Goal: Task Accomplishment & Management: Use online tool/utility

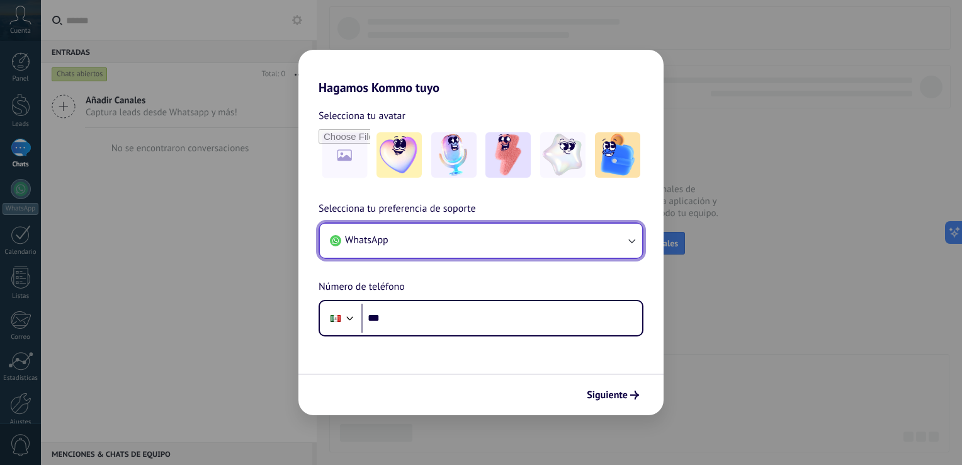
click at [471, 238] on button "WhatsApp" at bounding box center [481, 241] width 322 height 34
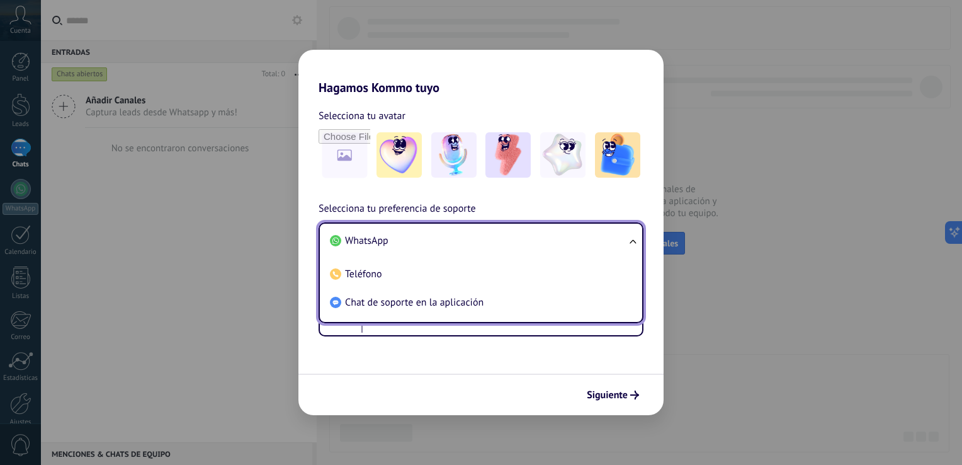
click at [453, 234] on li "WhatsApp" at bounding box center [478, 241] width 307 height 28
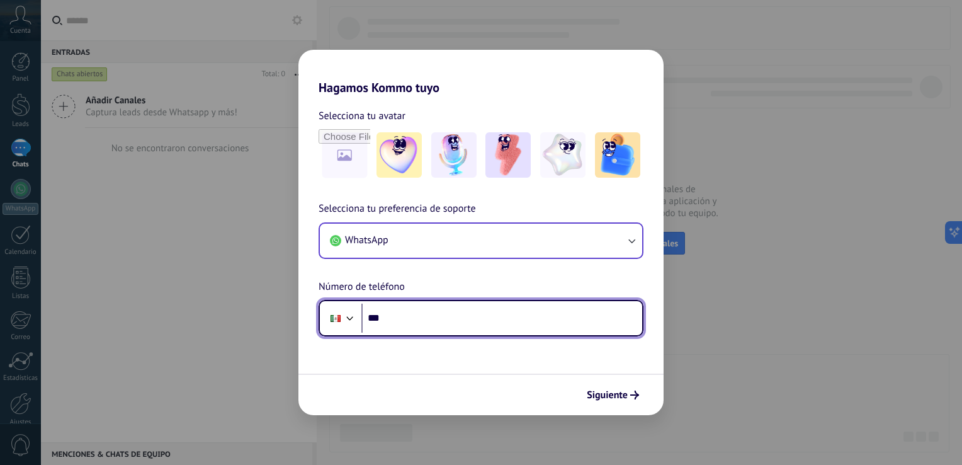
click at [417, 327] on input "***" at bounding box center [501, 318] width 281 height 29
type input "**********"
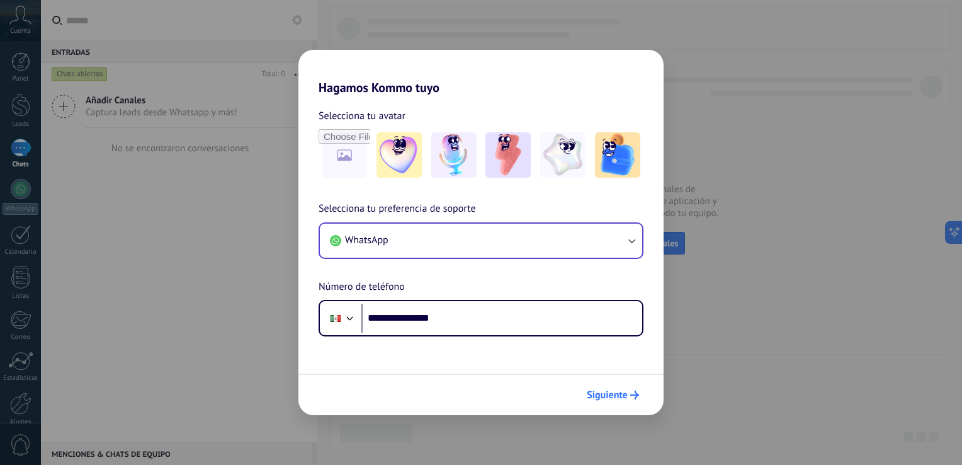
click at [625, 390] on span "Siguiente" at bounding box center [607, 394] width 41 height 9
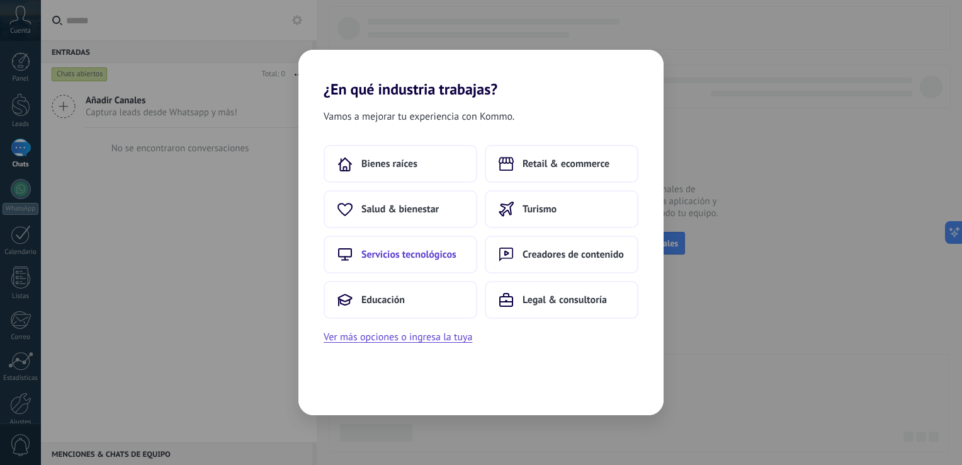
click at [438, 256] on span "Servicios tecnológicos" at bounding box center [408, 254] width 95 height 13
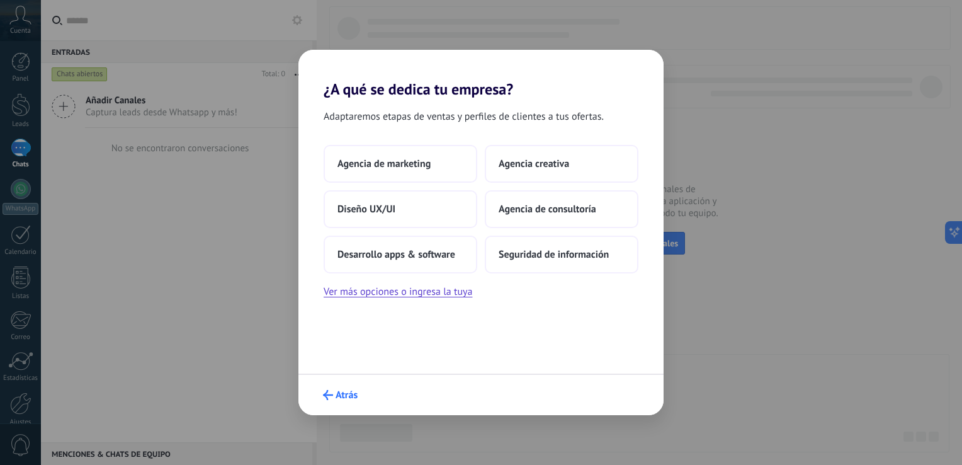
click at [338, 390] on span "Atrás" at bounding box center [347, 394] width 22 height 9
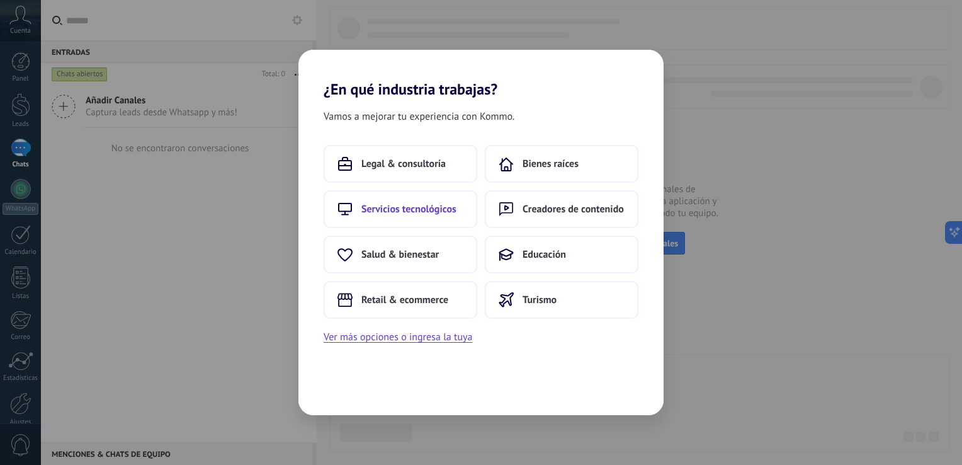
click at [438, 213] on span "Servicios tecnológicos" at bounding box center [408, 209] width 95 height 13
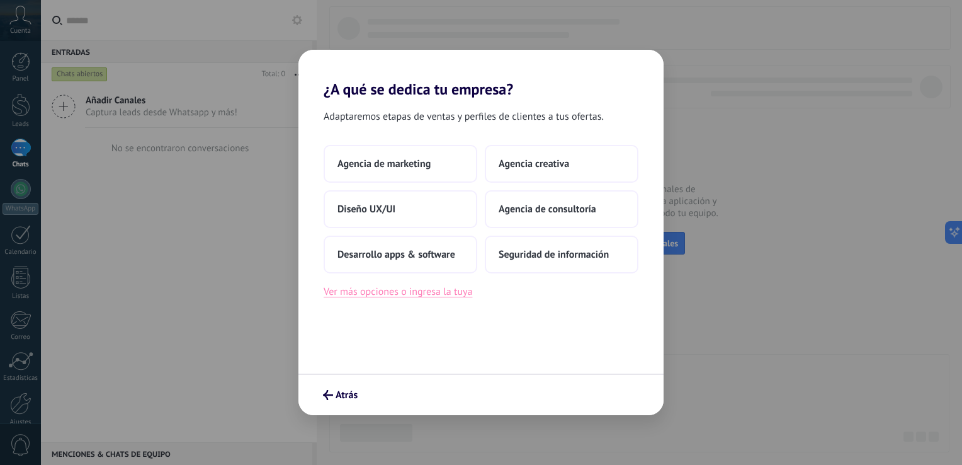
click at [382, 293] on button "Ver más opciones o ingresa la tuya" at bounding box center [398, 291] width 149 height 16
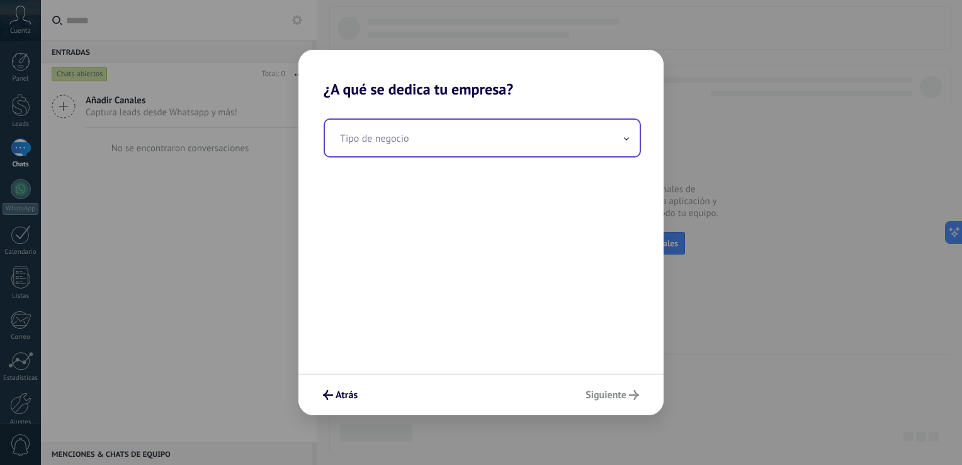
click at [620, 137] on input "text" at bounding box center [482, 138] width 315 height 37
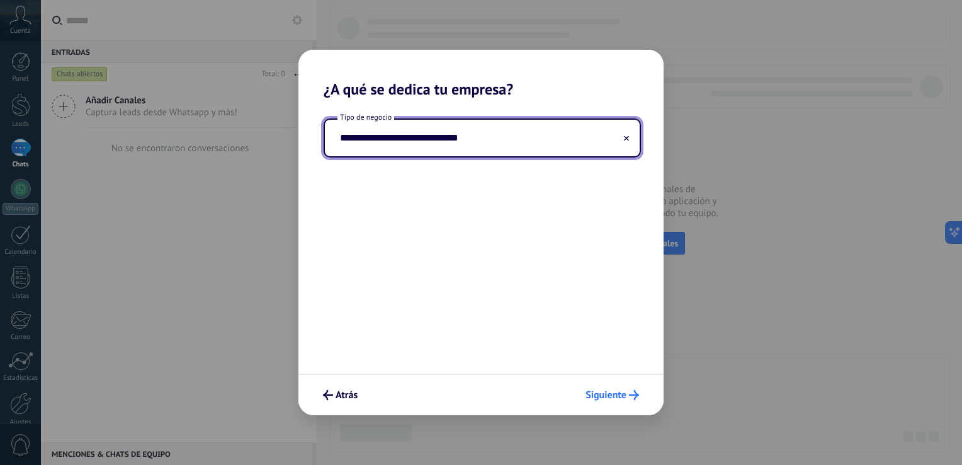
type input "**********"
click at [610, 401] on button "Siguiente" at bounding box center [612, 394] width 65 height 21
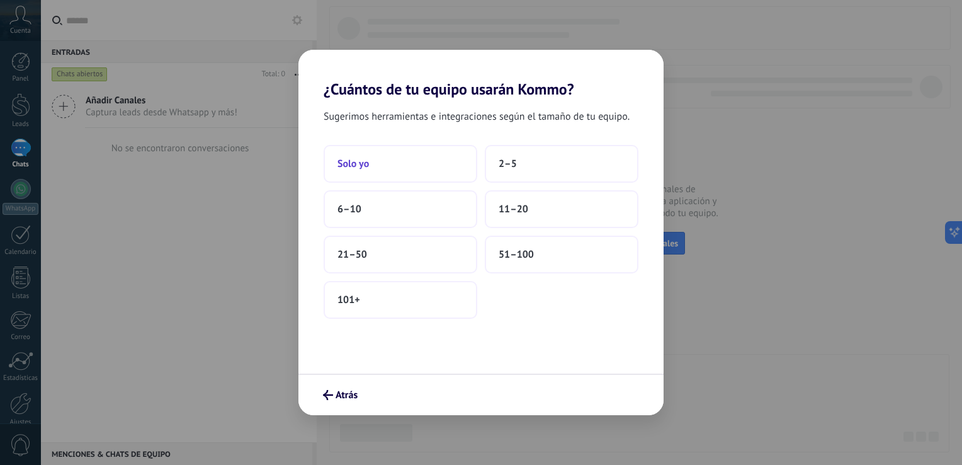
click at [421, 179] on button "Solo yo" at bounding box center [401, 164] width 154 height 38
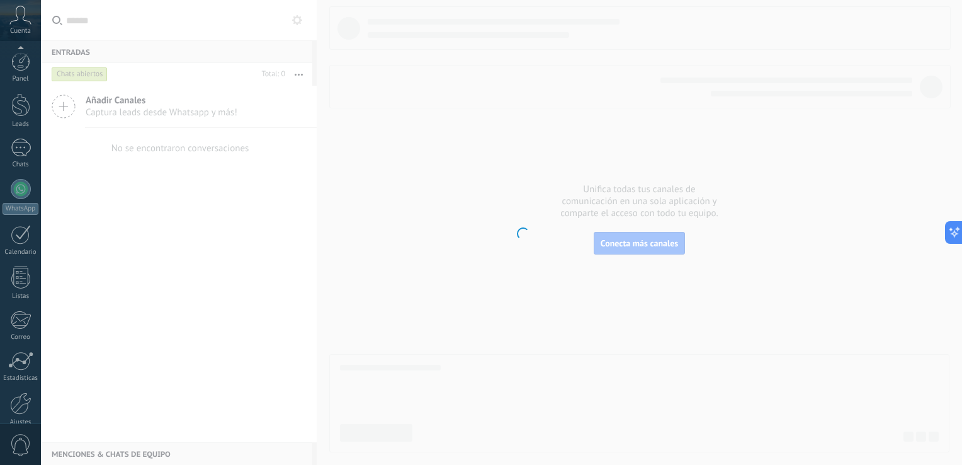
scroll to position [58, 0]
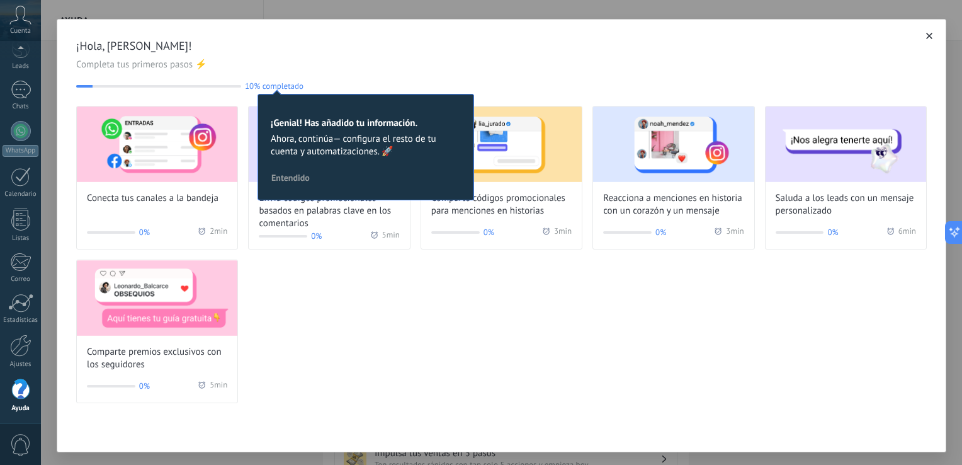
click at [376, 293] on div "Conecta tus canales a la bandeja 0% 2 min Envía códigos promocionales basados e…" at bounding box center [501, 254] width 851 height 297
click at [330, 59] on span "Completa tus primeros pasos ⚡" at bounding box center [501, 65] width 851 height 13
click at [283, 179] on span "Entendido" at bounding box center [290, 177] width 38 height 9
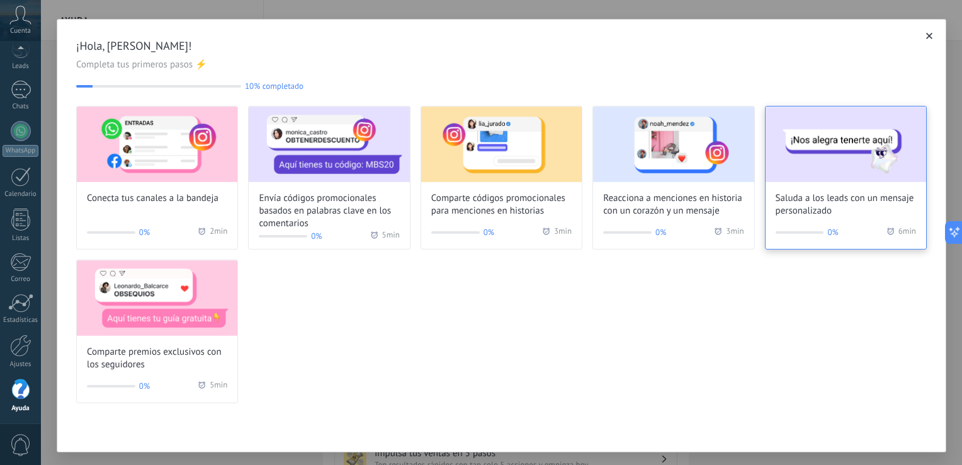
click at [802, 203] on span "Saluda a los leads con un mensaje personalizado" at bounding box center [846, 204] width 140 height 25
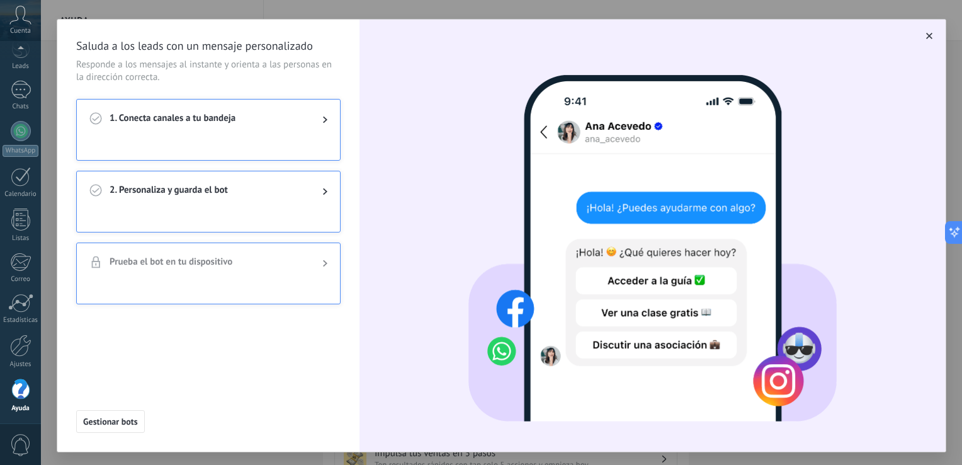
click at [212, 193] on span "2. Personaliza y guarda el bot" at bounding box center [206, 191] width 193 height 15
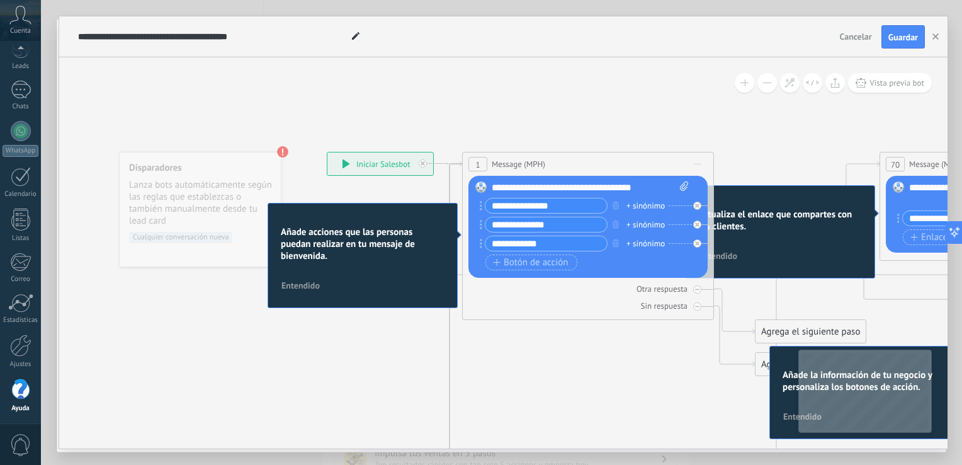
click at [297, 288] on span "Entendido" at bounding box center [300, 285] width 38 height 9
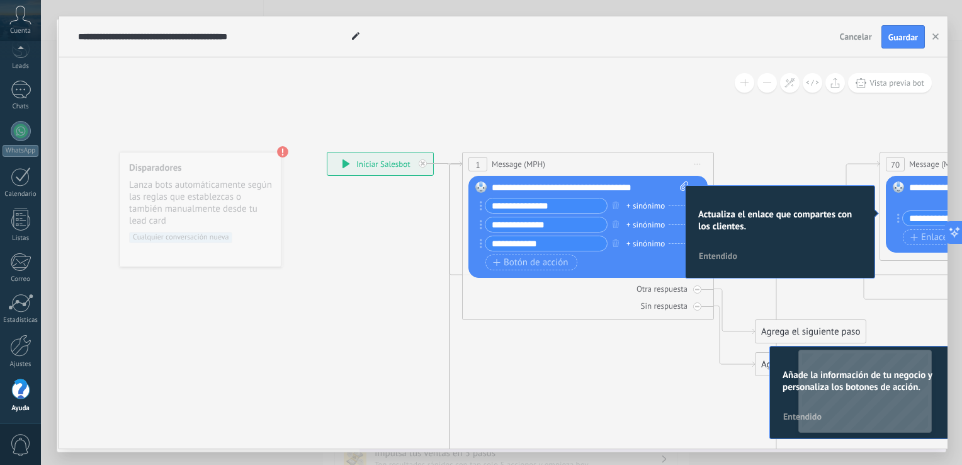
click at [729, 259] on span "Entendido" at bounding box center [718, 255] width 38 height 9
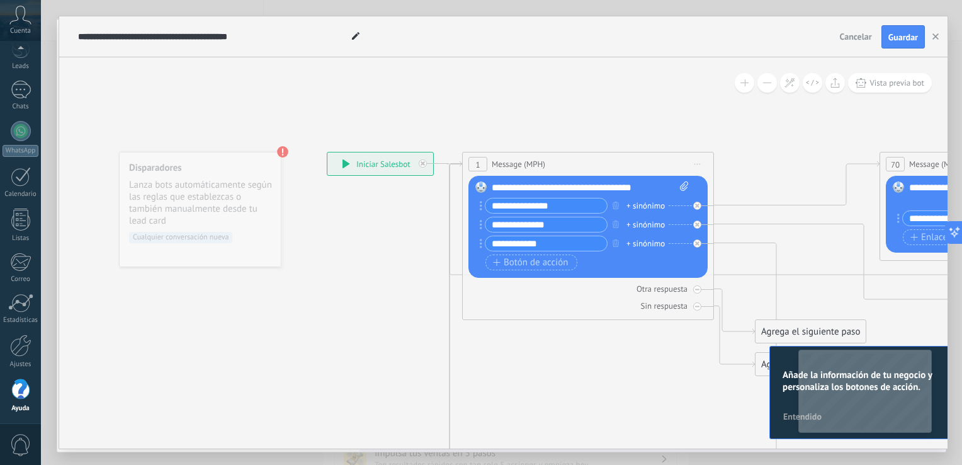
click at [792, 417] on span "Entendido" at bounding box center [802, 416] width 38 height 9
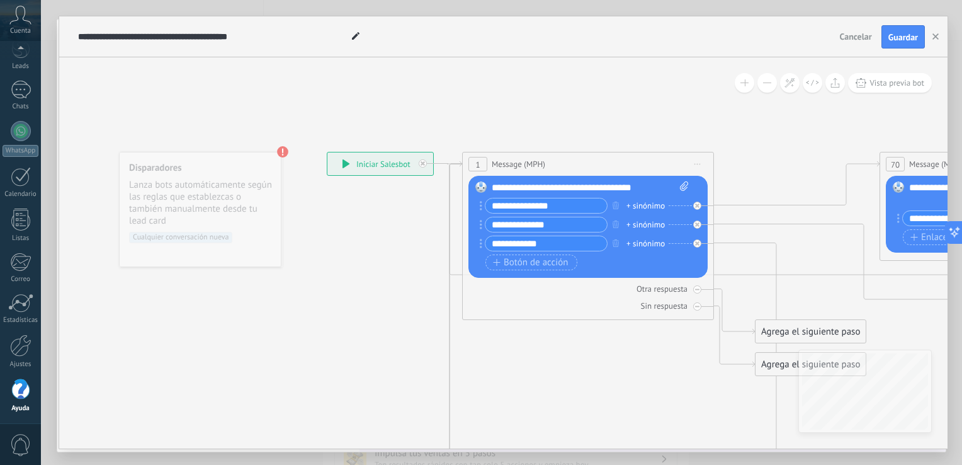
click at [398, 160] on div "**********" at bounding box center [380, 163] width 106 height 23
click at [584, 204] on input "**********" at bounding box center [547, 205] width 122 height 14
click at [652, 181] on div "**********" at bounding box center [591, 187] width 198 height 13
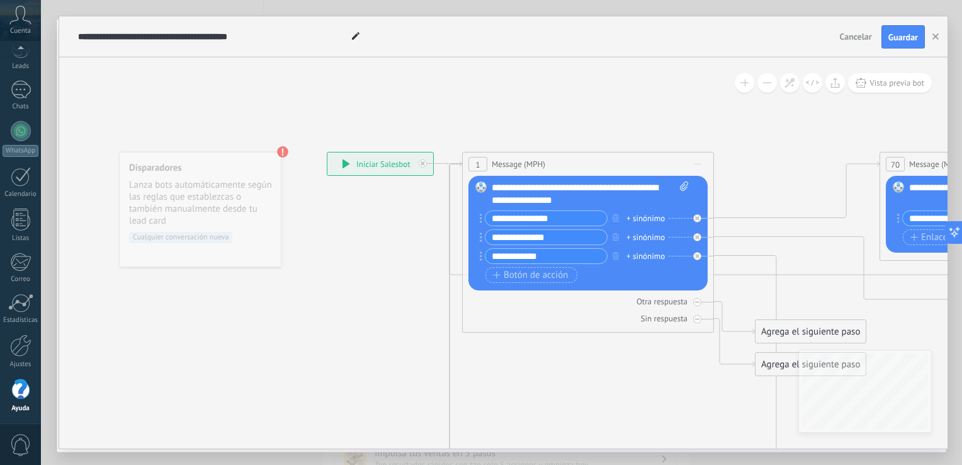
click at [533, 191] on div "**********" at bounding box center [591, 193] width 198 height 25
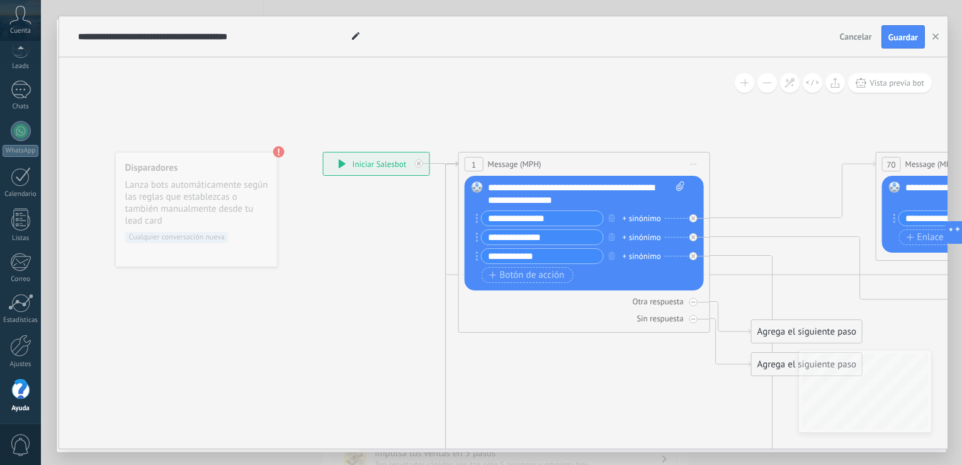
click at [536, 220] on input "**********" at bounding box center [543, 218] width 122 height 14
type input "*"
click at [572, 201] on div "**********" at bounding box center [587, 193] width 198 height 25
click at [575, 220] on input "text" at bounding box center [543, 218] width 122 height 14
type input "*********"
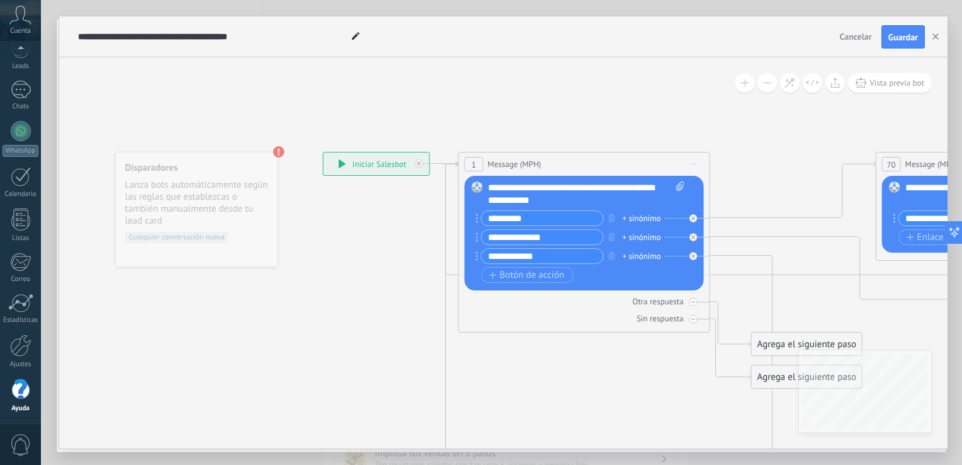
click at [552, 243] on input "**********" at bounding box center [543, 237] width 122 height 14
type input "*"
type input "****"
click at [552, 262] on input "**********" at bounding box center [543, 256] width 122 height 14
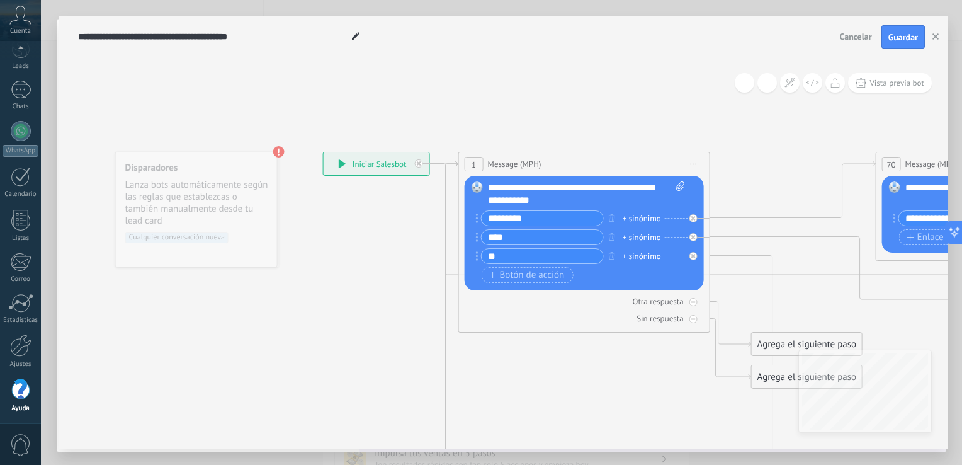
type input "*"
type input "*********"
click at [488, 215] on input "*********" at bounding box center [543, 218] width 122 height 14
type input "*********"
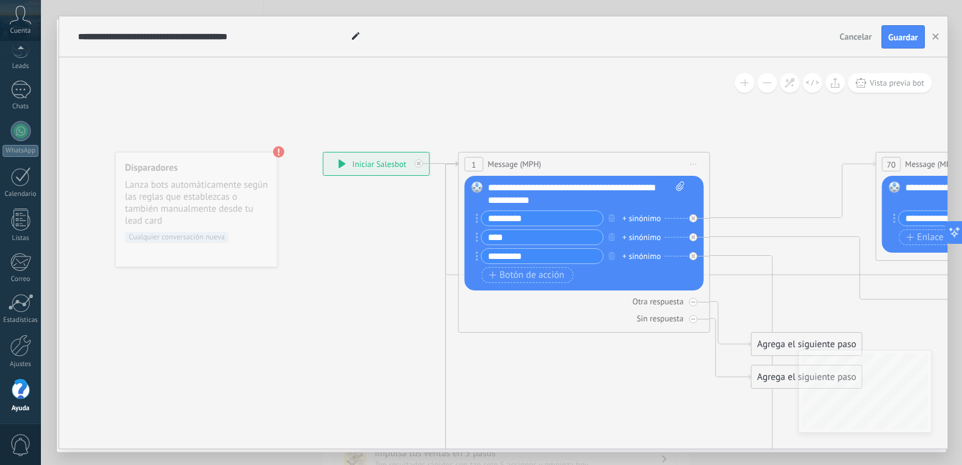
click at [633, 215] on div "+ sinónimo" at bounding box center [642, 218] width 38 height 13
click at [664, 200] on div "**********" at bounding box center [587, 193] width 198 height 25
click at [531, 277] on span "Botón de acción" at bounding box center [527, 275] width 76 height 10
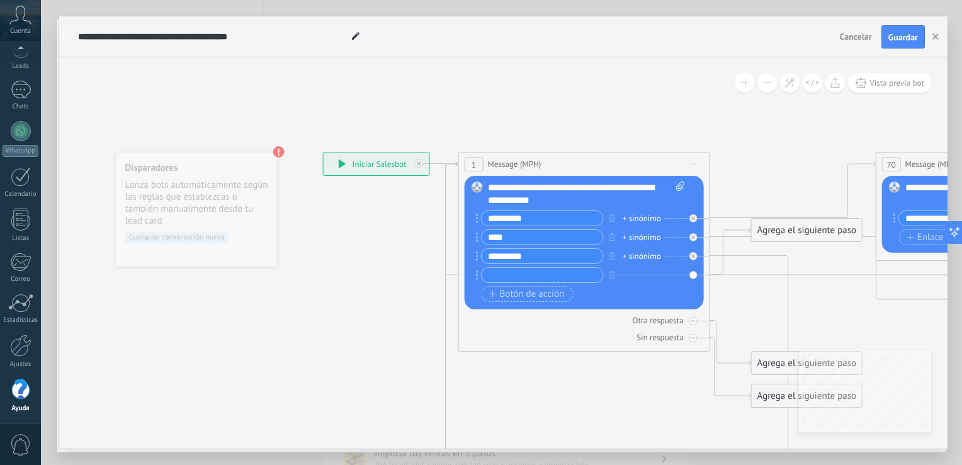
type input "*"
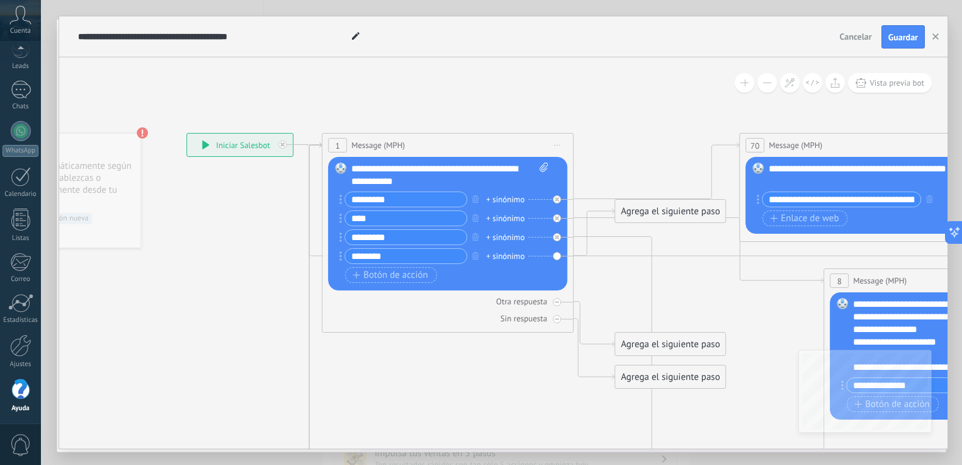
type input "********"
click at [645, 217] on div "Agrega el siguiente paso" at bounding box center [670, 211] width 110 height 21
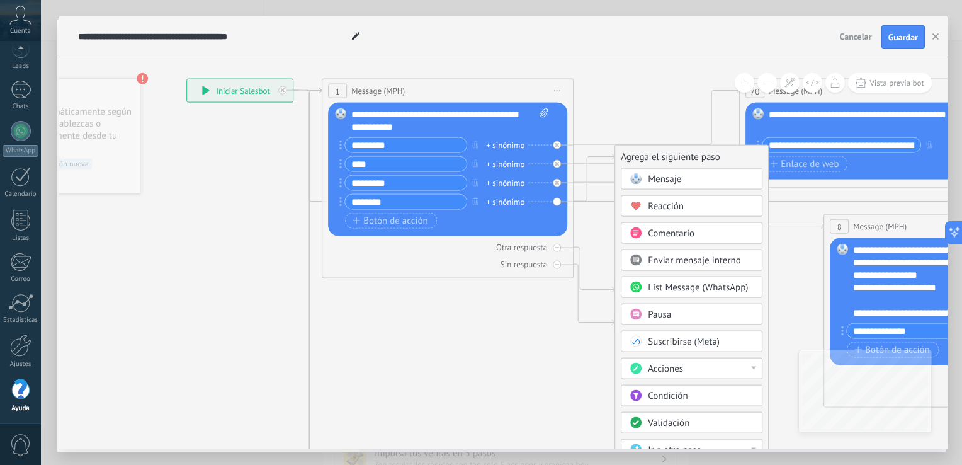
click at [514, 321] on icon at bounding box center [903, 410] width 2062 height 1292
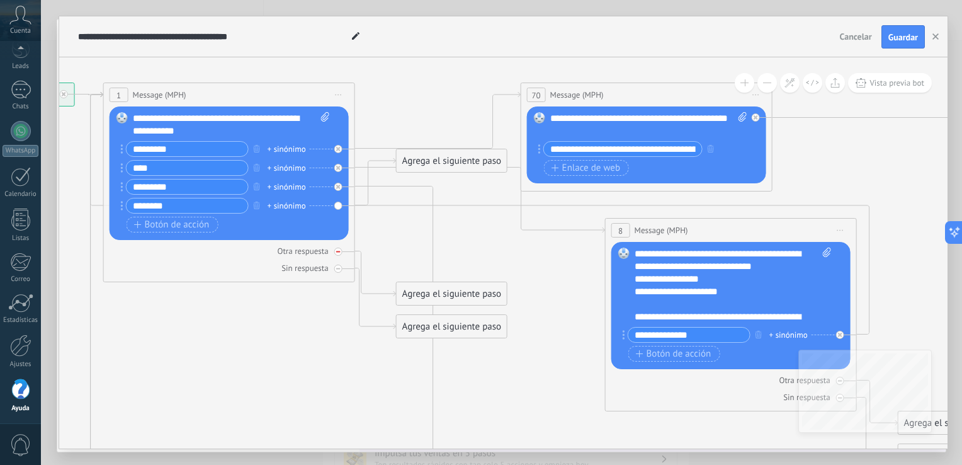
click at [344, 252] on div "Otra respuesta" at bounding box center [229, 251] width 239 height 12
click at [336, 190] on div at bounding box center [338, 187] width 8 height 8
click at [341, 165] on div at bounding box center [338, 168] width 8 height 8
click at [338, 151] on div at bounding box center [338, 149] width 8 height 8
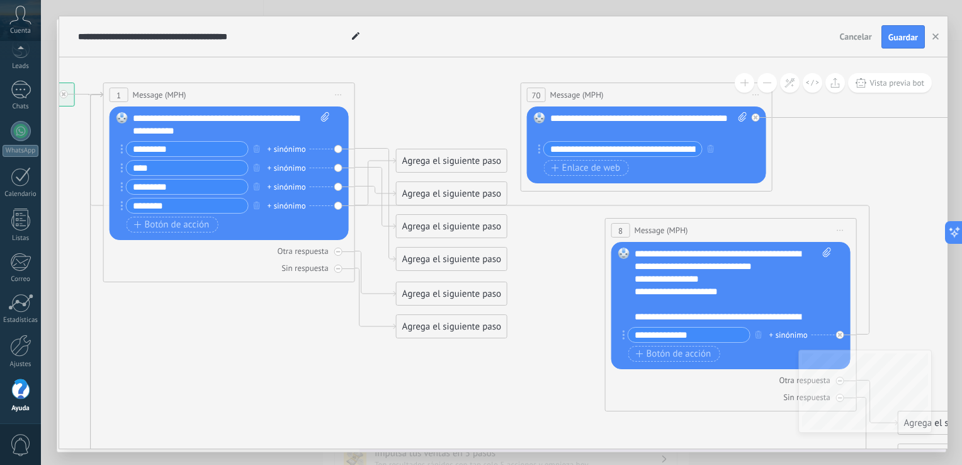
click at [338, 151] on div "Reemplazar Quitar Convertir a mensaje de voz Arrastre la imagen aquí para adjun…" at bounding box center [229, 173] width 239 height 134
click at [338, 205] on div "Reemplazar Quitar Convertir a mensaje de voz Arrastre la imagen aquí para adjun…" at bounding box center [229, 173] width 239 height 134
click at [340, 152] on div "Reemplazar Quitar Convertir a mensaje de voz Arrastre la imagen aquí para adjun…" at bounding box center [229, 173] width 239 height 134
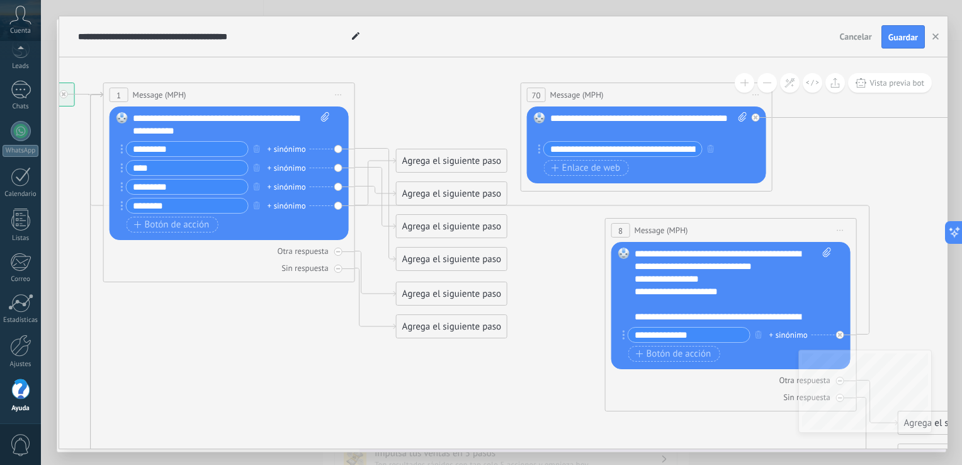
click at [335, 147] on div "Reemplazar Quitar Convertir a mensaje de voz Arrastre la imagen aquí para adjun…" at bounding box center [229, 173] width 239 height 134
click at [338, 150] on div "Reemplazar Quitar Convertir a mensaje de voz Arrastre la imagen aquí para adjun…" at bounding box center [229, 173] width 239 height 134
click at [302, 150] on div "+ sinónimo" at bounding box center [287, 149] width 38 height 13
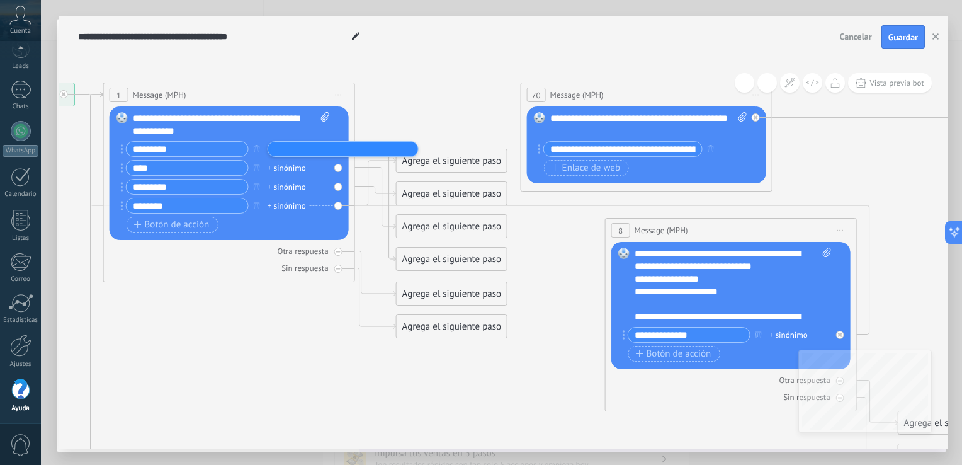
click at [394, 110] on icon at bounding box center [684, 414] width 2062 height 1292
click at [366, 149] on icon at bounding box center [375, 205] width 41 height 113
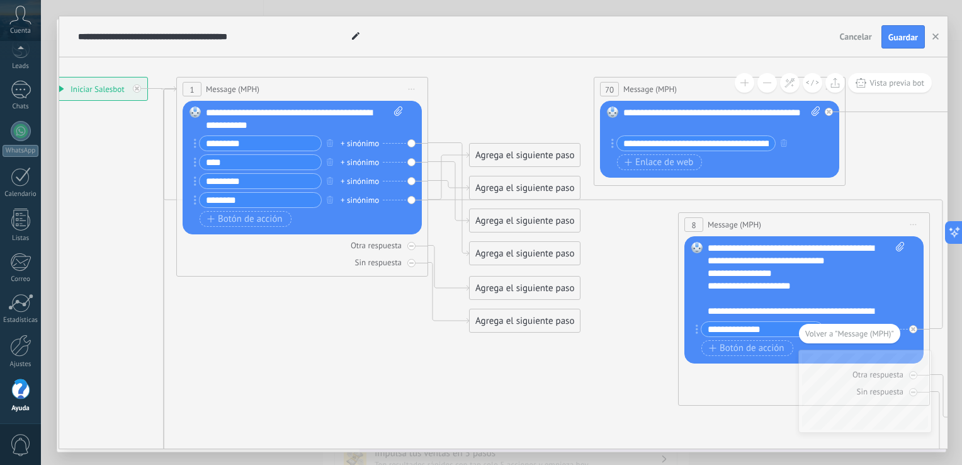
click at [411, 144] on div "Reemplazar Quitar Convertir a mensaje de voz Arrastre la imagen aquí para adjun…" at bounding box center [302, 168] width 239 height 134
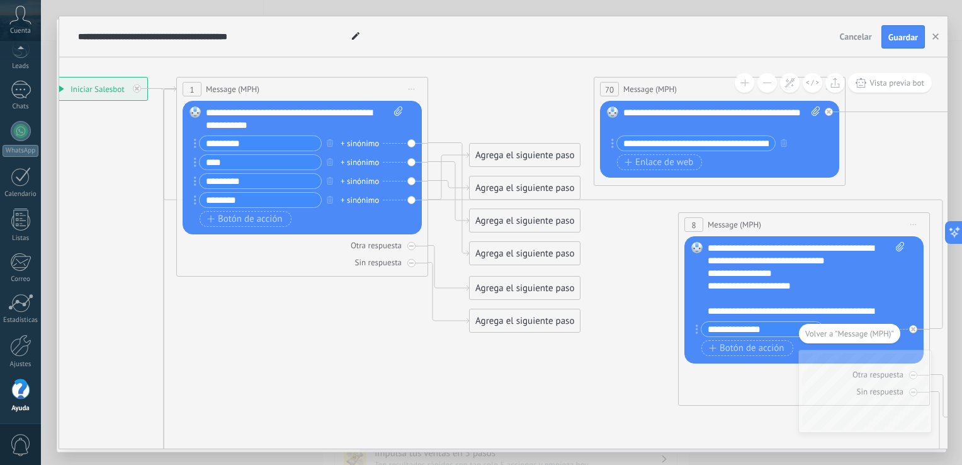
click at [480, 154] on div "Agrega el siguiente paso" at bounding box center [525, 155] width 110 height 21
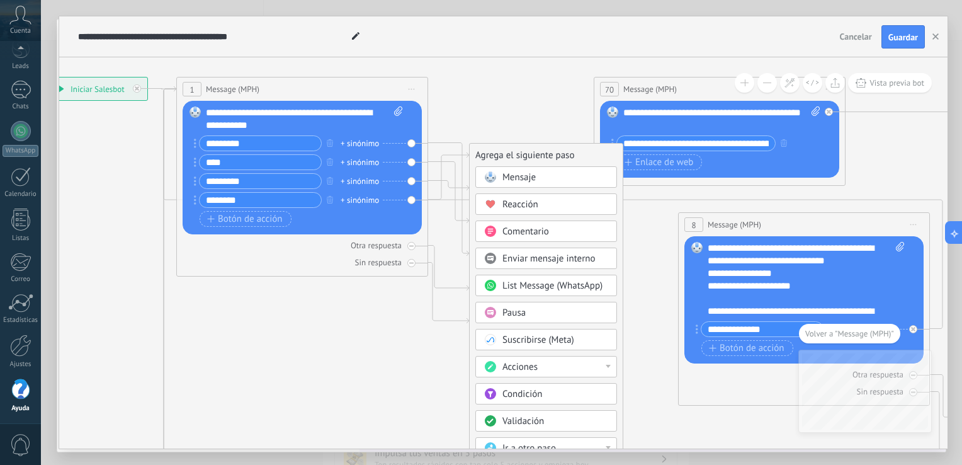
click at [519, 234] on span "Comentario" at bounding box center [526, 231] width 47 height 12
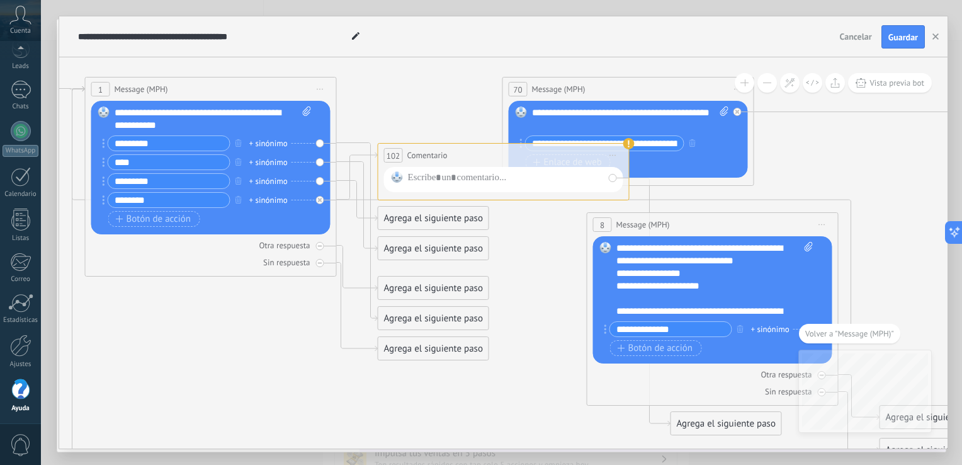
click at [428, 93] on icon at bounding box center [666, 408] width 2062 height 1292
click at [0, 0] on icon at bounding box center [0, 0] width 0 height 0
click at [317, 198] on div "Reemplazar Quitar Convertir a mensaje de voz Arrastre la imagen aquí para adjun…" at bounding box center [210, 168] width 239 height 134
click at [322, 200] on div "Reemplazar Quitar Convertir a mensaje de voz Arrastre la imagen aquí para adjun…" at bounding box center [210, 168] width 239 height 134
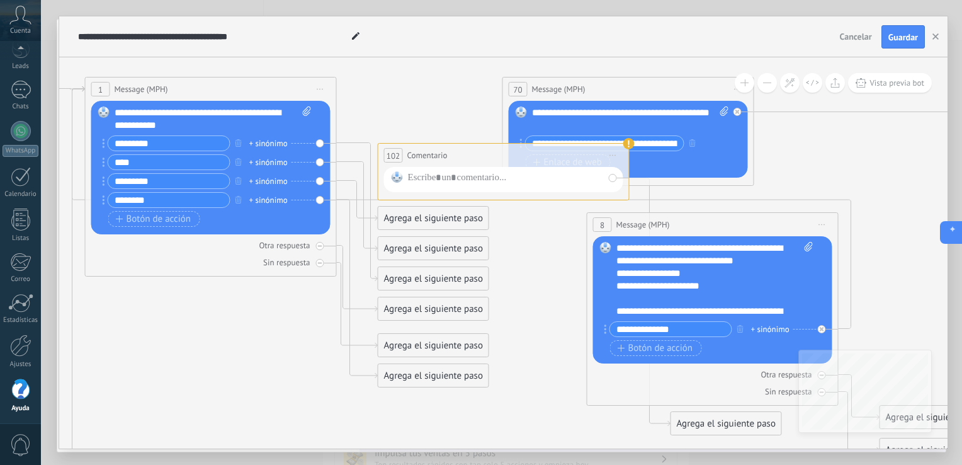
click at [957, 232] on button at bounding box center [951, 232] width 23 height 23
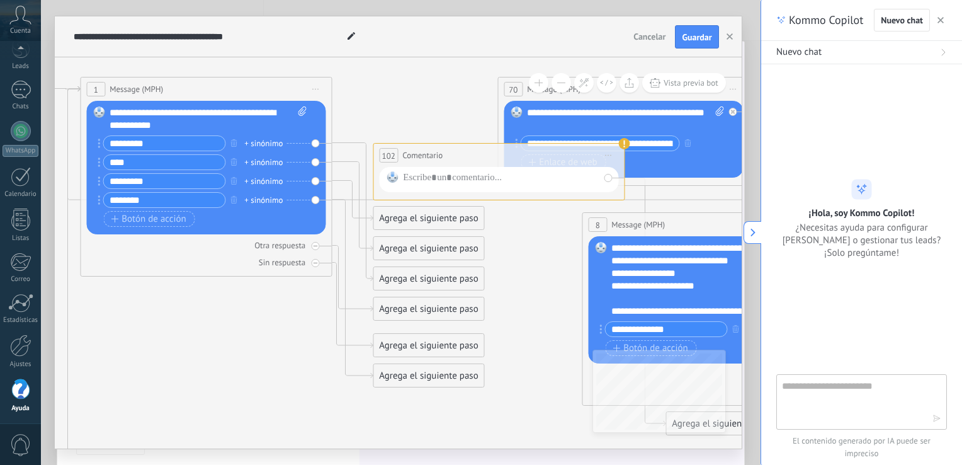
click at [818, 397] on textarea at bounding box center [853, 400] width 142 height 45
type textarea "**********"
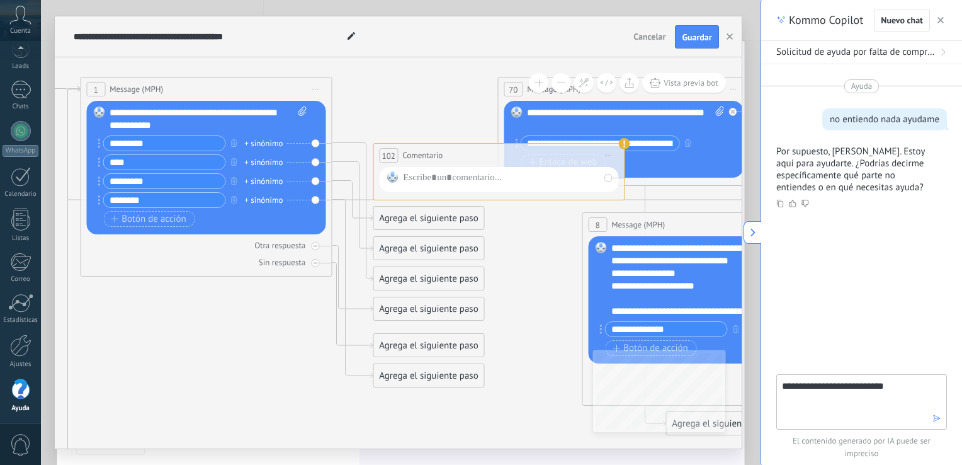
type textarea "**********"
click at [936, 421] on icon "button" at bounding box center [937, 418] width 9 height 9
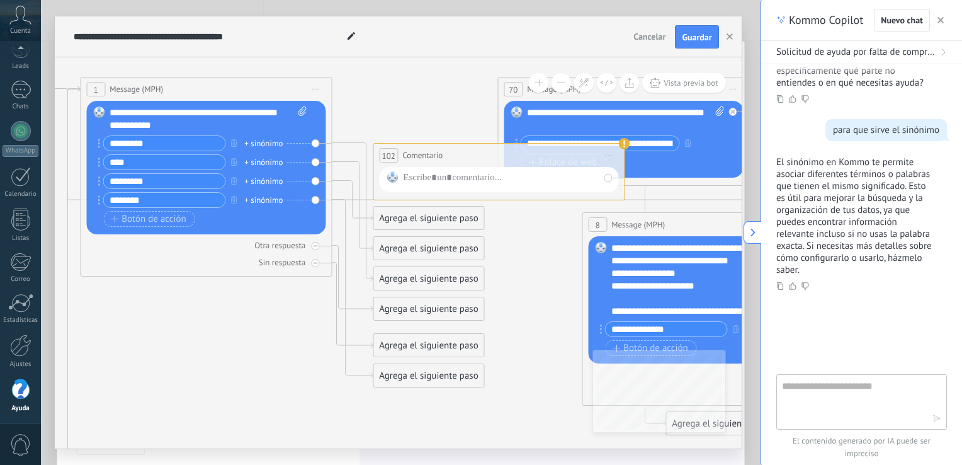
click at [811, 401] on textarea at bounding box center [853, 400] width 142 height 45
type textarea "**********"
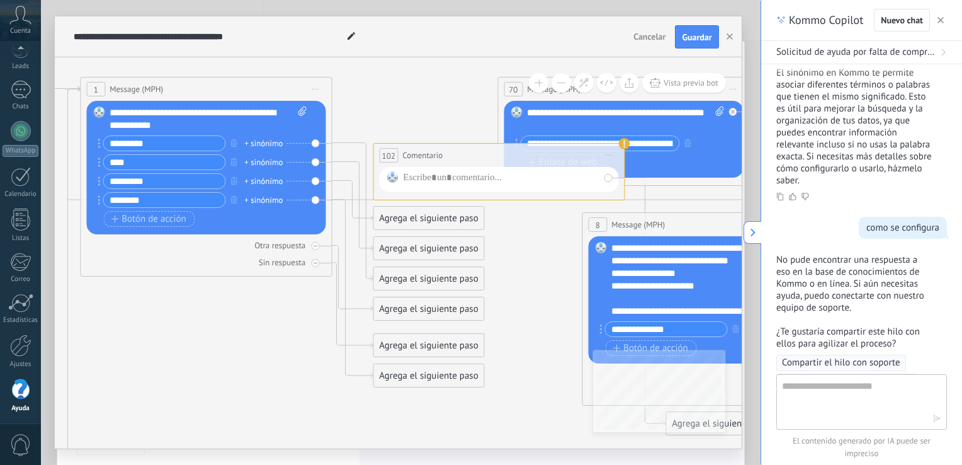
scroll to position [193, 0]
type textarea "**********"
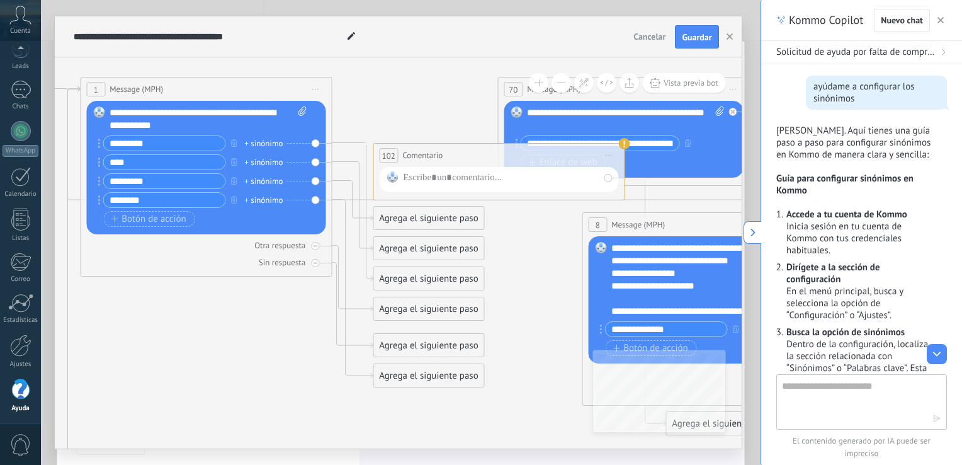
scroll to position [499, 0]
click at [0, 0] on icon at bounding box center [0, 0] width 0 height 0
click at [314, 261] on icon at bounding box center [315, 263] width 6 height 6
click at [0, 0] on icon at bounding box center [0, 0] width 0 height 0
click at [314, 244] on icon at bounding box center [315, 246] width 6 height 6
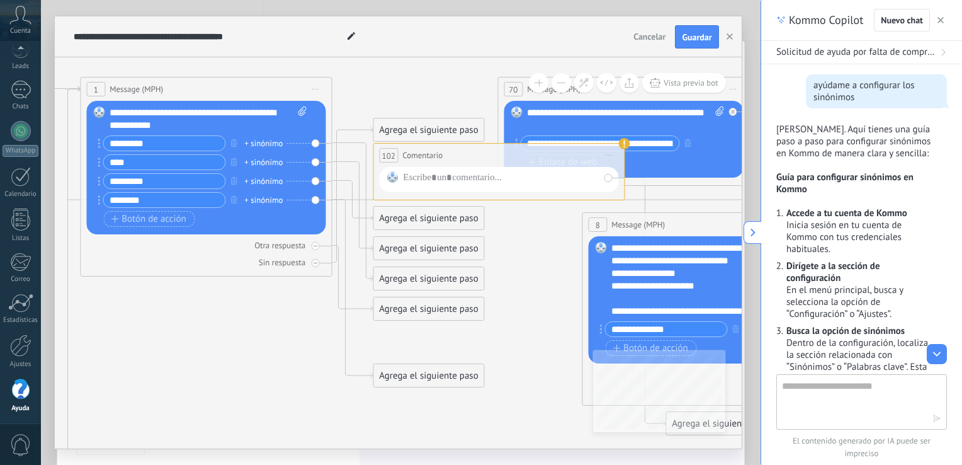
click at [0, 0] on icon at bounding box center [0, 0] width 0 height 0
click at [314, 244] on icon at bounding box center [315, 246] width 6 height 6
click at [0, 0] on icon at bounding box center [0, 0] width 0 height 0
click at [314, 145] on div "Reemplazar Quitar Convertir a mensaje de voz Arrastre la imagen aquí para adjun…" at bounding box center [205, 168] width 239 height 134
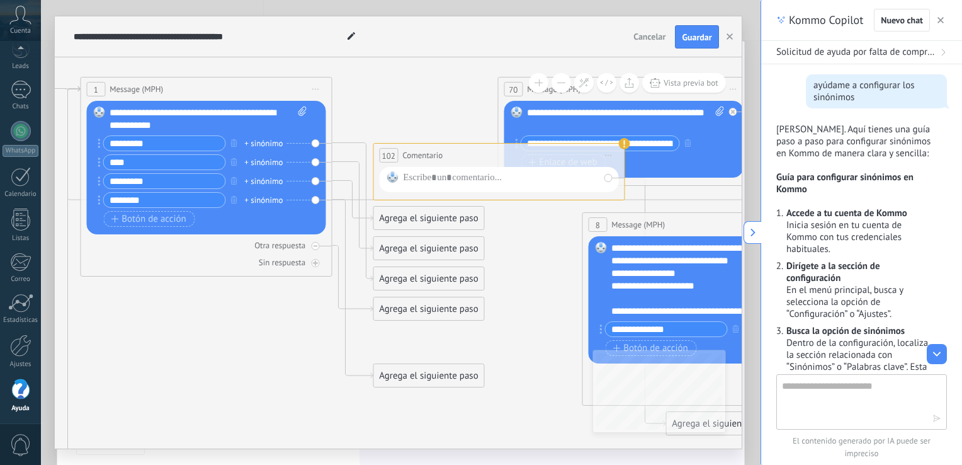
click at [314, 145] on div "Reemplazar Quitar Convertir a mensaje de voz Arrastre la imagen aquí para adjun…" at bounding box center [205, 168] width 239 height 134
click at [188, 197] on input "********" at bounding box center [164, 200] width 122 height 14
click at [234, 198] on icon "button" at bounding box center [233, 200] width 6 height 8
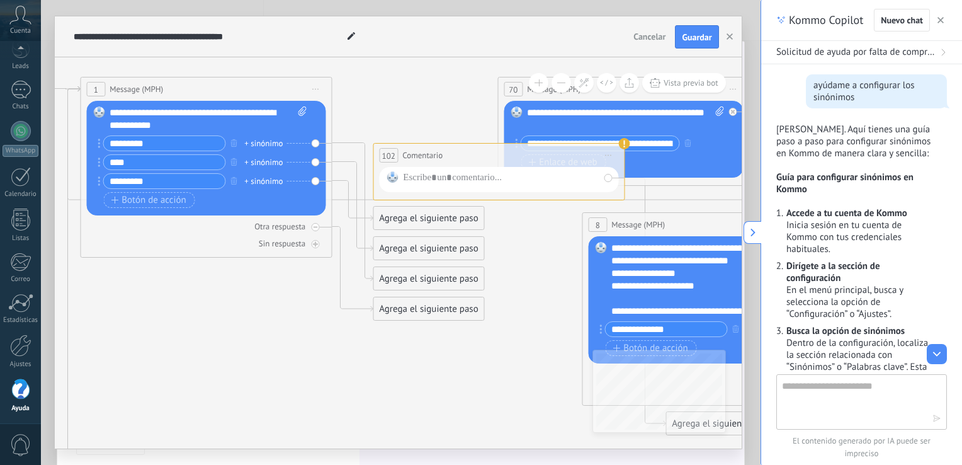
click at [254, 181] on div "+ sinónimo" at bounding box center [263, 181] width 38 height 13
click at [385, 97] on icon at bounding box center [661, 408] width 2062 height 1292
click at [390, 116] on icon at bounding box center [661, 408] width 2062 height 1292
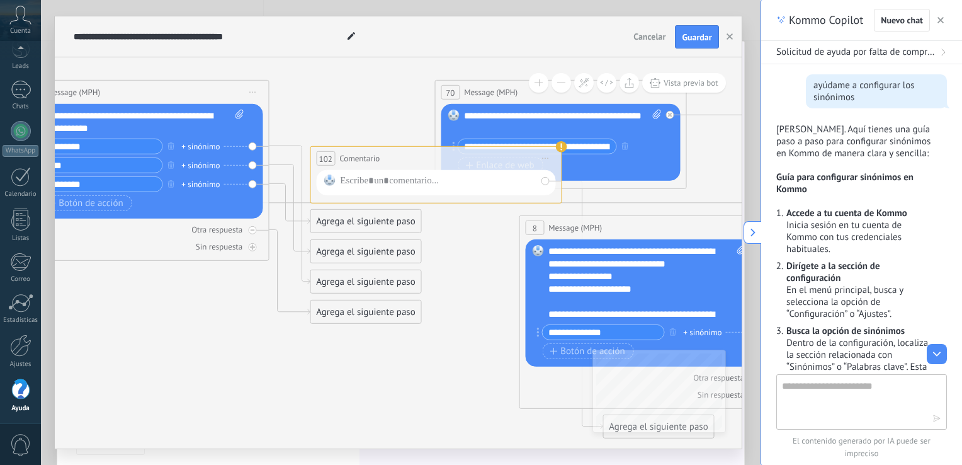
click at [390, 116] on icon at bounding box center [598, 411] width 2062 height 1292
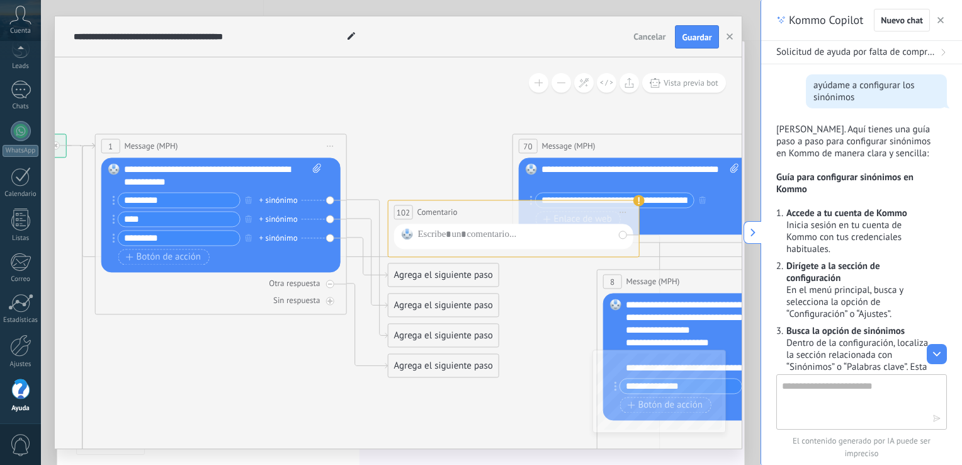
drag, startPoint x: 390, startPoint y: 116, endPoint x: 494, endPoint y: 181, distance: 122.5
click at [494, 181] on icon at bounding box center [675, 465] width 2062 height 1292
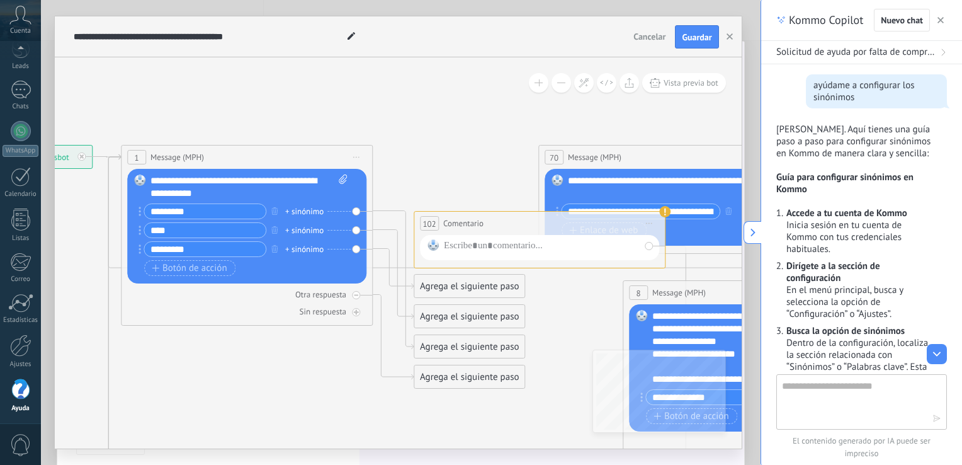
click at [653, 224] on span "Iniciar vista previa aquí Cambiar nombre Duplicar [GEOGRAPHIC_DATA]" at bounding box center [649, 223] width 20 height 18
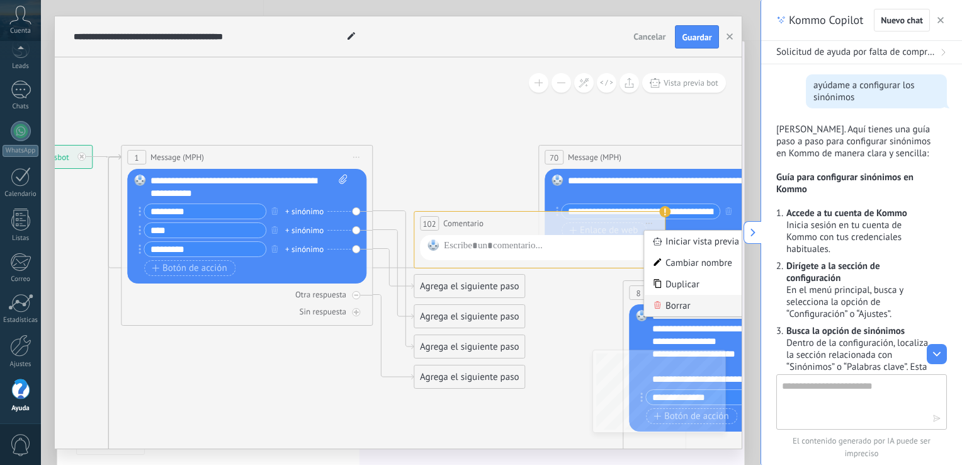
click at [676, 302] on div "Borrar" at bounding box center [706, 305] width 125 height 21
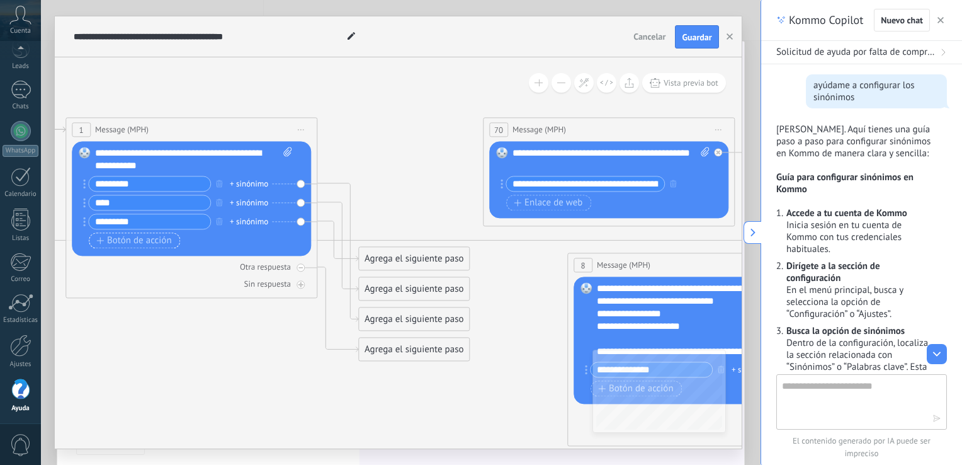
click at [115, 246] on span "Botón de acción" at bounding box center [134, 241] width 76 height 10
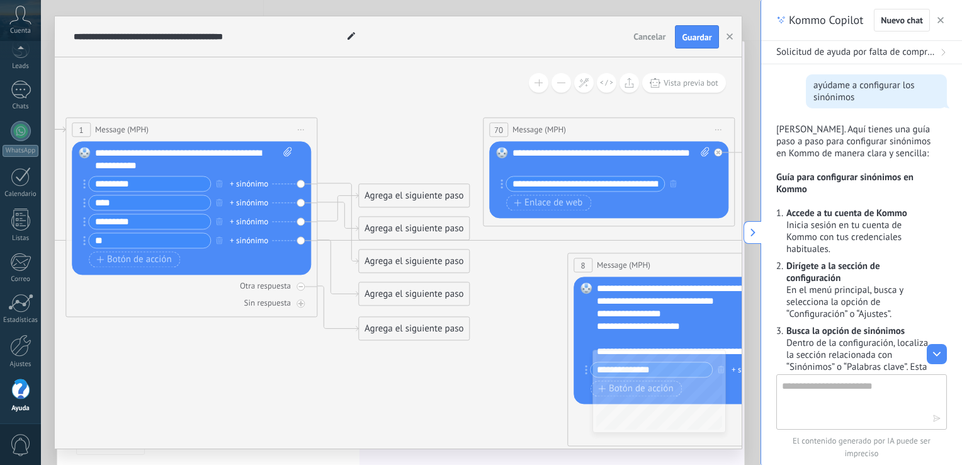
type input "*"
type input "********"
click at [401, 134] on icon at bounding box center [646, 449] width 2062 height 1292
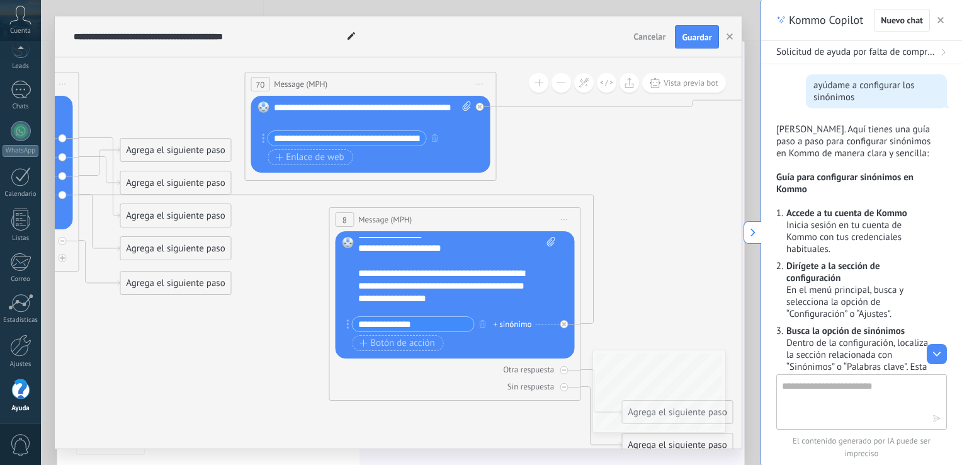
scroll to position [0, 0]
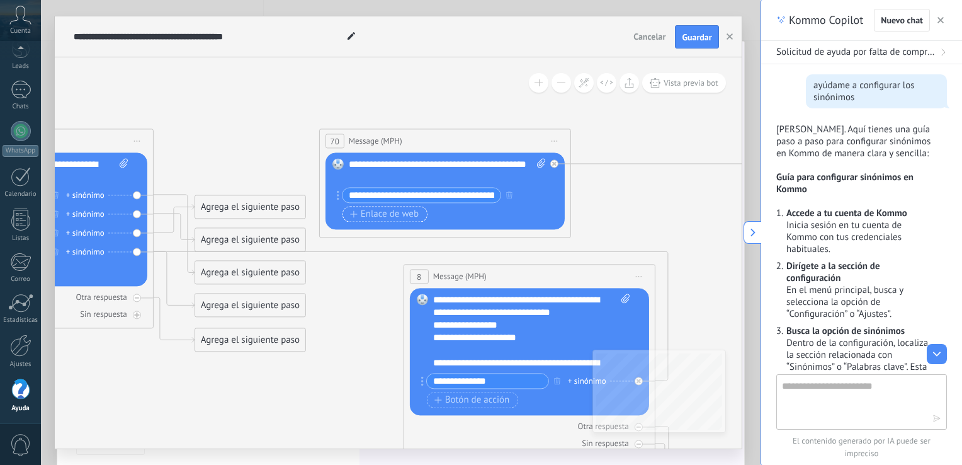
click at [377, 212] on span "Enlace de web" at bounding box center [384, 214] width 69 height 10
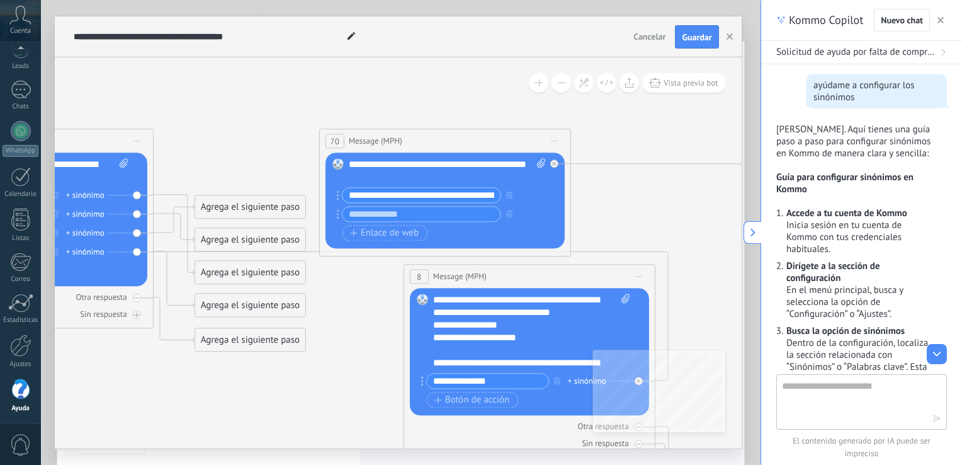
click at [270, 150] on icon at bounding box center [483, 460] width 2062 height 1292
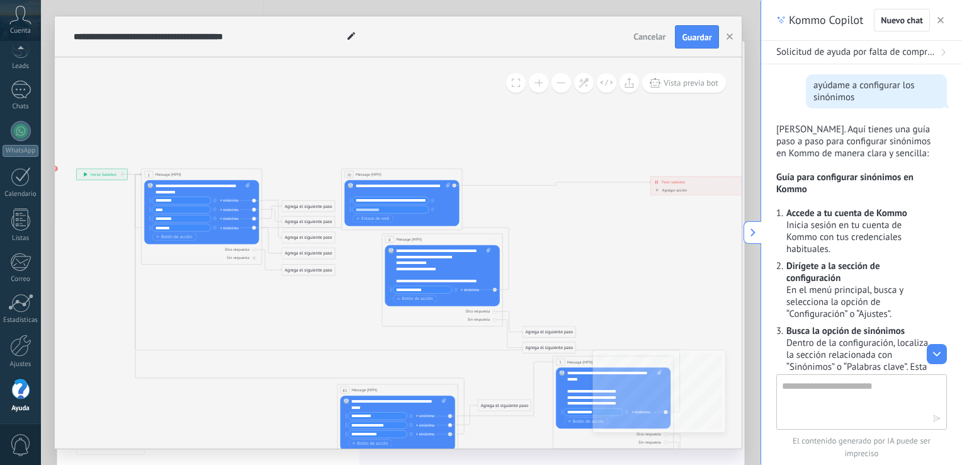
click at [584, 232] on icon at bounding box center [419, 328] width 989 height 620
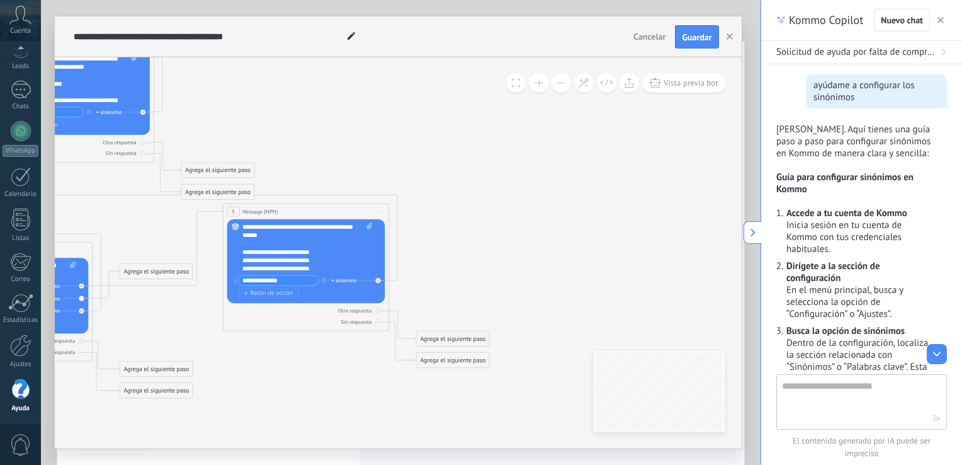
drag, startPoint x: 571, startPoint y: 224, endPoint x: 253, endPoint y: 25, distance: 375.7
click at [253, 25] on div "**********" at bounding box center [398, 232] width 687 height 432
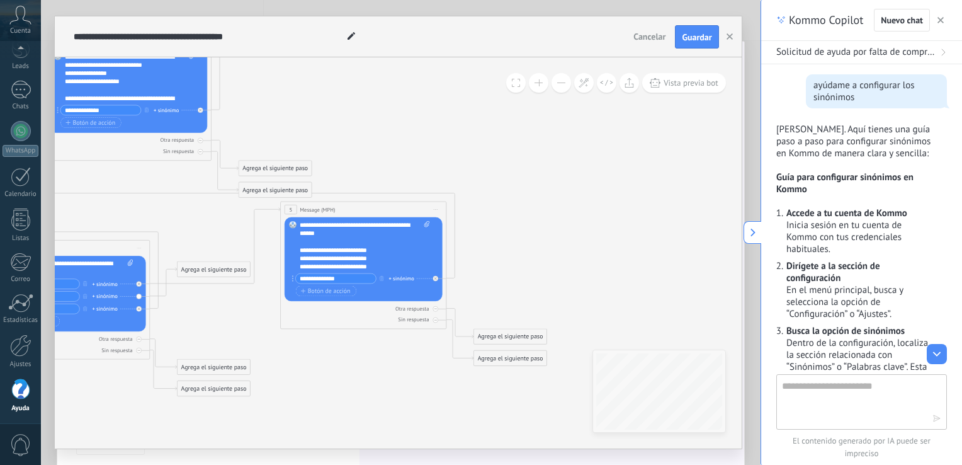
drag, startPoint x: 504, startPoint y: 255, endPoint x: 572, endPoint y: 251, distance: 68.2
click at [572, 251] on icon at bounding box center [97, 162] width 1361 height 852
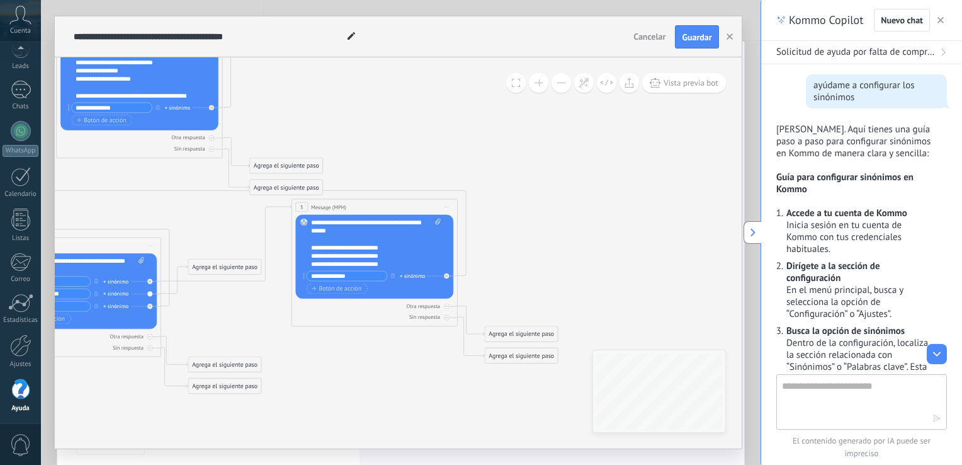
click at [584, 248] on icon at bounding box center [108, 160] width 1361 height 852
drag, startPoint x: 318, startPoint y: 308, endPoint x: 523, endPoint y: 339, distance: 207.0
click at [523, 358] on div "Agrega el siguiente paso" at bounding box center [504, 365] width 73 height 14
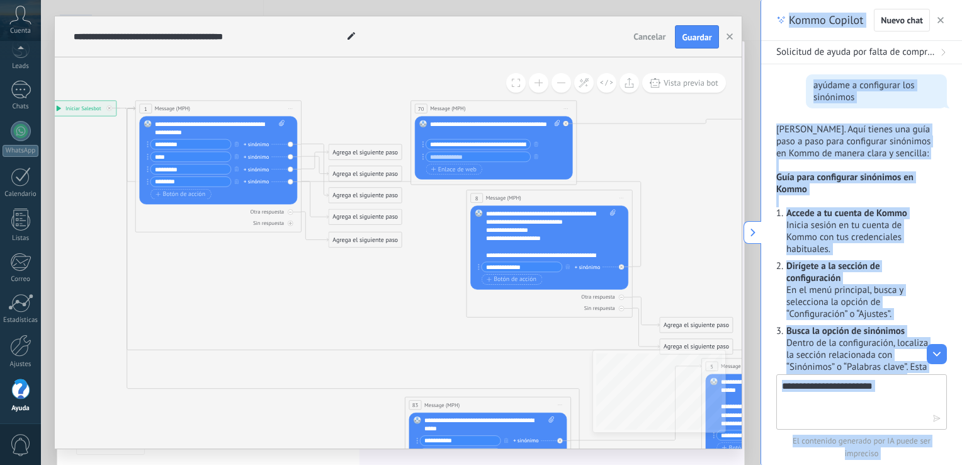
drag, startPoint x: 547, startPoint y: 208, endPoint x: 962, endPoint y: 382, distance: 449.3
click at [962, 382] on html ".abccls-1,.abccls-2{fill-rule:evenodd}.abccls-2{fill:#fff} .abfcls-1{fill:none}…" at bounding box center [481, 232] width 962 height 465
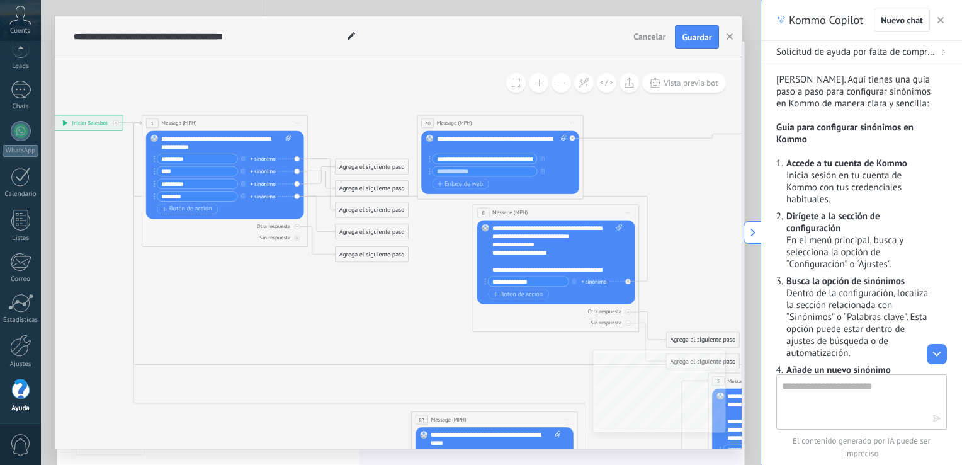
click at [258, 261] on icon at bounding box center [524, 341] width 1361 height 868
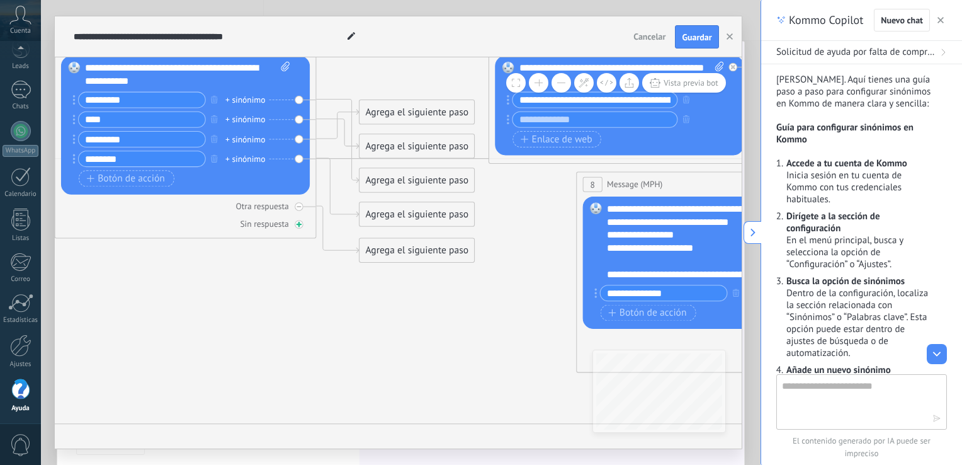
click at [0, 0] on icon at bounding box center [0, 0] width 0 height 0
click at [300, 210] on div at bounding box center [299, 207] width 9 height 9
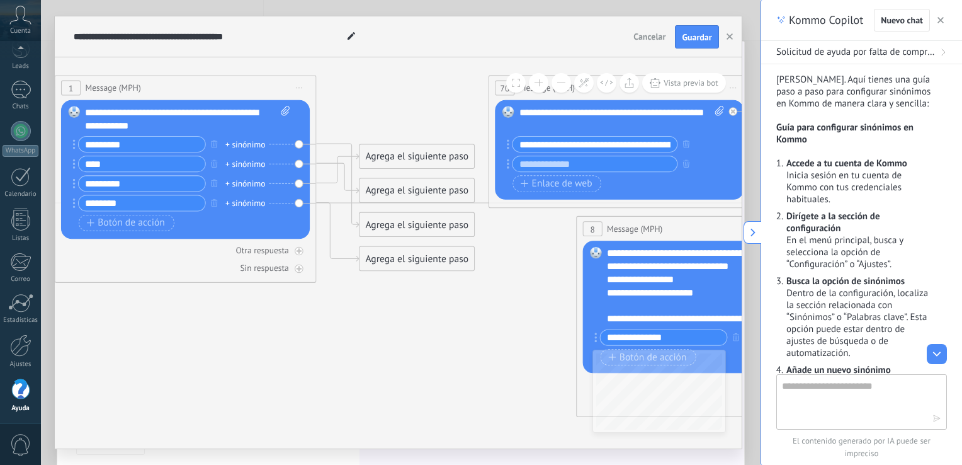
click at [562, 84] on button at bounding box center [562, 83] width 20 height 20
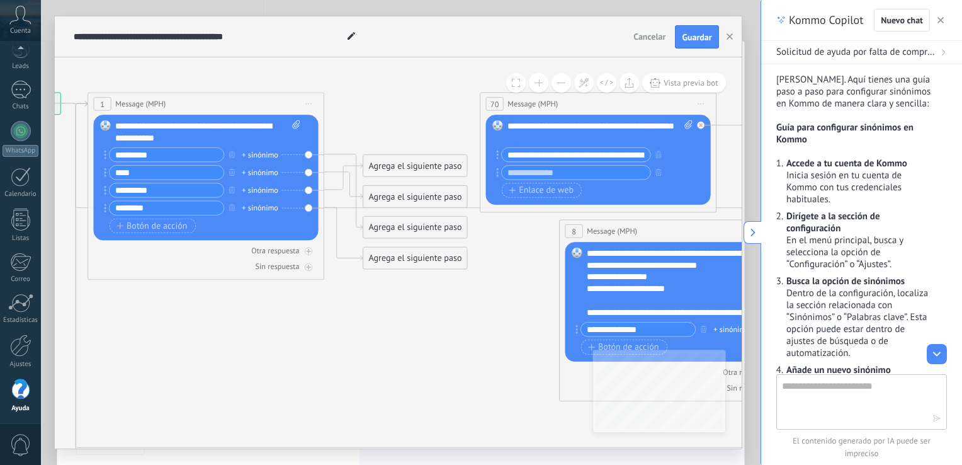
click at [562, 84] on button at bounding box center [562, 83] width 20 height 20
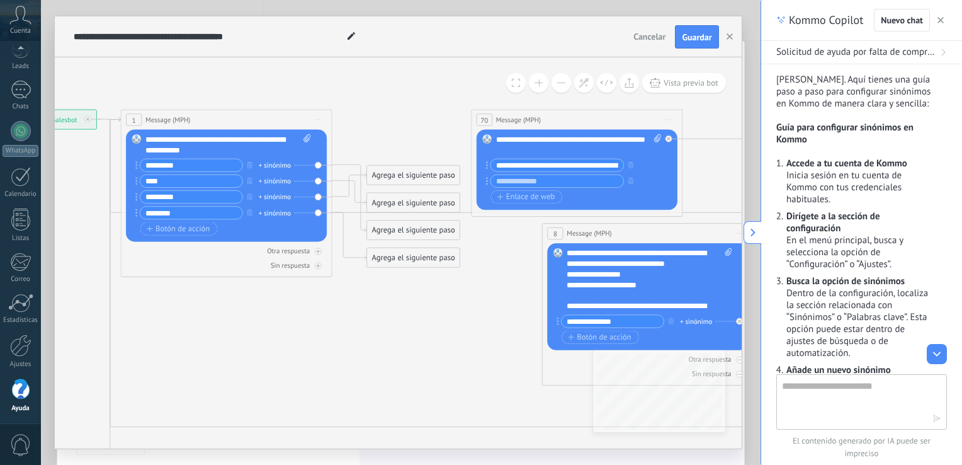
click at [562, 84] on button at bounding box center [562, 83] width 20 height 20
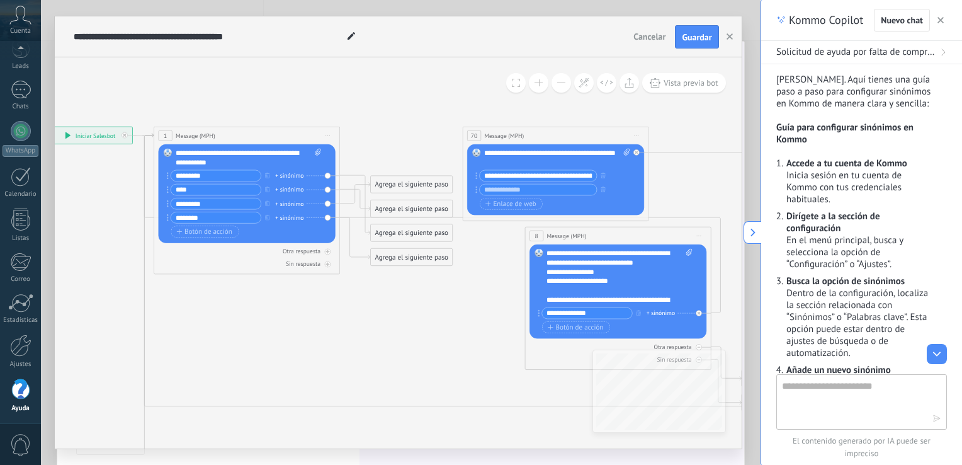
click at [562, 84] on button at bounding box center [562, 83] width 20 height 20
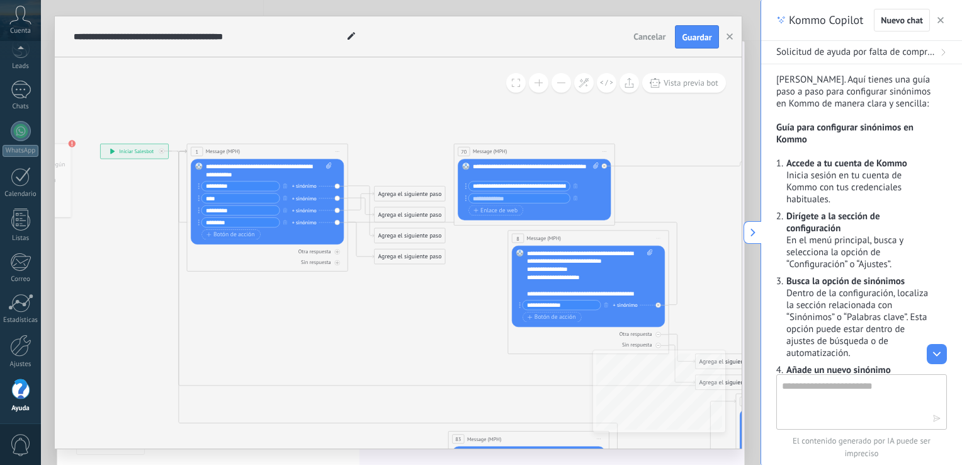
click at [562, 84] on button at bounding box center [562, 83] width 20 height 20
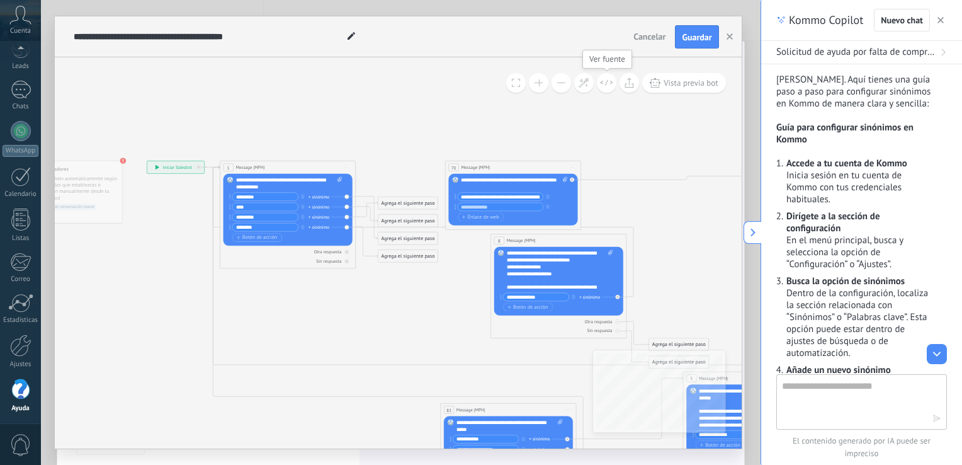
drag, startPoint x: 562, startPoint y: 84, endPoint x: 602, endPoint y: 81, distance: 39.9
click at [602, 81] on div "Vista previa bot" at bounding box center [616, 83] width 220 height 20
click at [602, 81] on icon at bounding box center [606, 82] width 13 height 7
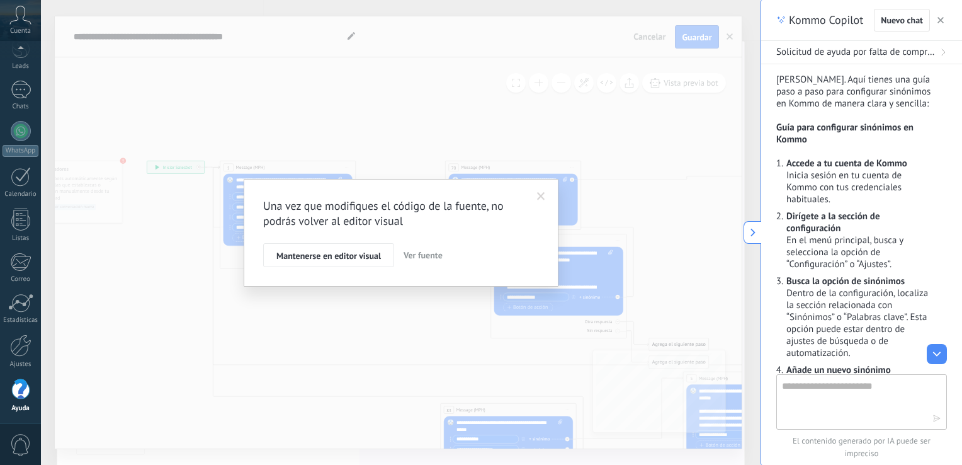
click at [537, 195] on span at bounding box center [541, 196] width 8 height 9
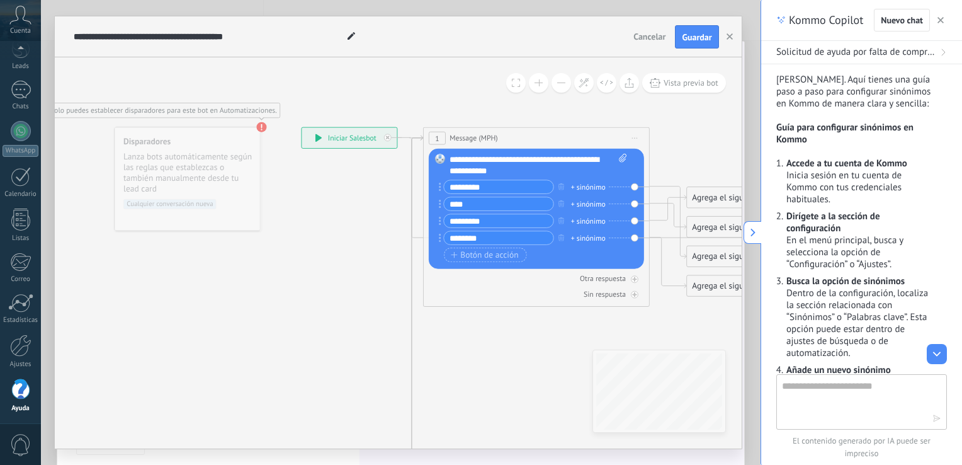
click at [263, 128] on use at bounding box center [261, 127] width 10 height 10
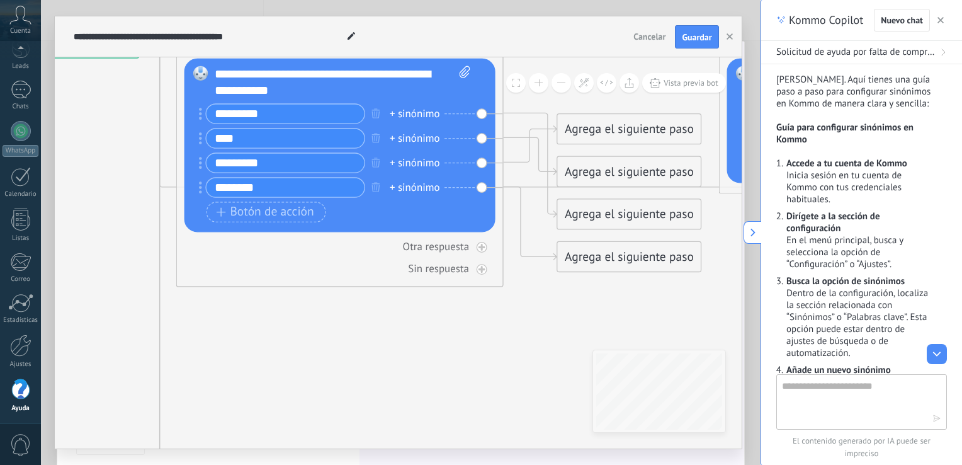
drag, startPoint x: 499, startPoint y: 288, endPoint x: 449, endPoint y: 320, distance: 59.7
click at [449, 320] on icon at bounding box center [931, 457] width 2681 height 1679
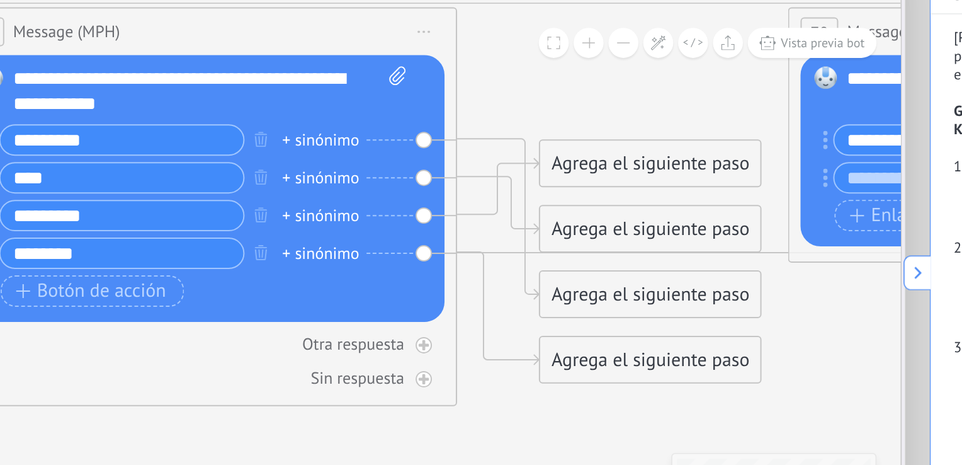
click at [436, 145] on div "Reemplazar Quitar Convertir a mensaje de voz Arrastre la imagen aquí para adjun…" at bounding box center [289, 178] width 311 height 174
click at [432, 149] on div "Reemplazar Quitar Convertir a mensaje de voz Arrastre la imagen aquí para adjun…" at bounding box center [289, 178] width 311 height 174
click at [412, 146] on div "********* + sinónimo" at bounding box center [281, 146] width 264 height 21
click at [342, 171] on div "+ sinónimo" at bounding box center [364, 170] width 50 height 16
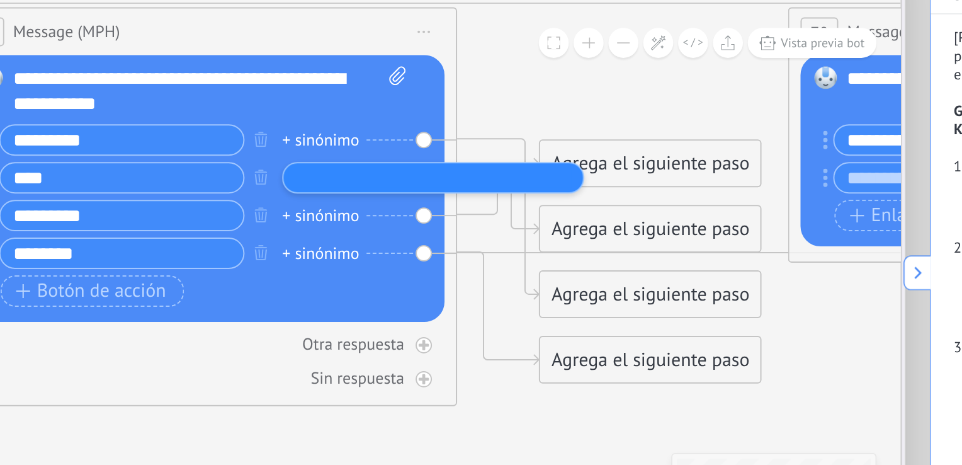
click at [343, 171] on li at bounding box center [435, 170] width 184 height 13
click at [419, 103] on icon at bounding box center [414, 104] width 11 height 13
click input "Subir" at bounding box center [0, 0] width 0 height 0
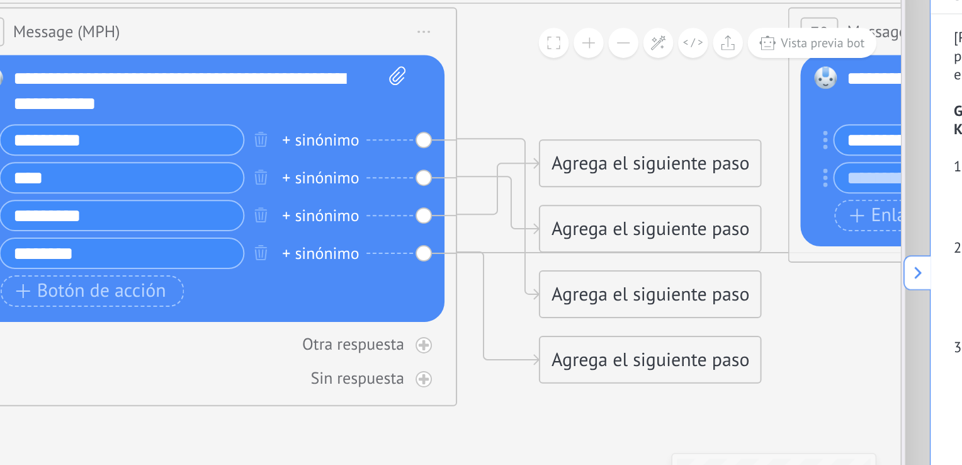
click at [433, 77] on icon at bounding box center [432, 76] width 8 height 2
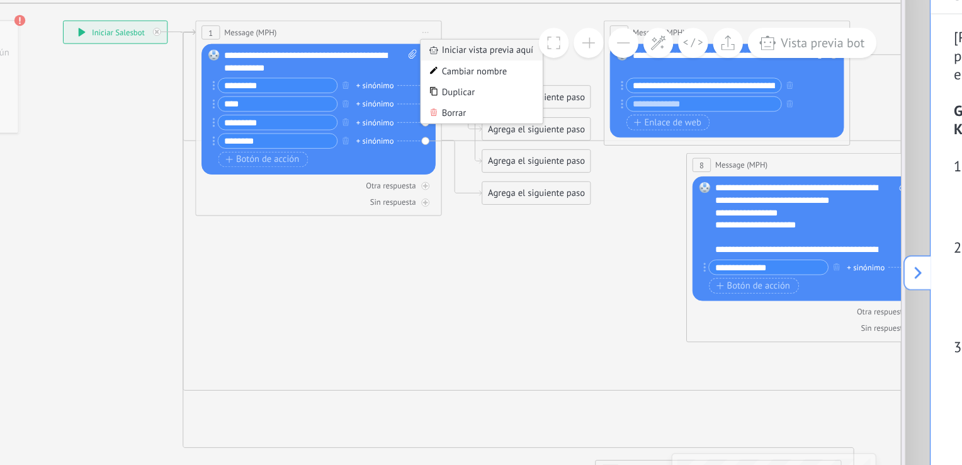
click at [446, 87] on div "Iniciar vista previa aquí" at bounding box center [468, 88] width 79 height 14
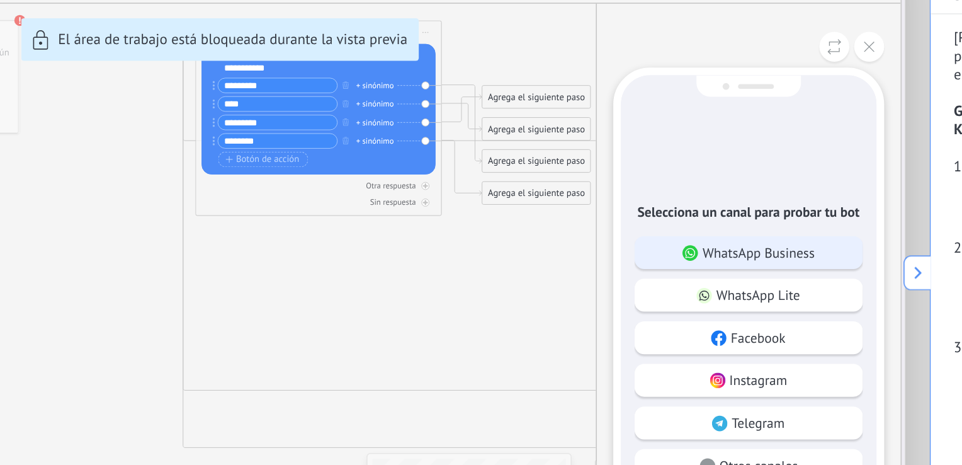
click at [652, 220] on p "WhatsApp Business" at bounding box center [649, 218] width 73 height 11
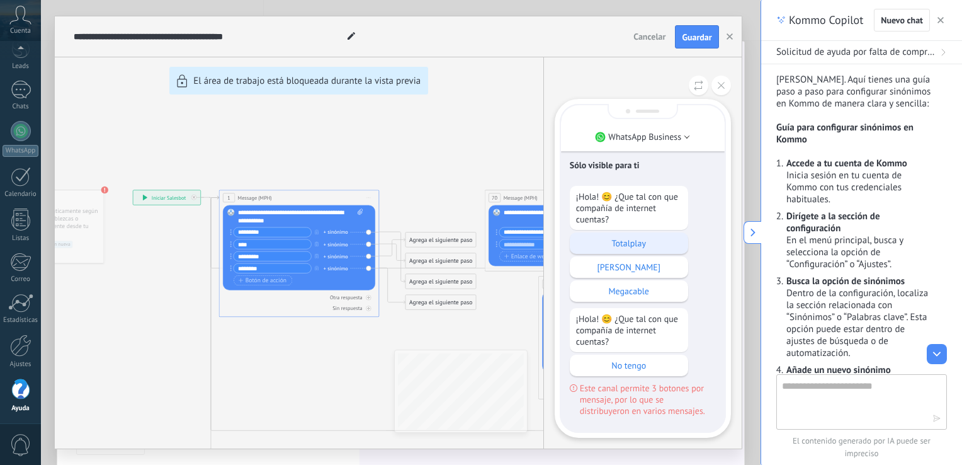
click at [631, 243] on p "Totalplay" at bounding box center [629, 242] width 106 height 11
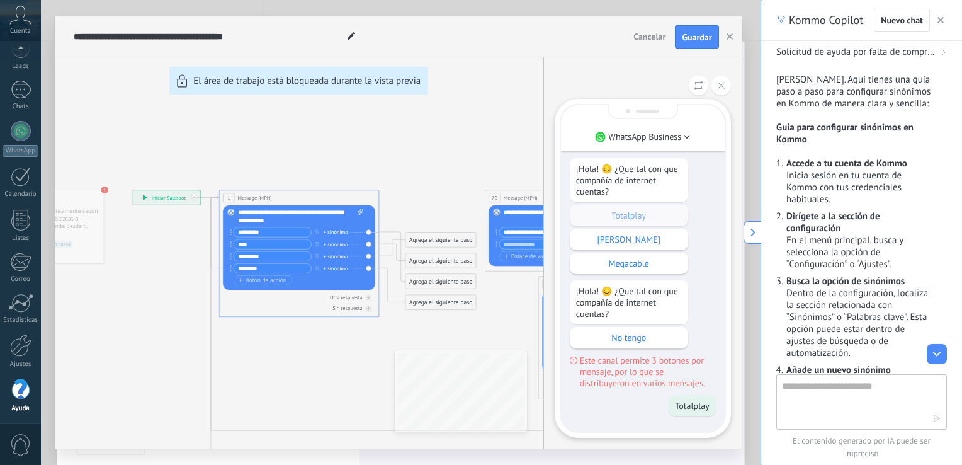
click at [622, 297] on p "¡Hola! 😊 ¿Que tal con que compañía de internet cuentas?" at bounding box center [629, 302] width 106 height 34
click at [644, 334] on p "No tengo" at bounding box center [629, 337] width 106 height 11
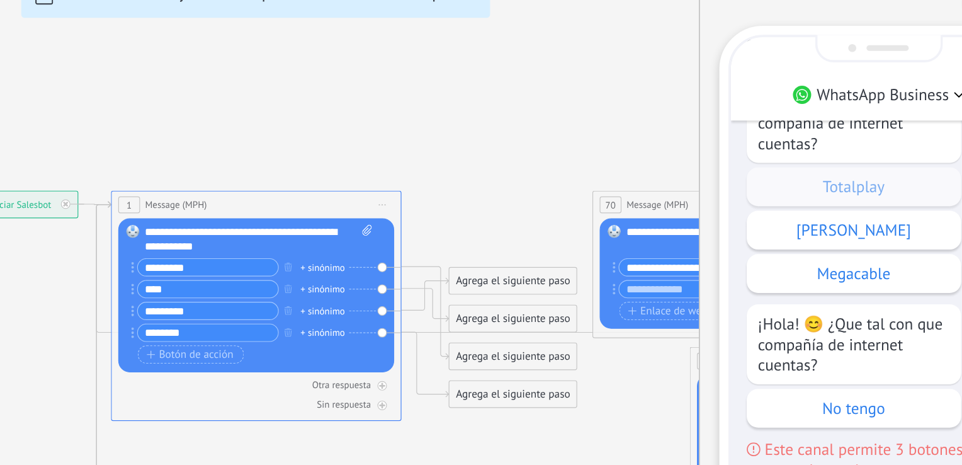
click at [411, 205] on div "**********" at bounding box center [398, 232] width 687 height 432
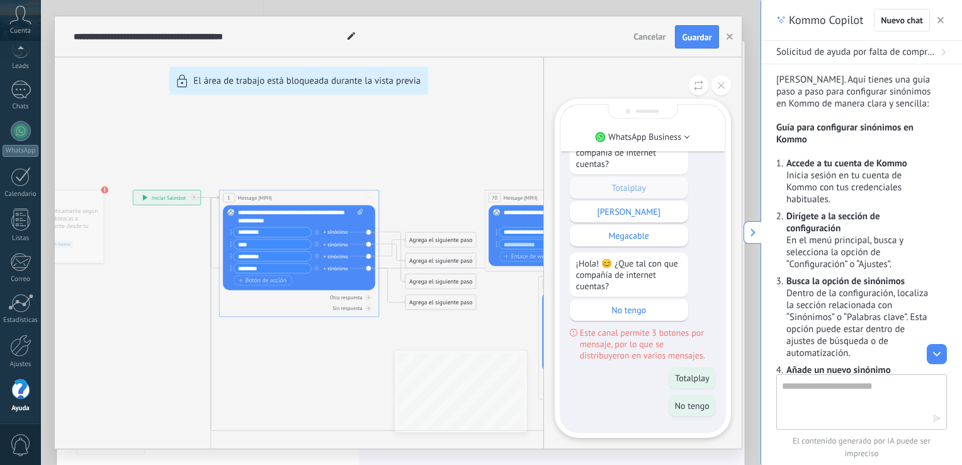
click at [710, 69] on div "WhatsApp Business Sólo visible para ti ¡Hola! 😊 ¿Que tal con que compañía de in…" at bounding box center [642, 252] width 198 height 391
click at [721, 90] on button at bounding box center [722, 86] width 20 height 20
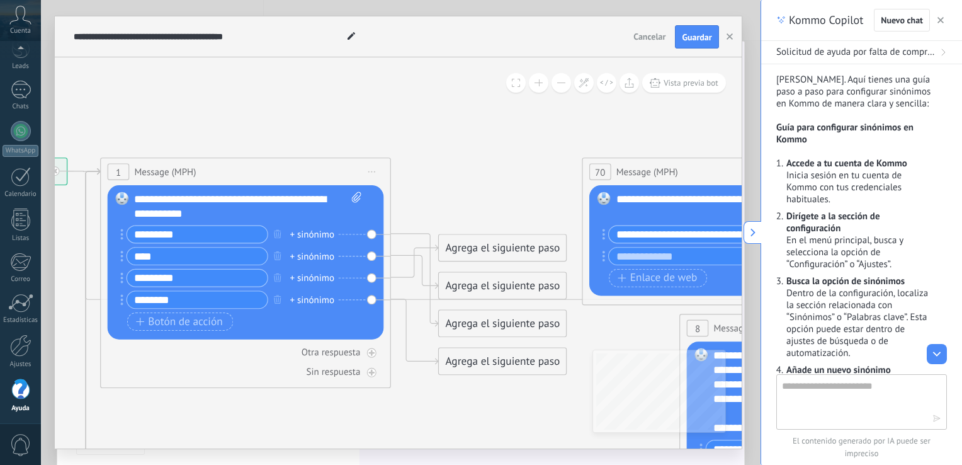
click at [463, 322] on div "Agrega el siguiente paso" at bounding box center [503, 324] width 128 height 24
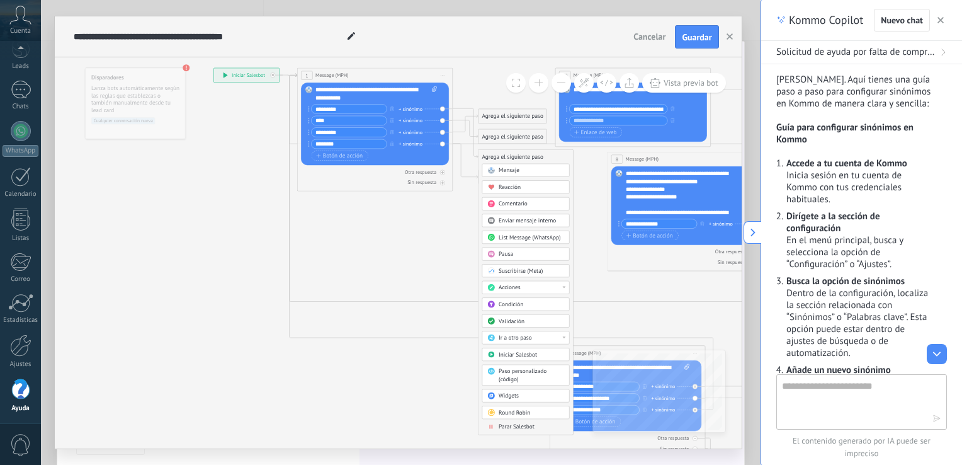
click at [517, 207] on span "Comentario" at bounding box center [513, 204] width 29 height 8
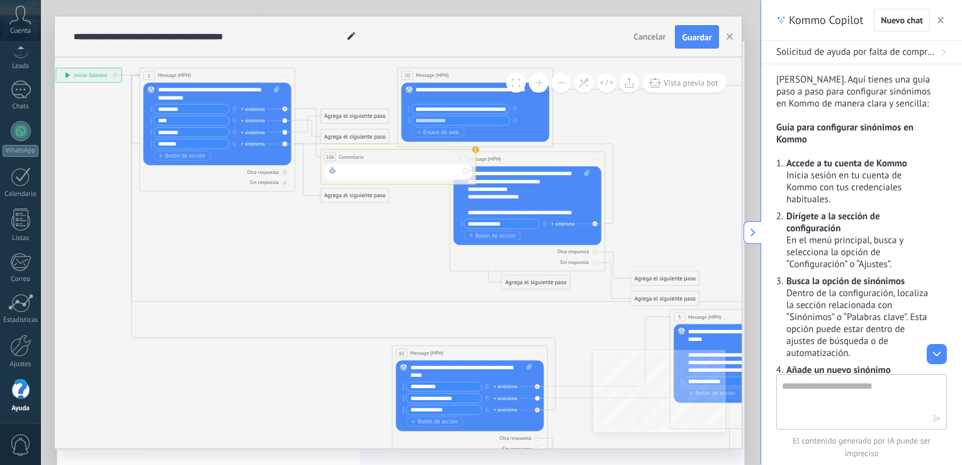
click at [387, 172] on div at bounding box center [399, 172] width 121 height 10
click at [438, 169] on div "**********" at bounding box center [400, 172] width 122 height 10
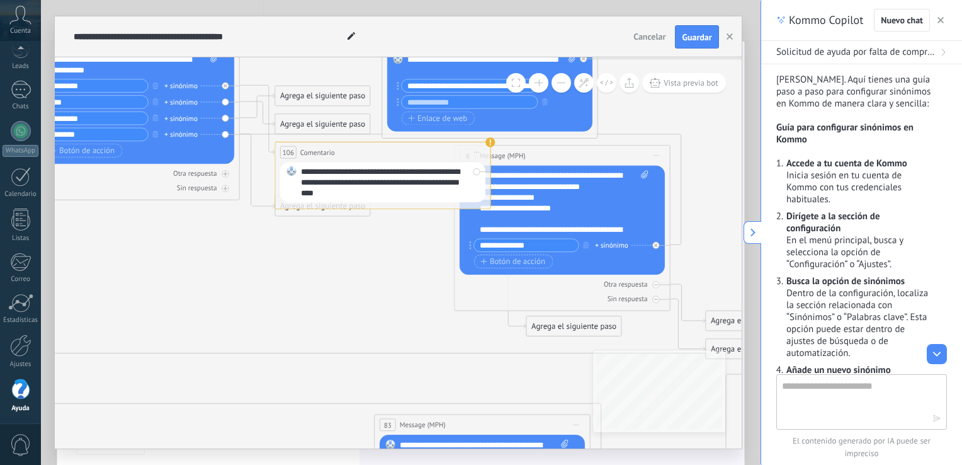
click at [305, 124] on div "Agrega el siguiente paso" at bounding box center [322, 124] width 95 height 18
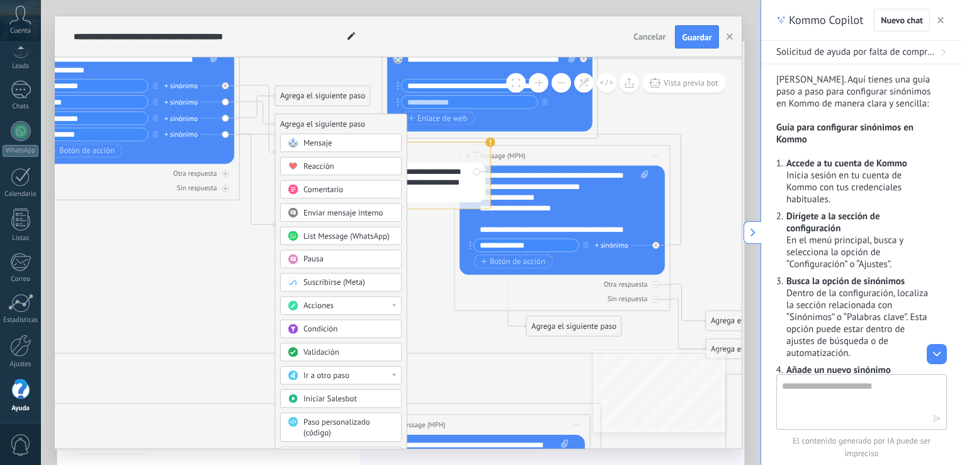
click at [171, 278] on icon at bounding box center [522, 323] width 1770 height 1129
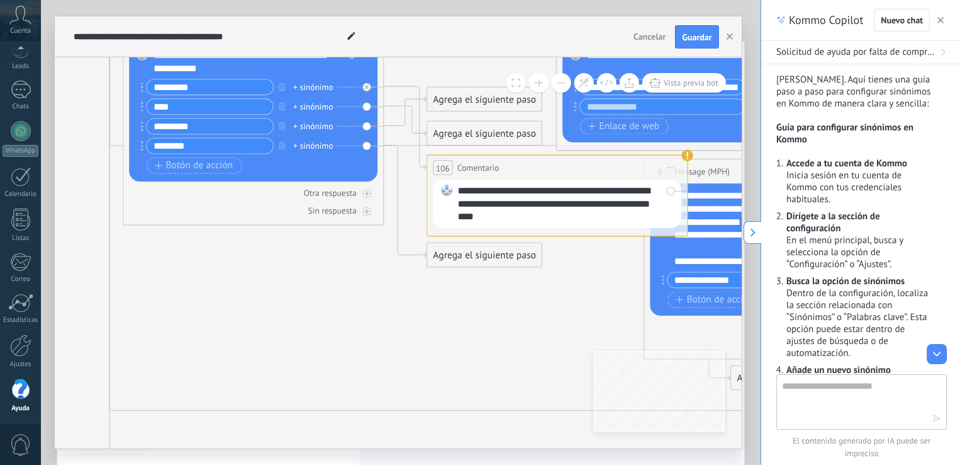
drag, startPoint x: 145, startPoint y: 338, endPoint x: 303, endPoint y: 281, distance: 167.9
click at [303, 281] on icon at bounding box center [725, 374] width 2141 height 1366
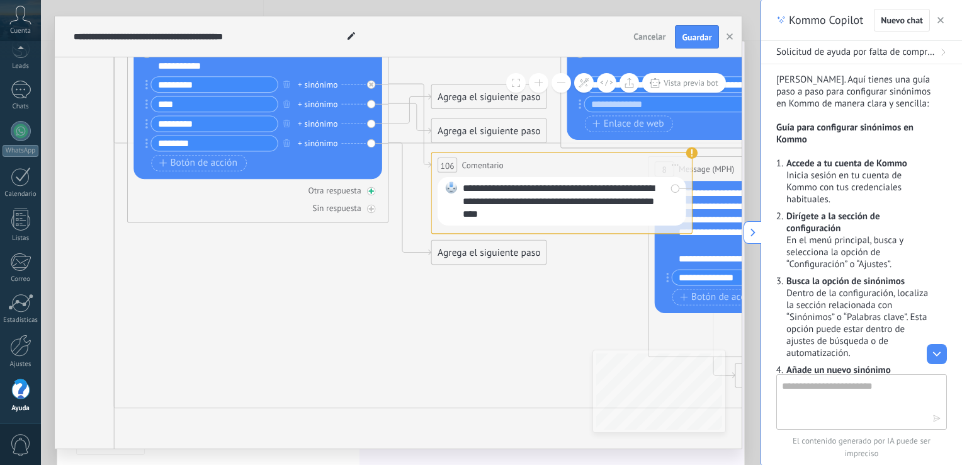
click at [370, 187] on div at bounding box center [371, 191] width 8 height 8
click at [371, 212] on div at bounding box center [371, 209] width 8 height 8
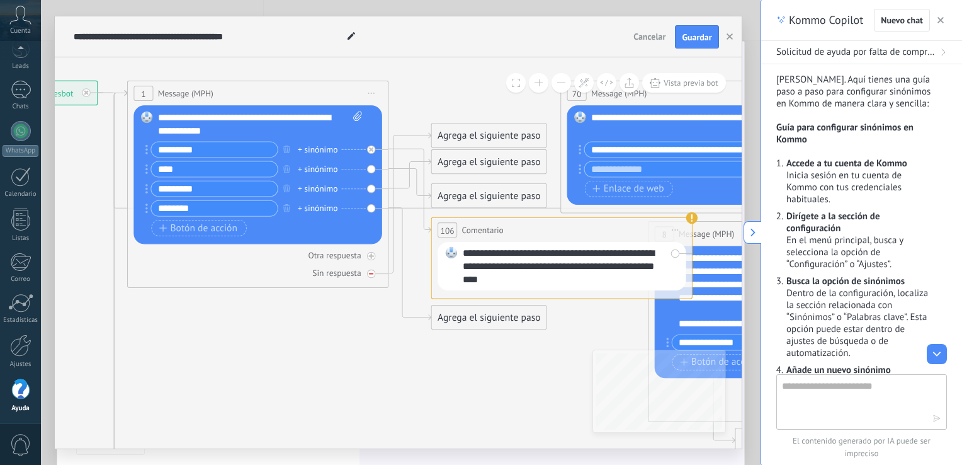
click at [890, 407] on icon at bounding box center [892, 407] width 4 height 1
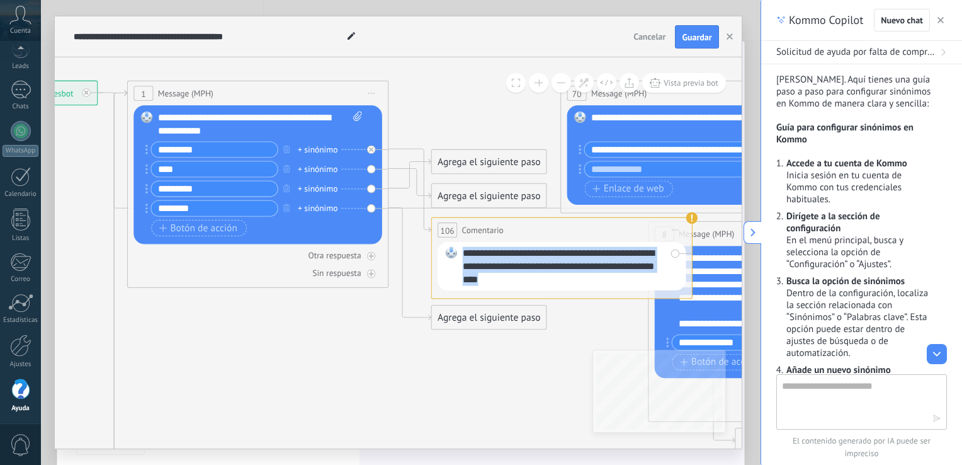
drag, startPoint x: 529, startPoint y: 283, endPoint x: 460, endPoint y: 253, distance: 75.0
click at [460, 253] on div "**********" at bounding box center [562, 266] width 248 height 48
click at [476, 195] on div "Agrega el siguiente paso" at bounding box center [488, 195] width 115 height 21
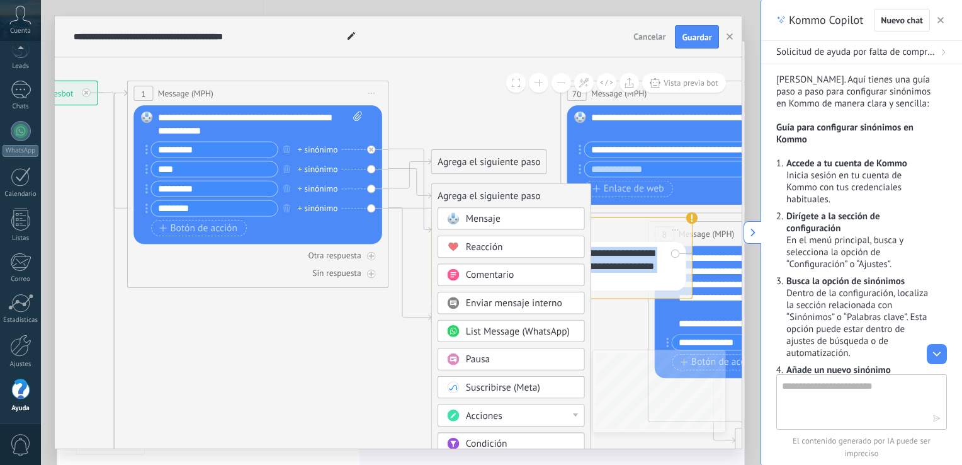
click at [477, 280] on span "Comentario" at bounding box center [489, 275] width 48 height 13
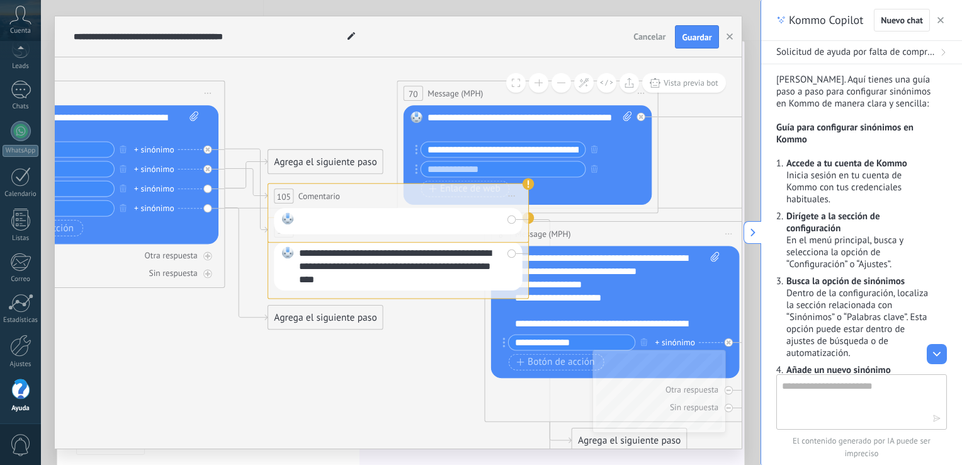
click at [357, 216] on div at bounding box center [399, 221] width 203 height 17
paste div
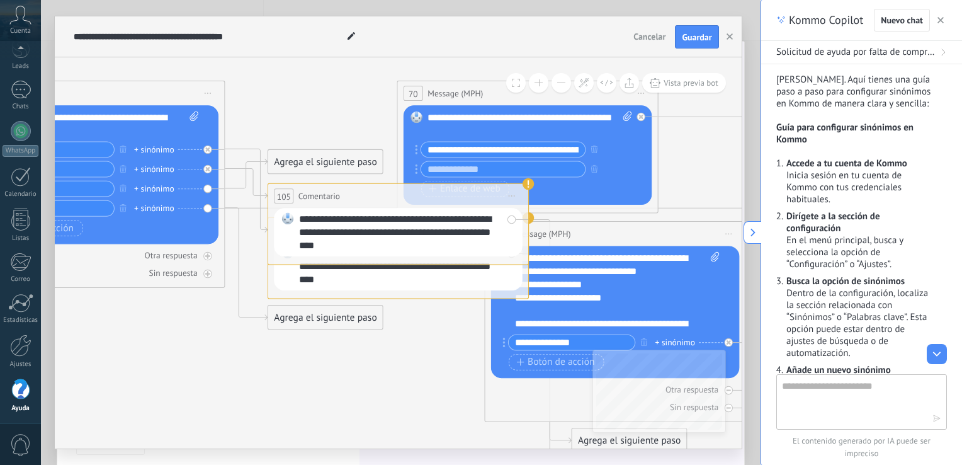
click at [305, 153] on div "Agrega el siguiente paso" at bounding box center [325, 161] width 115 height 21
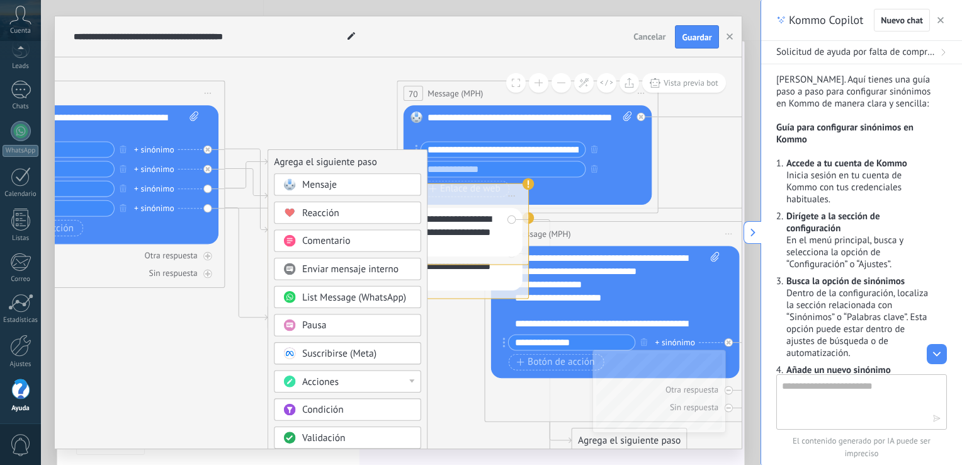
click at [321, 246] on span "Comentario" at bounding box center [326, 241] width 48 height 13
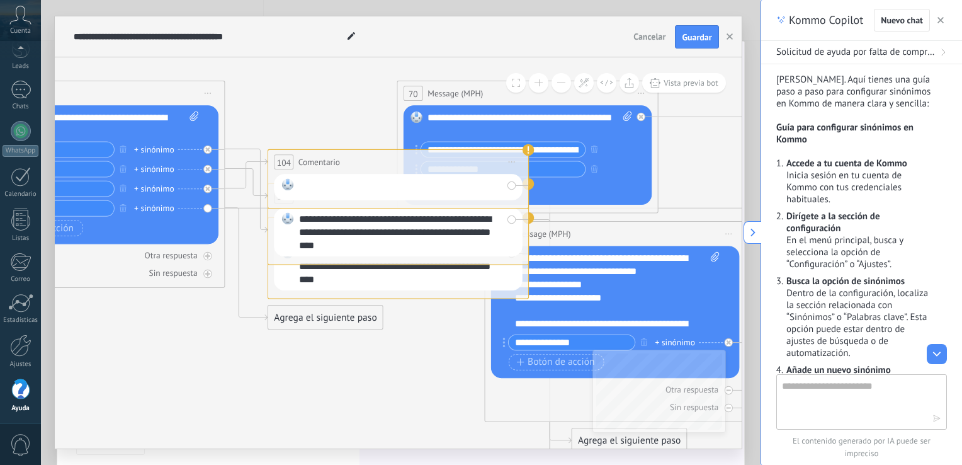
click at [329, 188] on div at bounding box center [399, 187] width 203 height 17
paste div
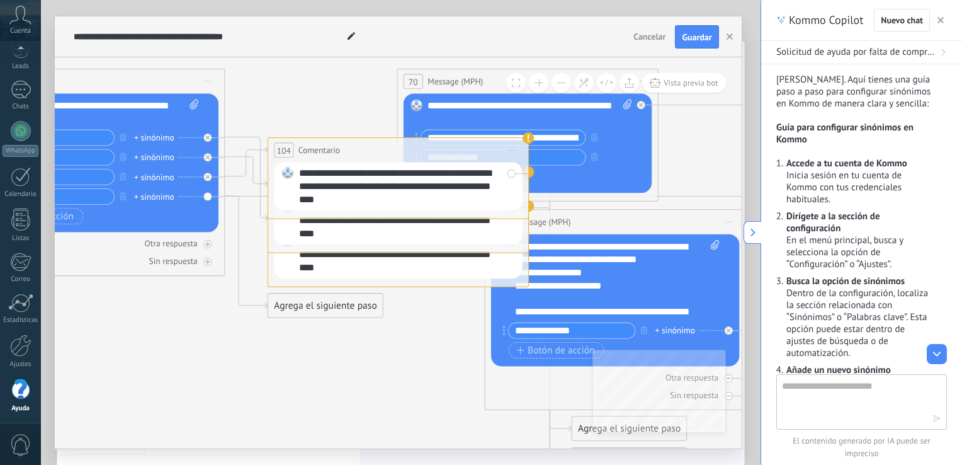
click at [225, 292] on icon at bounding box center [566, 412] width 2141 height 1341
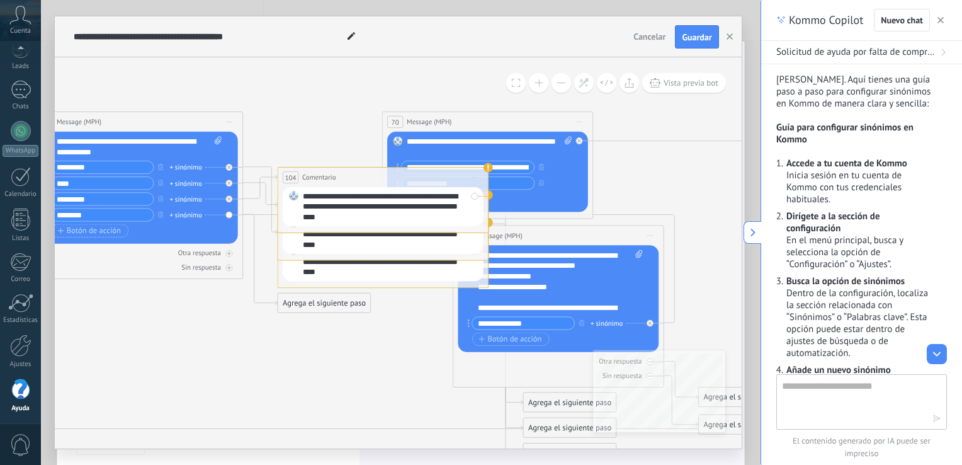
click at [229, 123] on span "Iniciar vista previa aquí Cambiar nombre Duplicar [GEOGRAPHIC_DATA]" at bounding box center [229, 122] width 17 height 15
click at [276, 139] on div "Iniciar vista previa aquí" at bounding box center [277, 137] width 105 height 18
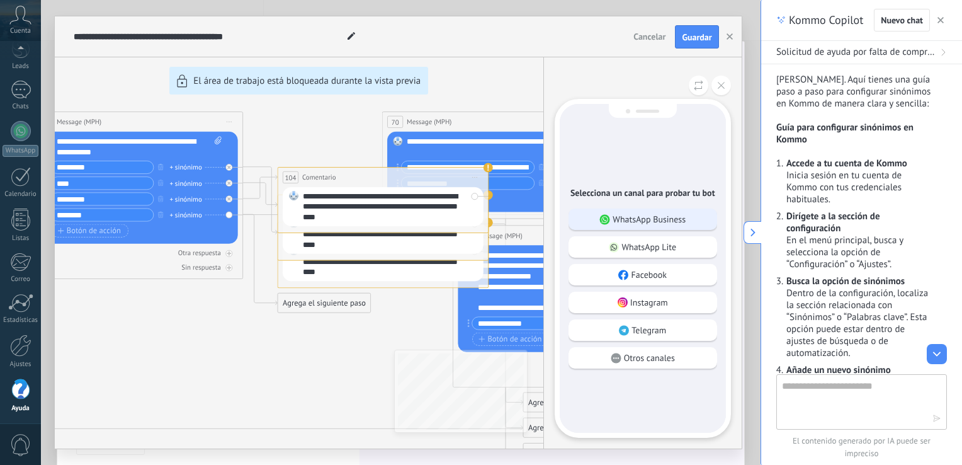
click at [653, 219] on p "WhatsApp Business" at bounding box center [649, 218] width 73 height 11
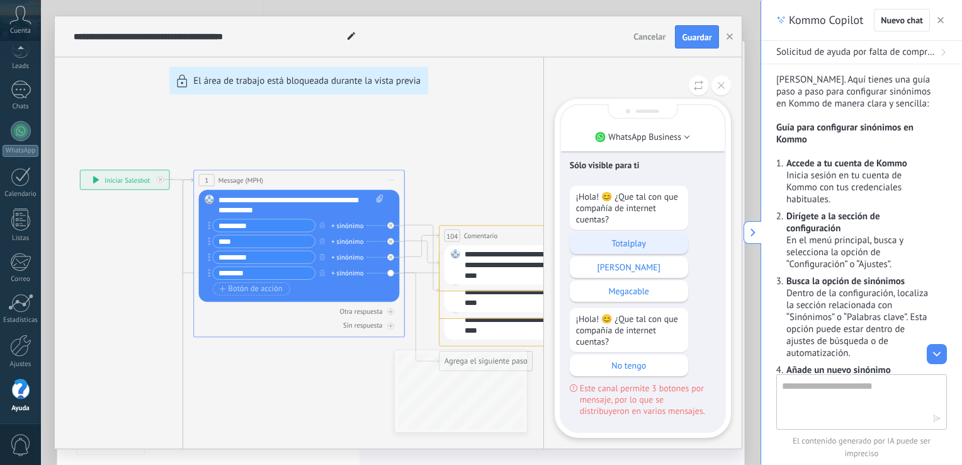
click at [631, 243] on p "Totalplay" at bounding box center [629, 242] width 106 height 11
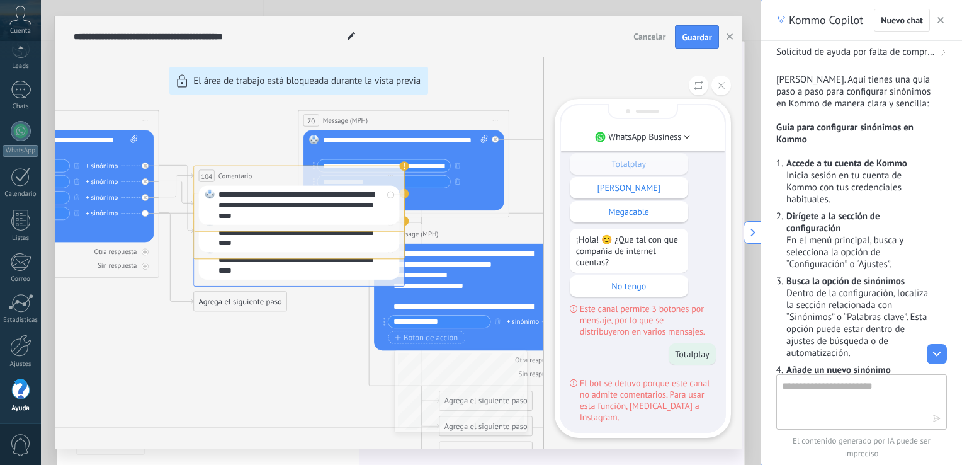
click at [403, 168] on div "**********" at bounding box center [398, 232] width 687 height 432
click at [624, 198] on div "[PERSON_NAME]" at bounding box center [629, 187] width 118 height 21
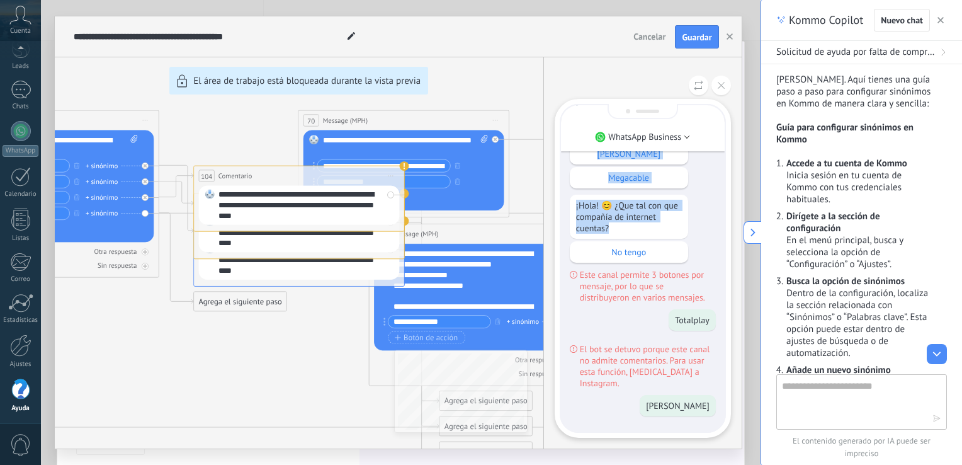
scroll to position [-108, 0]
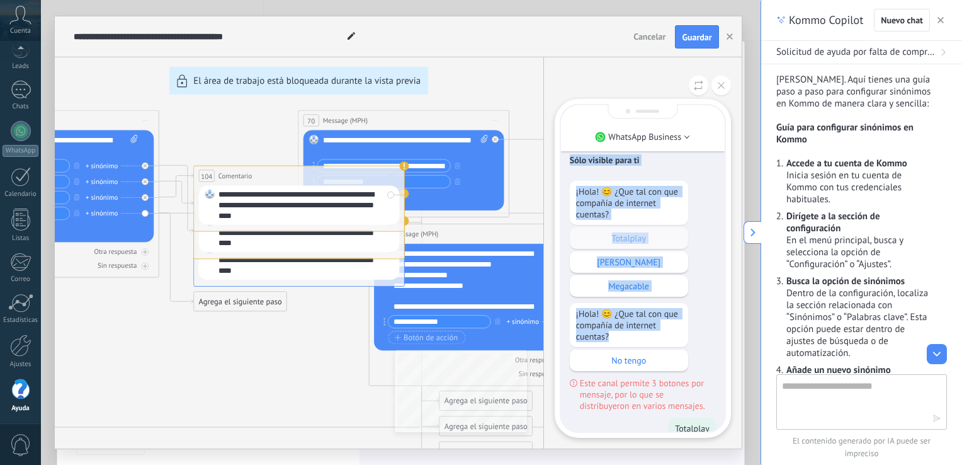
drag, startPoint x: 610, startPoint y: 237, endPoint x: 584, endPoint y: 69, distance: 170.7
click at [584, 69] on div "WhatsApp Business Sólo visible para ti ¡Hola! 😊 ¿Que tal con que compañía de in…" at bounding box center [642, 252] width 198 height 391
click at [720, 84] on icon at bounding box center [721, 85] width 7 height 7
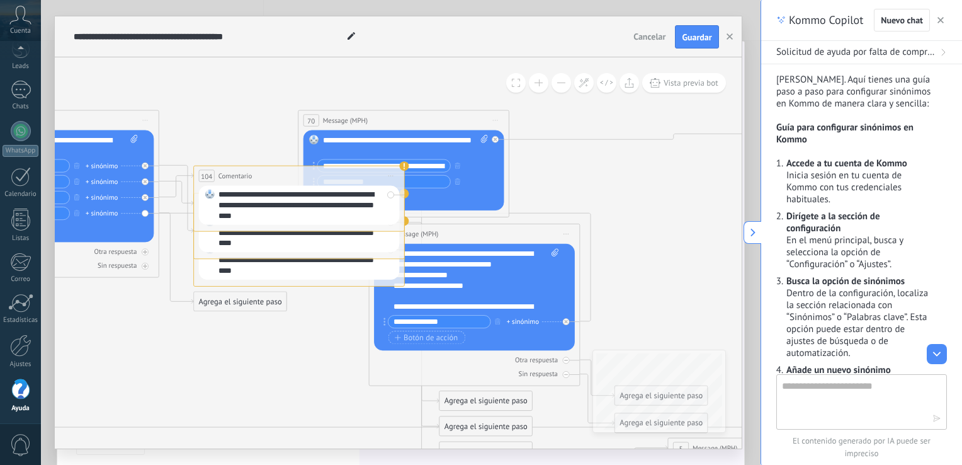
click at [389, 176] on icon at bounding box center [391, 176] width 5 height 1
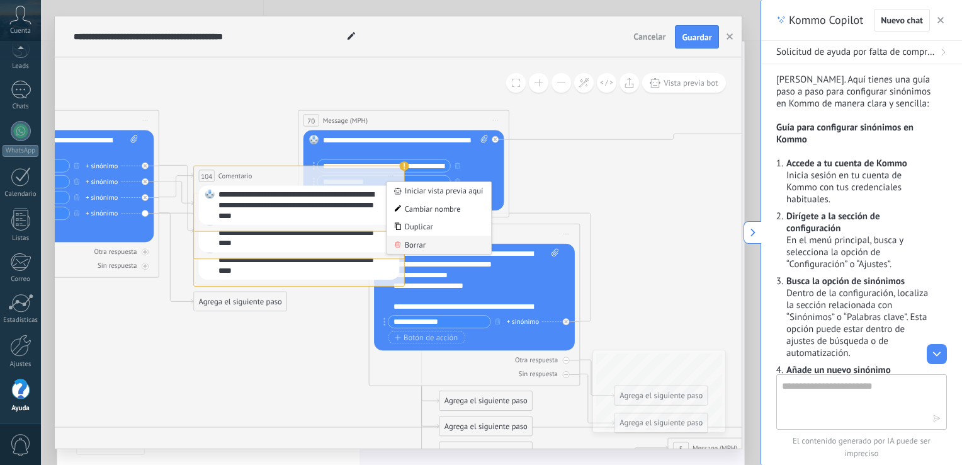
click at [419, 246] on div "Borrar" at bounding box center [439, 245] width 105 height 18
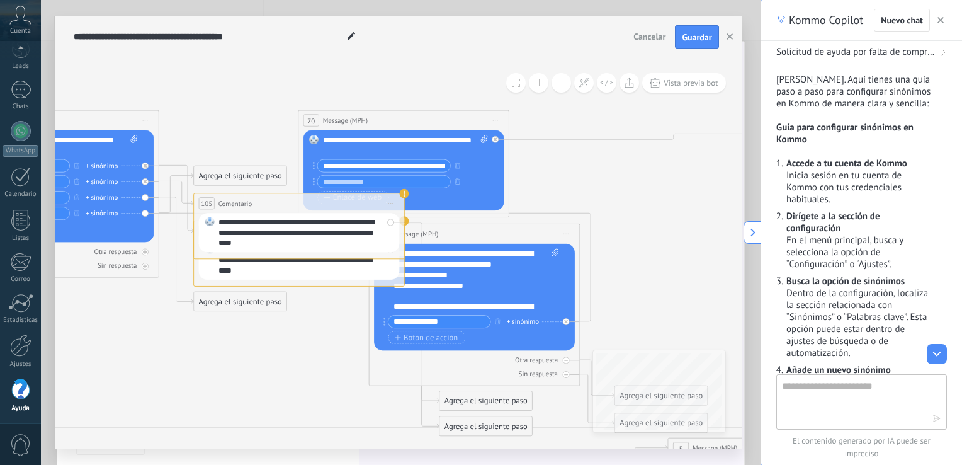
click at [392, 204] on icon at bounding box center [391, 203] width 5 height 1
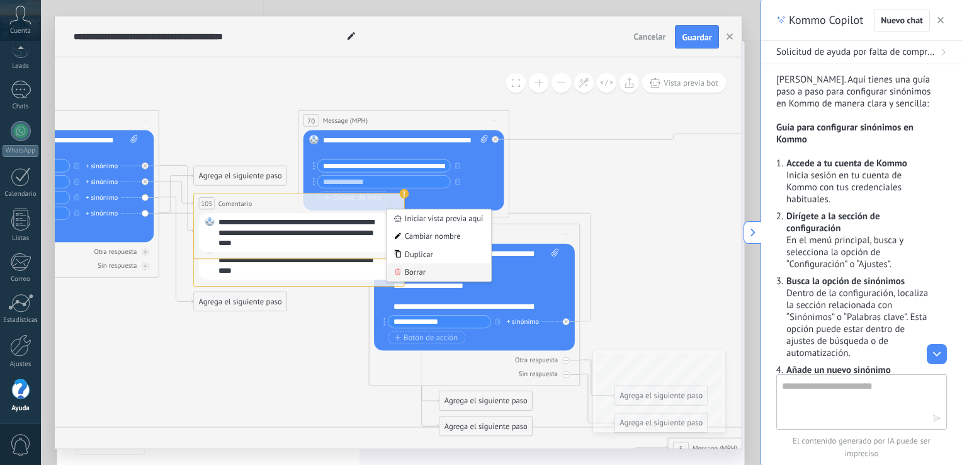
click at [408, 271] on div "Borrar" at bounding box center [439, 272] width 105 height 18
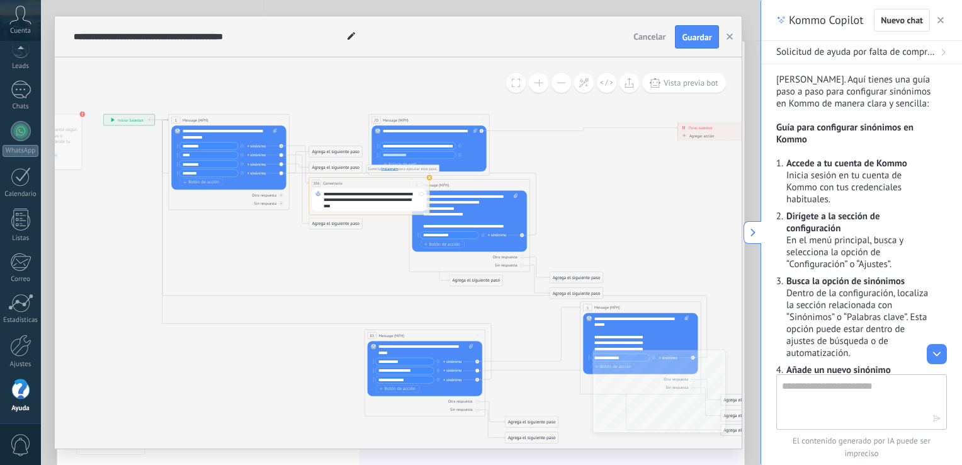
drag, startPoint x: 407, startPoint y: 146, endPoint x: 356, endPoint y: 115, distance: 59.9
click at [356, 115] on icon at bounding box center [446, 273] width 989 height 620
click at [654, 37] on span "Cancelar" at bounding box center [650, 36] width 32 height 11
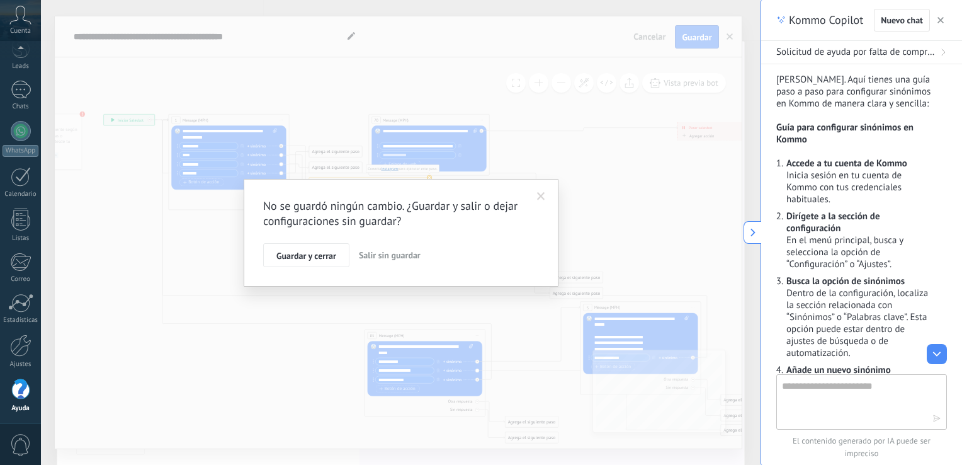
click at [654, 37] on div "No se guardó ningún cambio. ¿Guardar y salir o dejar configuraciones sin guarda…" at bounding box center [401, 232] width 720 height 465
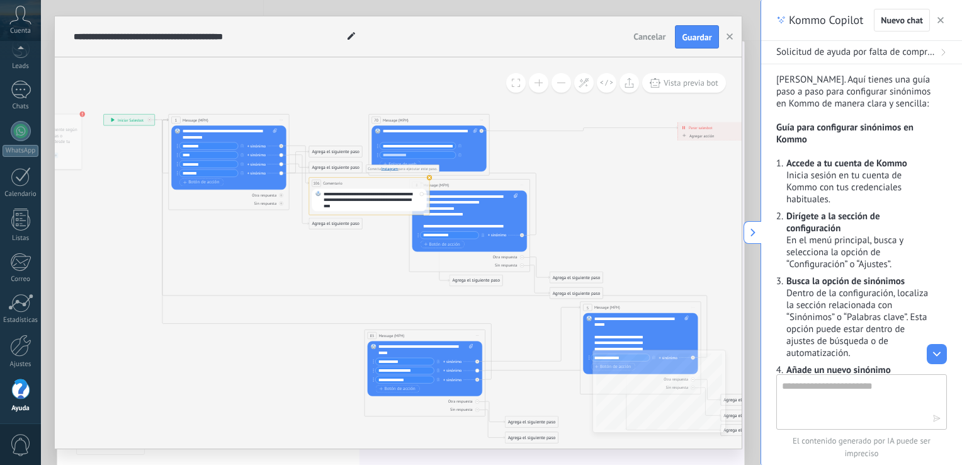
click at [651, 33] on span "Cancelar" at bounding box center [650, 36] width 32 height 11
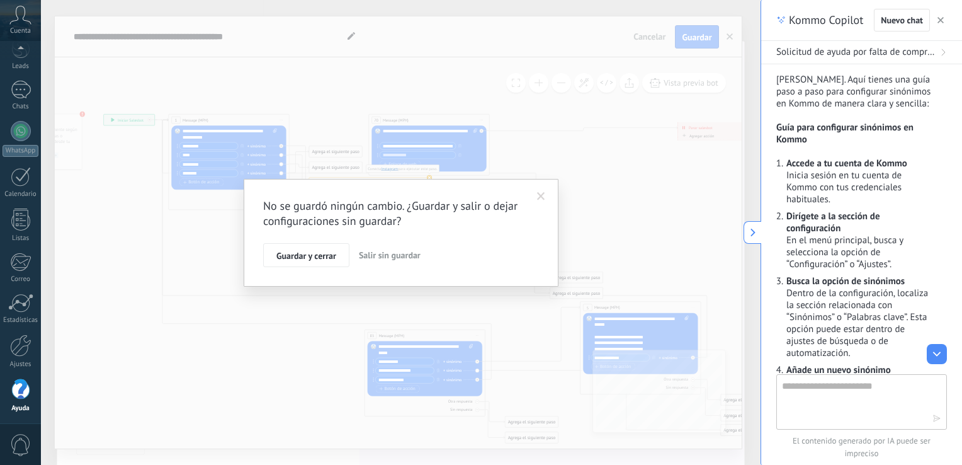
click at [542, 195] on span at bounding box center [541, 196] width 8 height 9
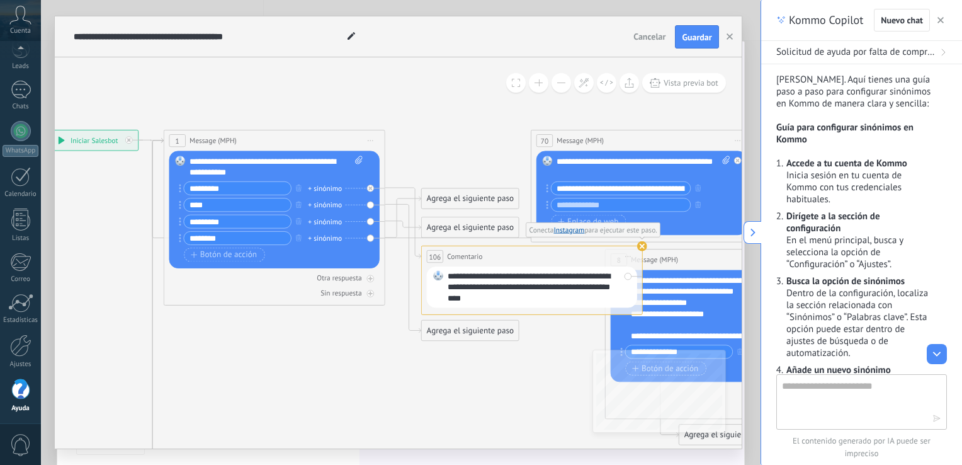
drag, startPoint x: 441, startPoint y: 317, endPoint x: 365, endPoint y: 429, distance: 134.7
click at [365, 429] on icon at bounding box center [674, 421] width 1814 height 1136
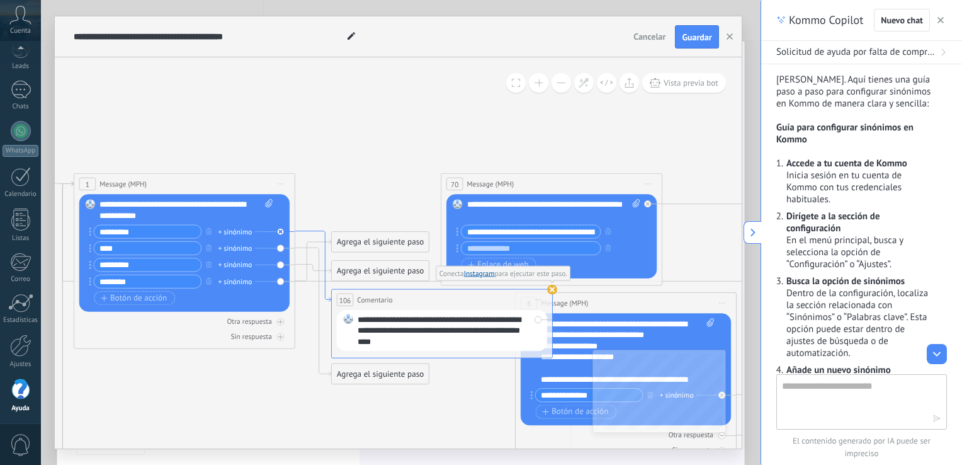
drag, startPoint x: 358, startPoint y: 196, endPoint x: 319, endPoint y: 236, distance: 54.8
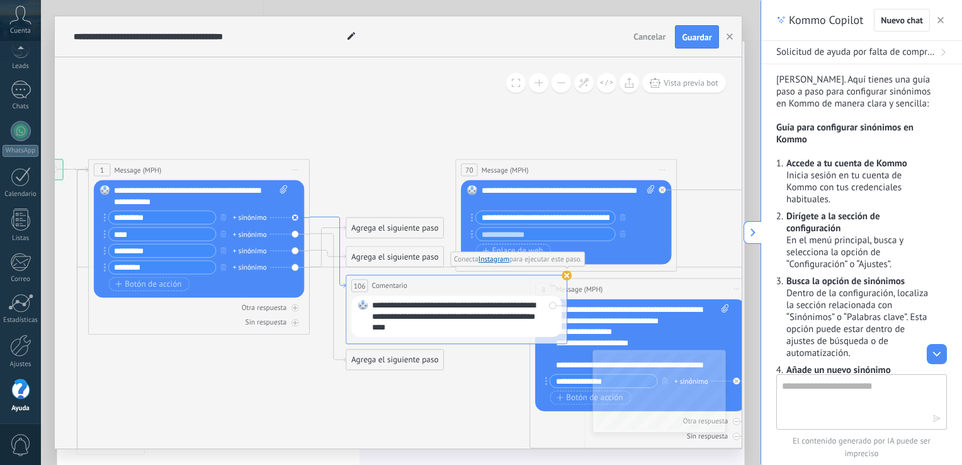
drag, startPoint x: 317, startPoint y: 232, endPoint x: 330, endPoint y: 222, distance: 15.7
click at [330, 222] on icon at bounding box center [328, 252] width 36 height 71
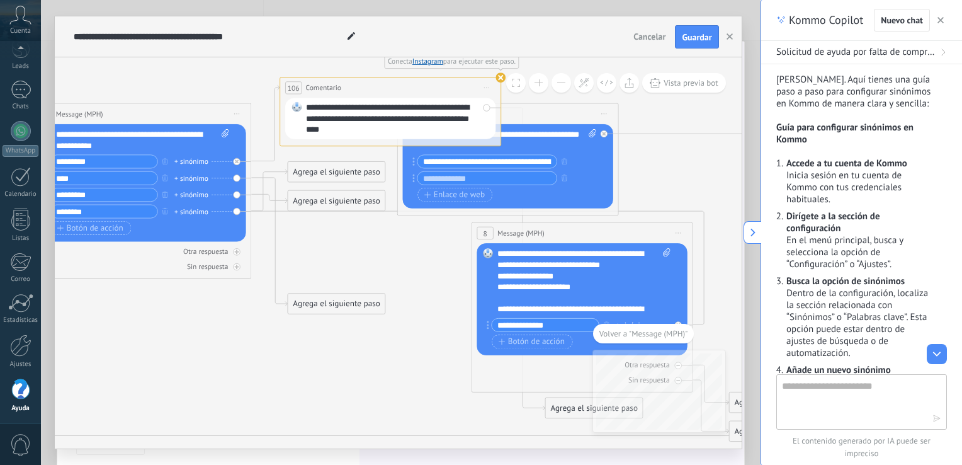
drag, startPoint x: 336, startPoint y: 230, endPoint x: 329, endPoint y: 88, distance: 142.5
click at [329, 88] on span "Comentario" at bounding box center [322, 87] width 35 height 11
click at [289, 198] on div "Agrega el siguiente paso" at bounding box center [336, 201] width 97 height 18
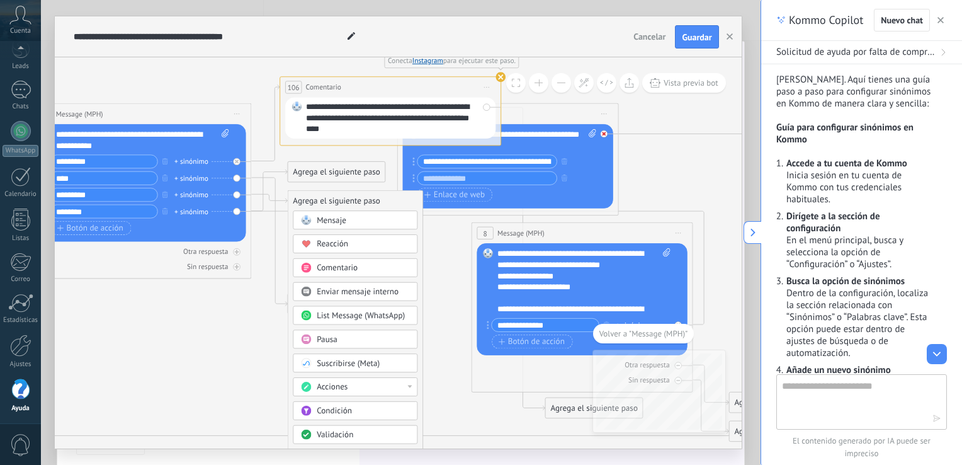
click at [0, 0] on icon at bounding box center [0, 0] width 0 height 0
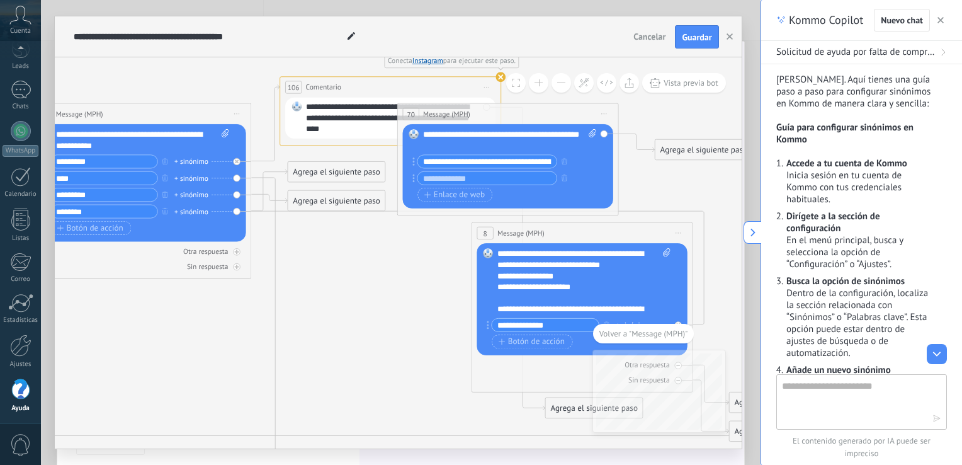
click at [605, 134] on div "Reemplazar Quitar Convertir a mensaje de voz Arrastre la imagen aquí para adjun…" at bounding box center [507, 166] width 210 height 84
click at [604, 116] on span "Iniciar vista previa aquí Cambiar nombre Duplicar [GEOGRAPHIC_DATA]" at bounding box center [604, 114] width 18 height 16
click at [617, 185] on div "Borrar" at bounding box center [655, 186] width 110 height 19
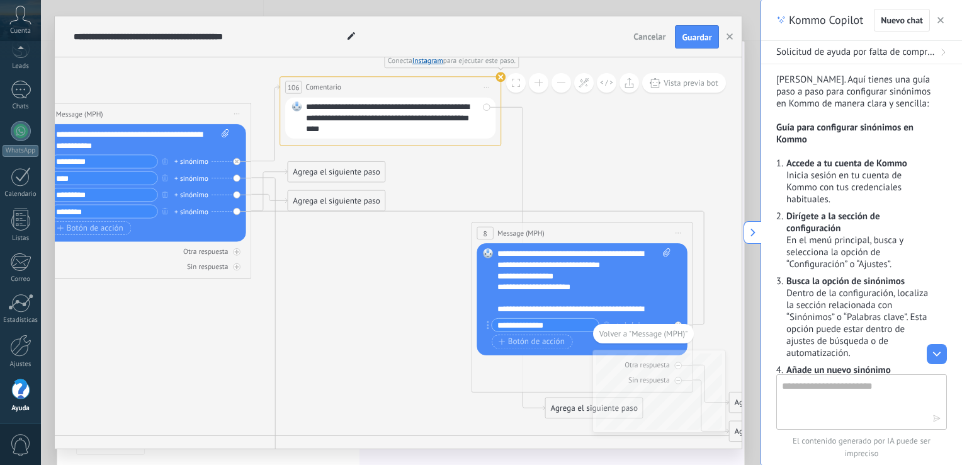
click at [680, 232] on span "Iniciar vista previa aquí Cambiar nombre Duplicar [GEOGRAPHIC_DATA]" at bounding box center [678, 233] width 18 height 16
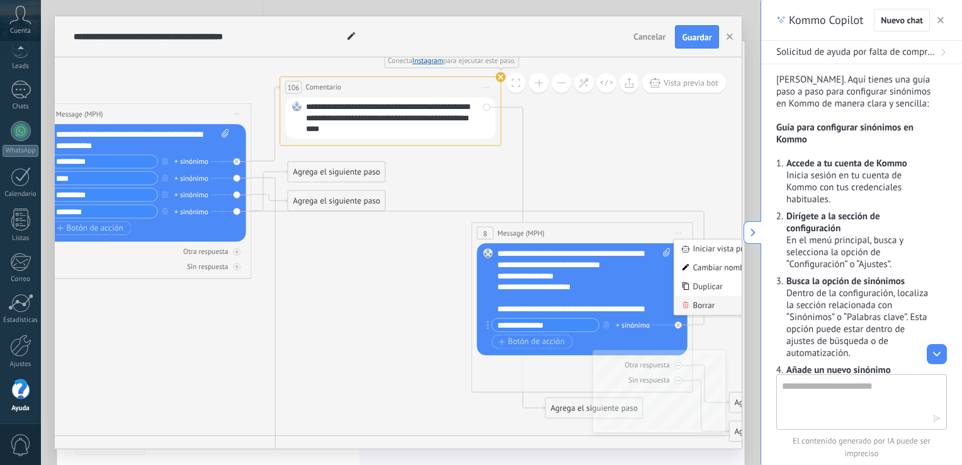
click at [695, 308] on div "Borrar" at bounding box center [729, 305] width 110 height 19
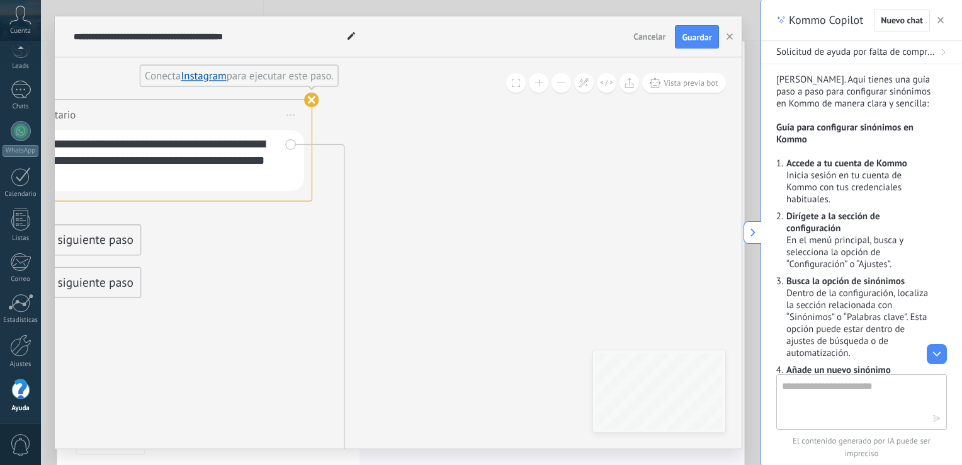
click at [314, 101] on use at bounding box center [311, 100] width 14 height 14
click at [287, 120] on span "Iniciar vista previa aquí Cambiar nombre Duplicar [GEOGRAPHIC_DATA]" at bounding box center [291, 115] width 26 height 24
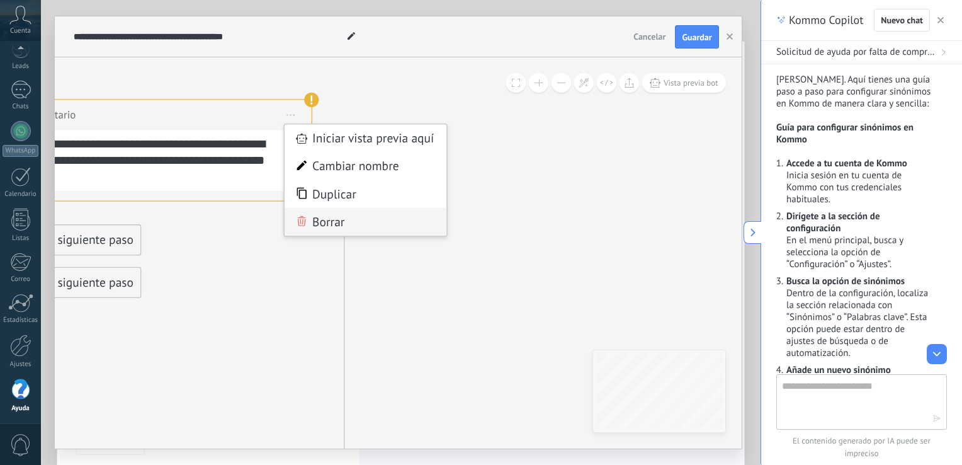
click at [325, 219] on div "Borrar" at bounding box center [366, 222] width 162 height 28
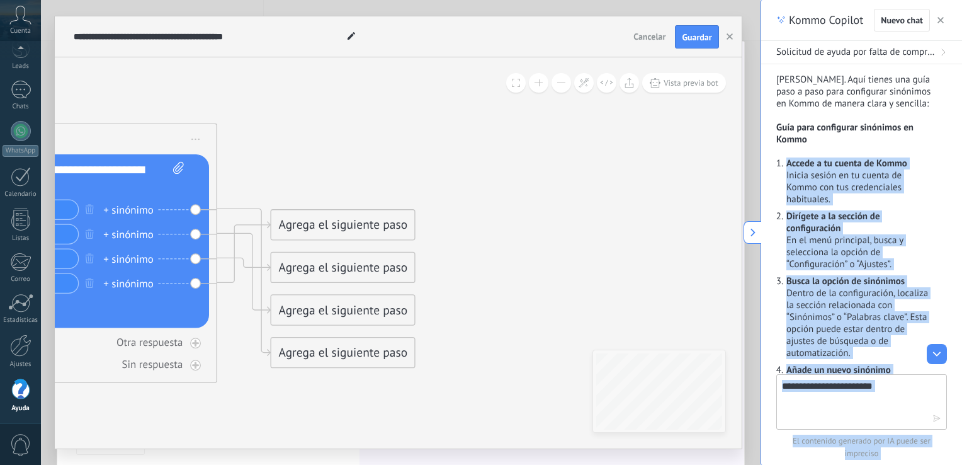
drag, startPoint x: 389, startPoint y: 200, endPoint x: 767, endPoint y: 174, distance: 378.7
click at [767, 174] on body ".abccls-1,.abccls-2{fill-rule:evenodd}.abccls-2{fill:#fff} .abfcls-1{fill:none}…" at bounding box center [481, 232] width 962 height 465
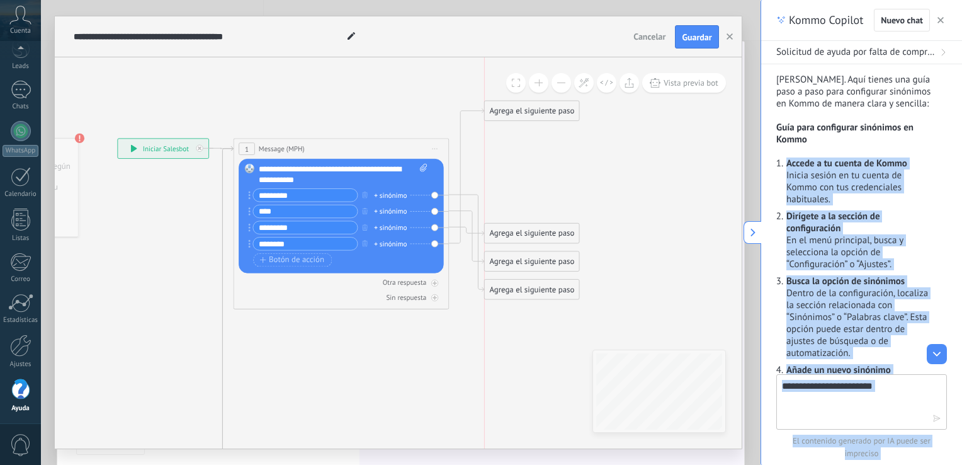
drag, startPoint x: 511, startPoint y: 203, endPoint x: 509, endPoint y: 110, distance: 93.9
click at [509, 110] on div "Agrega el siguiente paso" at bounding box center [531, 111] width 94 height 18
drag, startPoint x: 511, startPoint y: 234, endPoint x: 529, endPoint y: 157, distance: 78.8
click at [529, 157] on div "Agrega el siguiente paso" at bounding box center [548, 160] width 94 height 18
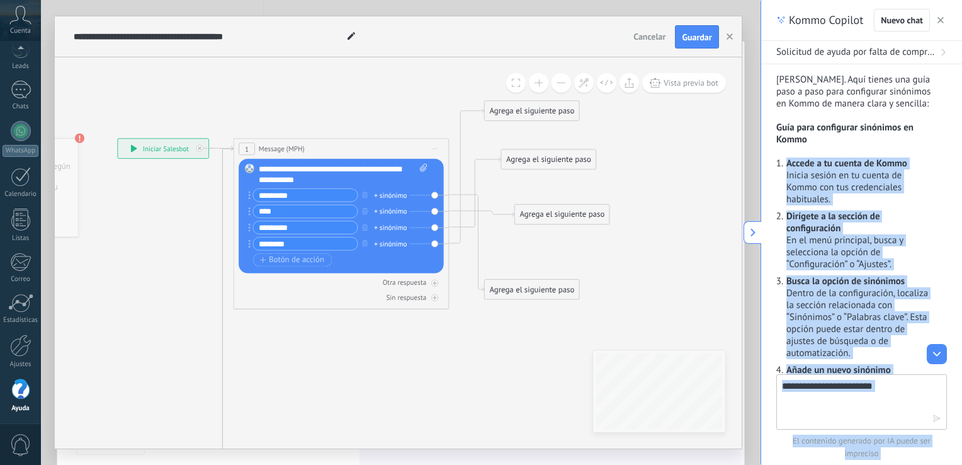
drag, startPoint x: 515, startPoint y: 261, endPoint x: 547, endPoint y: 214, distance: 56.2
click at [547, 214] on div "Agrega el siguiente paso" at bounding box center [561, 215] width 94 height 18
drag, startPoint x: 525, startPoint y: 106, endPoint x: 499, endPoint y: 313, distance: 208.9
click at [499, 313] on div "Agrega el siguiente paso" at bounding box center [509, 314] width 94 height 18
drag, startPoint x: 507, startPoint y: 292, endPoint x: 519, endPoint y: 134, distance: 158.5
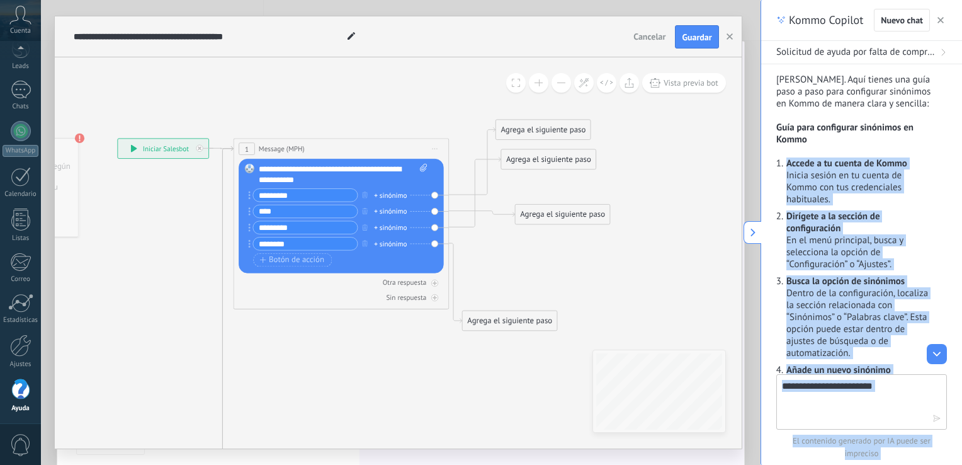
click at [519, 134] on div "Agrega el siguiente paso" at bounding box center [543, 130] width 94 height 18
drag, startPoint x: 530, startPoint y: 159, endPoint x: 537, endPoint y: 268, distance: 109.8
click at [537, 268] on div "Agrega el siguiente paso" at bounding box center [548, 269] width 94 height 18
drag, startPoint x: 505, startPoint y: 320, endPoint x: 552, endPoint y: 316, distance: 46.8
click at [552, 316] on div "Agrega el siguiente paso" at bounding box center [555, 318] width 94 height 18
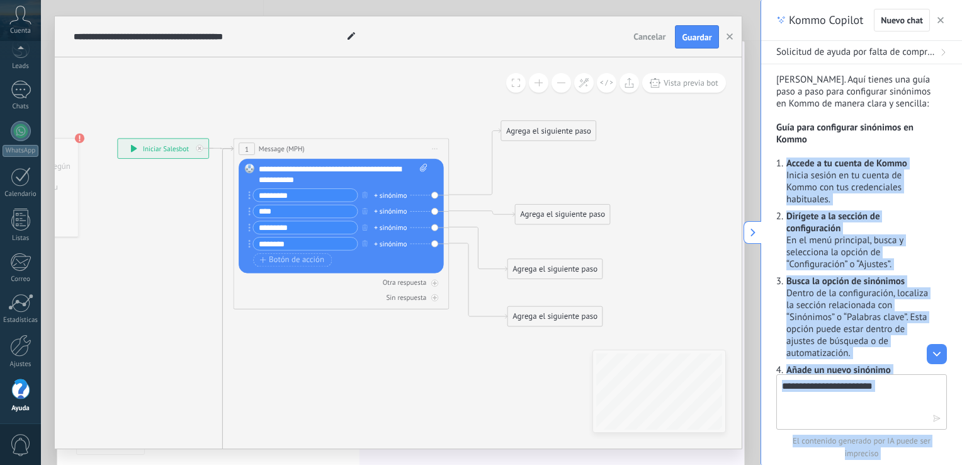
click at [247, 198] on div "Reemplazar Quitar Convertir a mensaje de voz Arrastre la imagen aquí para adjun…" at bounding box center [341, 216] width 205 height 115
click at [248, 194] on icon at bounding box center [249, 195] width 2 height 8
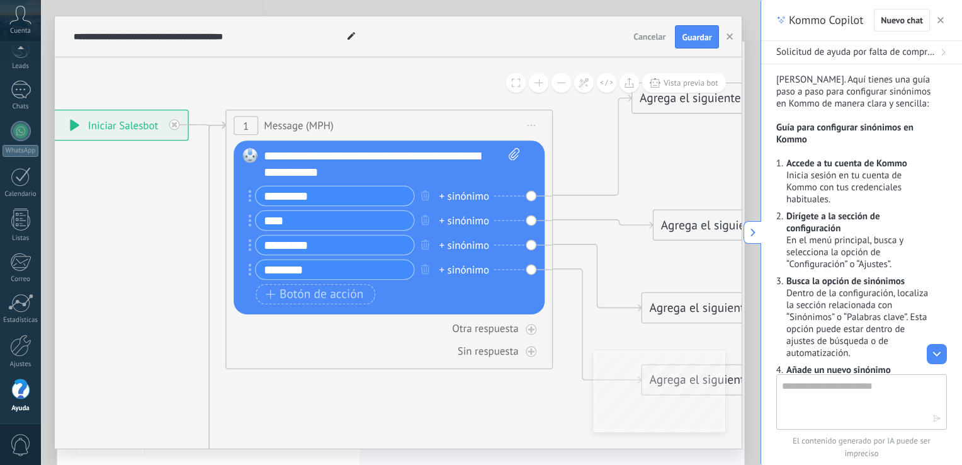
click at [259, 200] on input "*********" at bounding box center [335, 196] width 158 height 19
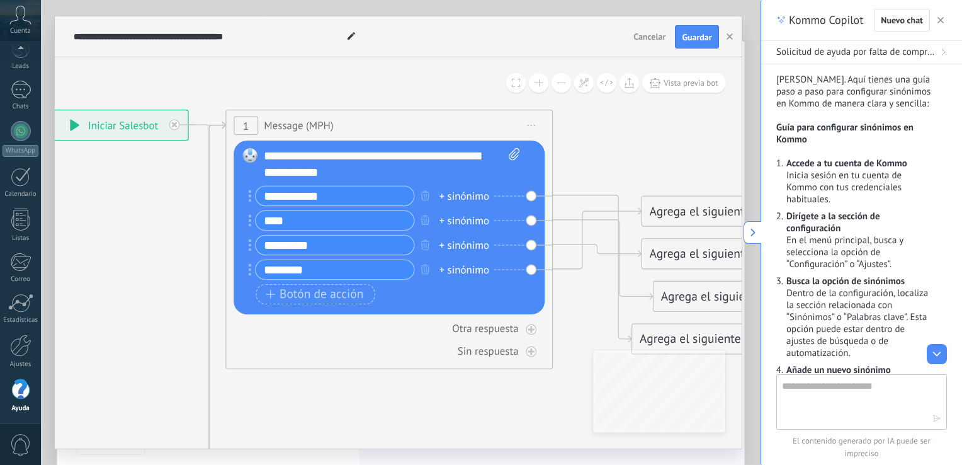
type input "**********"
click at [260, 224] on input "****" at bounding box center [335, 221] width 158 height 19
type input "****"
click at [270, 198] on input "**********" at bounding box center [335, 196] width 158 height 19
type input "*********"
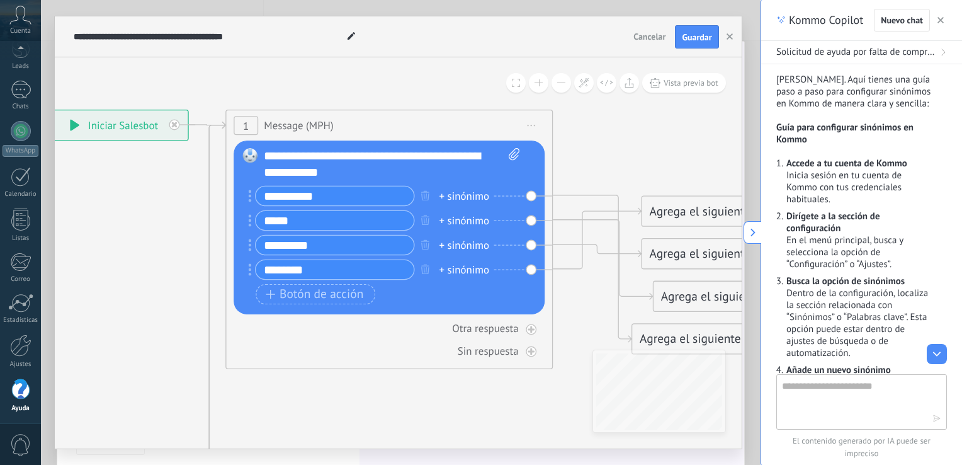
click at [370, 173] on div "**********" at bounding box center [392, 164] width 257 height 33
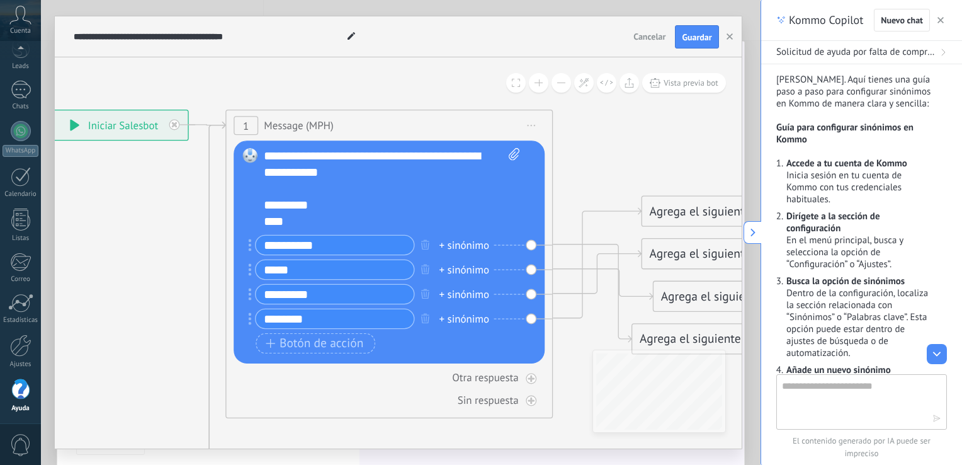
drag, startPoint x: 294, startPoint y: 210, endPoint x: 368, endPoint y: 196, distance: 74.9
click at [368, 196] on div at bounding box center [378, 189] width 228 height 16
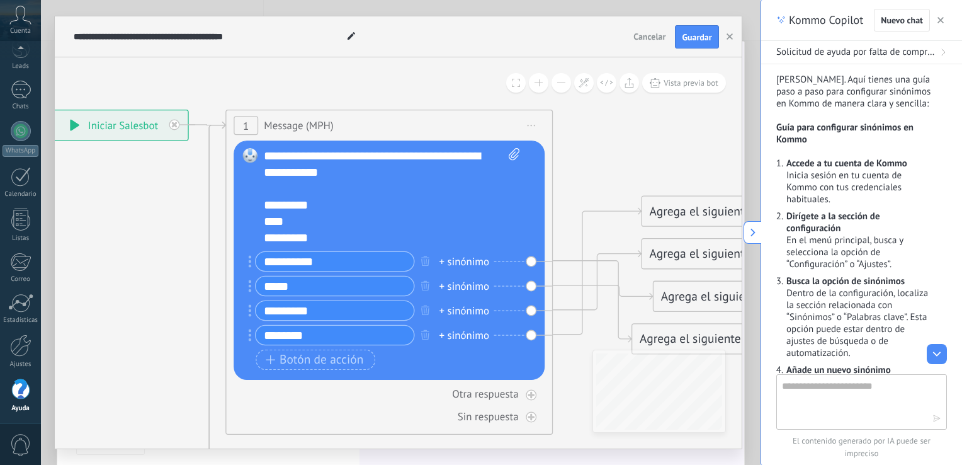
scroll to position [13, 0]
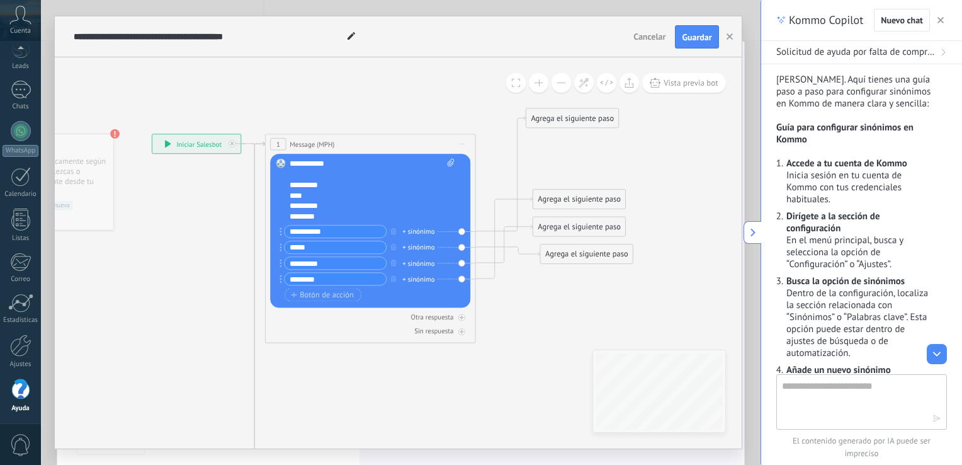
drag, startPoint x: 554, startPoint y: 280, endPoint x: 553, endPoint y: 117, distance: 162.5
click at [553, 117] on div "Agrega el siguiente paso" at bounding box center [572, 119] width 93 height 18
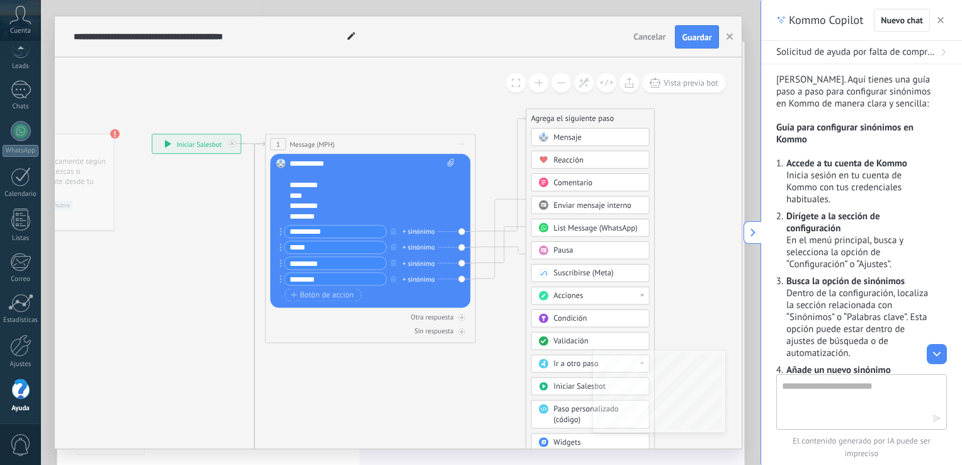
click at [553, 117] on div "Agrega el siguiente paso" at bounding box center [590, 119] width 128 height 18
click at [562, 135] on span "Mensaje" at bounding box center [568, 137] width 28 height 10
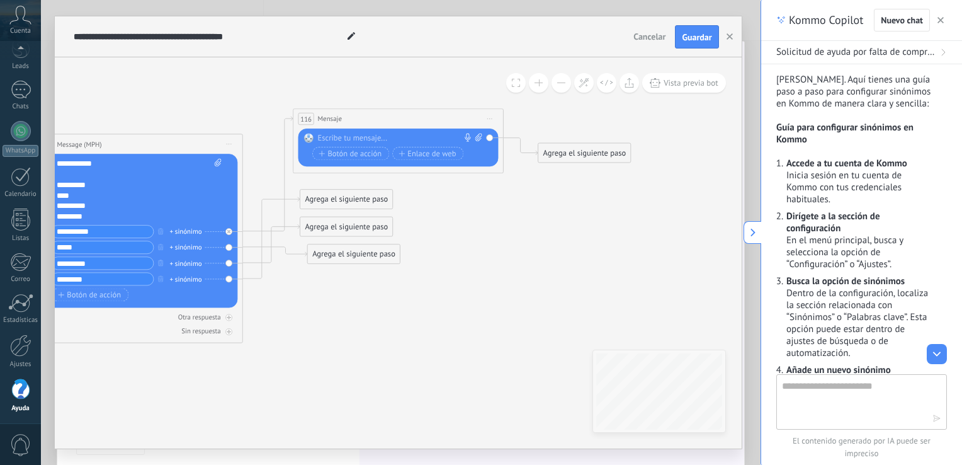
click at [341, 141] on div at bounding box center [395, 139] width 156 height 11
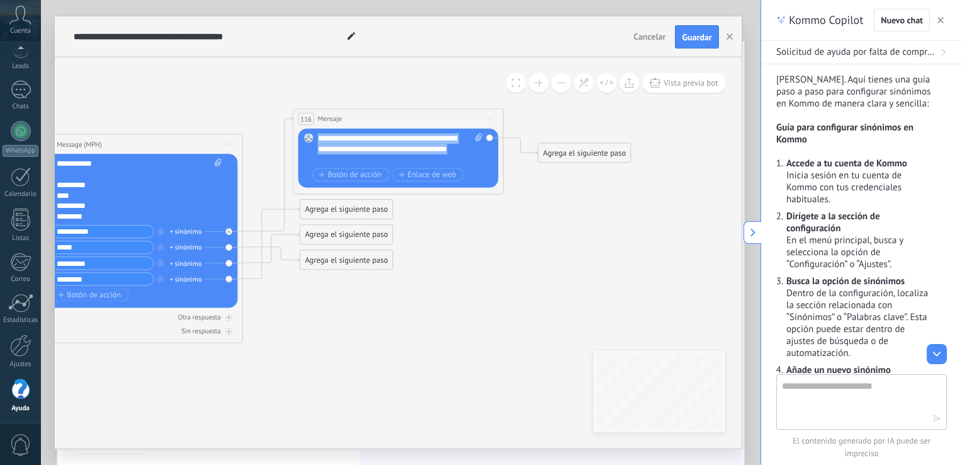
drag, startPoint x: 344, startPoint y: 157, endPoint x: 316, endPoint y: 135, distance: 35.8
click at [316, 135] on div "Reemplazar Quitar Convertir a mensaje de voz Arrastre la imagen aquí para adjun…" at bounding box center [398, 157] width 200 height 59
copy div "**********"
click at [316, 135] on span at bounding box center [309, 138] width 18 height 8
drag, startPoint x: 326, startPoint y: 210, endPoint x: 328, endPoint y: 311, distance: 100.8
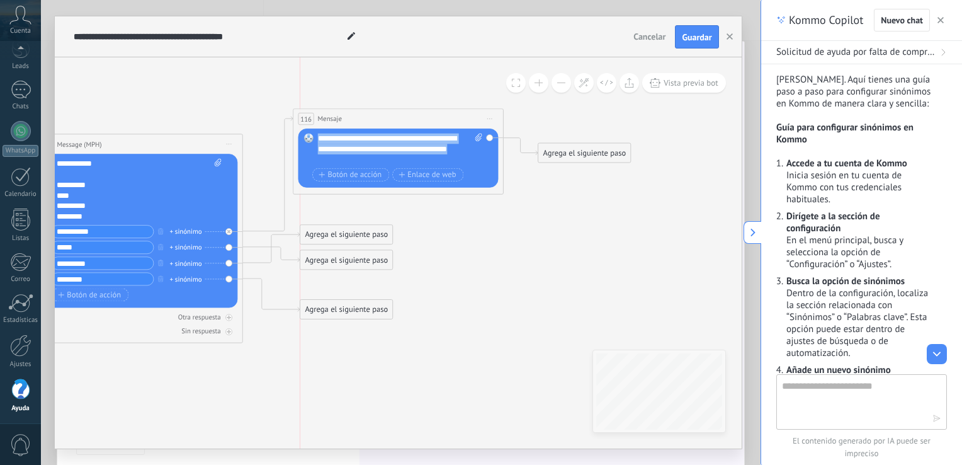
click at [328, 311] on div "Agrega el siguiente paso" at bounding box center [346, 310] width 93 height 18
drag, startPoint x: 342, startPoint y: 260, endPoint x: 360, endPoint y: 213, distance: 50.6
click at [360, 213] on div "Agrega el siguiente paso" at bounding box center [363, 215] width 93 height 18
drag, startPoint x: 349, startPoint y: 266, endPoint x: 368, endPoint y: 288, distance: 28.1
click at [368, 288] on div "Agrega el siguiente paso" at bounding box center [364, 282] width 93 height 18
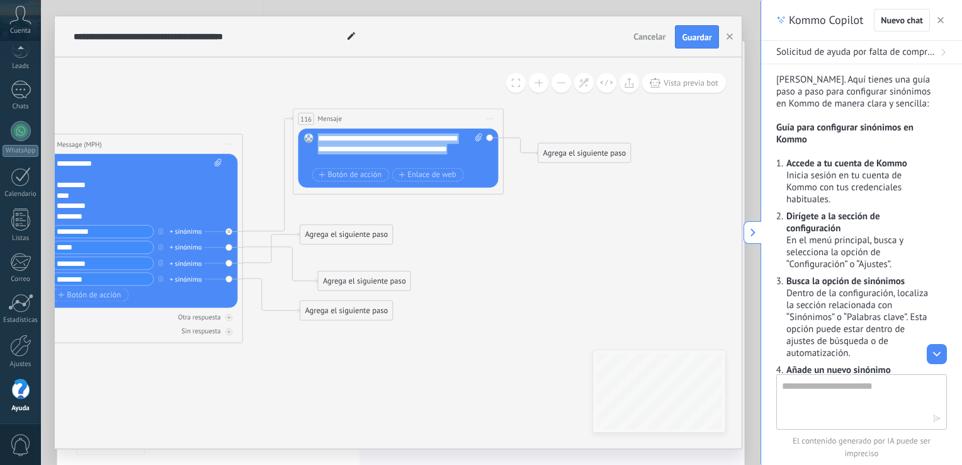
click at [354, 290] on div "Agrega el siguiente paso Mensaje Mensaje Mensaje Reacción Comentario Enviar men…" at bounding box center [363, 281] width 93 height 20
drag, startPoint x: 354, startPoint y: 290, endPoint x: 378, endPoint y: 227, distance: 67.4
drag, startPoint x: 358, startPoint y: 234, endPoint x: 380, endPoint y: 290, distance: 60.2
click at [380, 290] on div "Agrega el siguiente paso" at bounding box center [368, 291] width 93 height 18
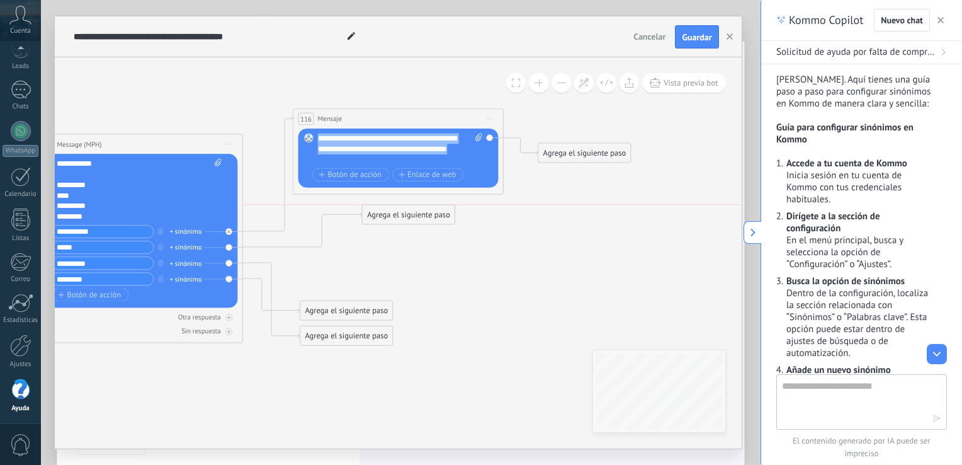
drag, startPoint x: 363, startPoint y: 261, endPoint x: 428, endPoint y: 216, distance: 78.8
click at [428, 216] on div "Agrega el siguiente paso" at bounding box center [408, 215] width 93 height 18
drag, startPoint x: 348, startPoint y: 339, endPoint x: 408, endPoint y: 263, distance: 96.4
click at [408, 263] on div "Agrega el siguiente paso" at bounding box center [402, 265] width 93 height 18
click at [437, 217] on div "Agrega el siguiente paso" at bounding box center [411, 215] width 93 height 18
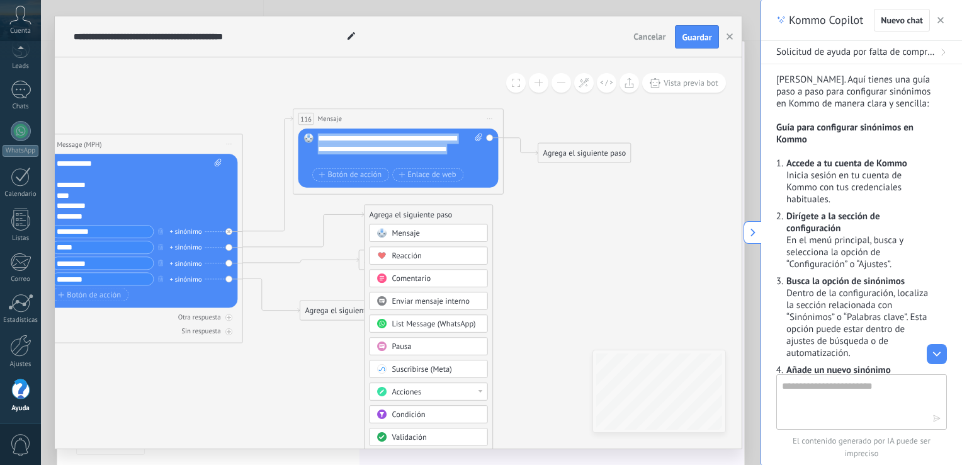
click at [431, 231] on div "Mensaje" at bounding box center [436, 234] width 89 height 11
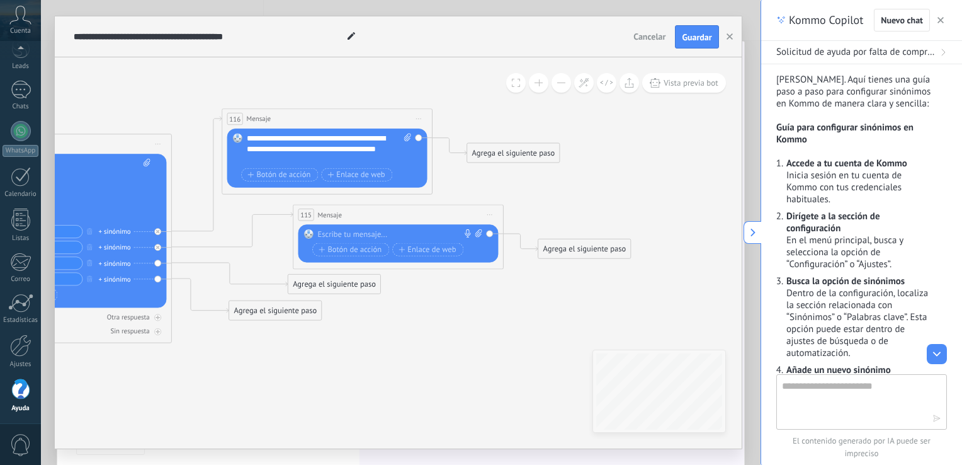
click at [370, 233] on div at bounding box center [395, 234] width 156 height 11
paste div
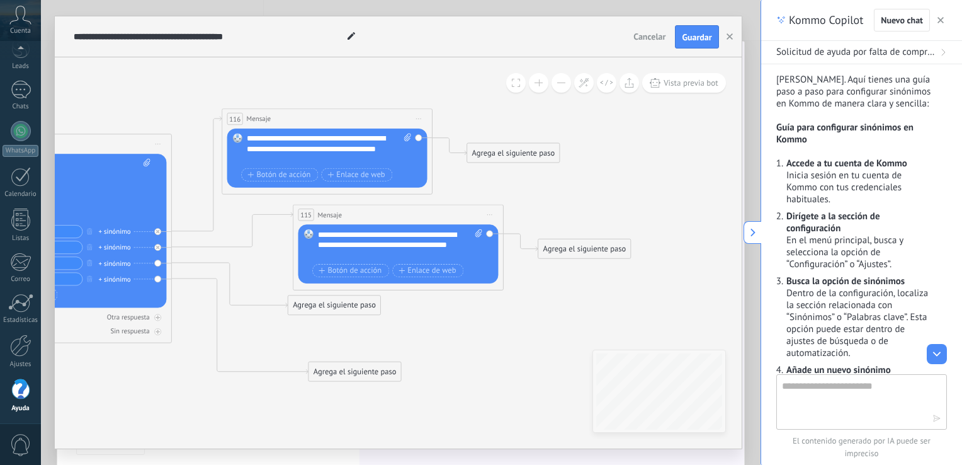
drag, startPoint x: 246, startPoint y: 309, endPoint x: 328, endPoint y: 373, distance: 104.6
click at [328, 373] on div "Agrega el siguiente paso" at bounding box center [355, 372] width 93 height 18
drag, startPoint x: 329, startPoint y: 312, endPoint x: 343, endPoint y: 322, distance: 17.1
click at [344, 318] on div "Agrega el siguiente paso" at bounding box center [350, 311] width 93 height 18
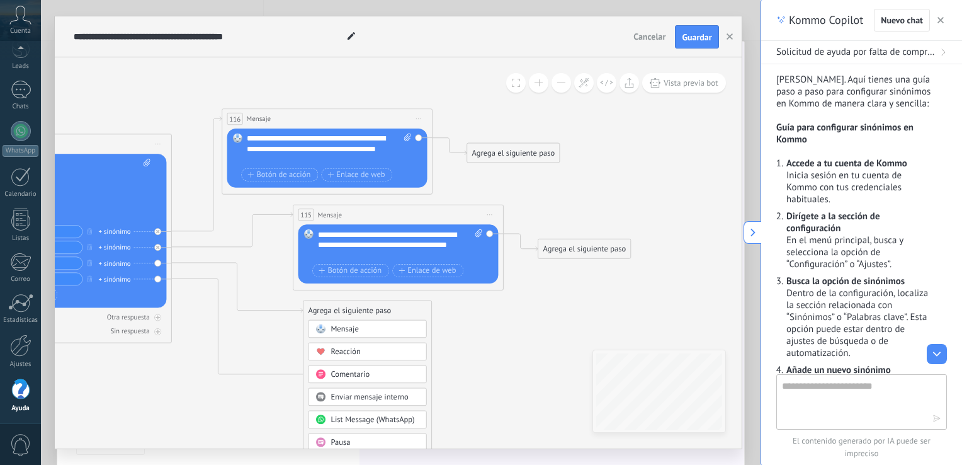
click at [350, 326] on span "Mensaje" at bounding box center [345, 329] width 28 height 10
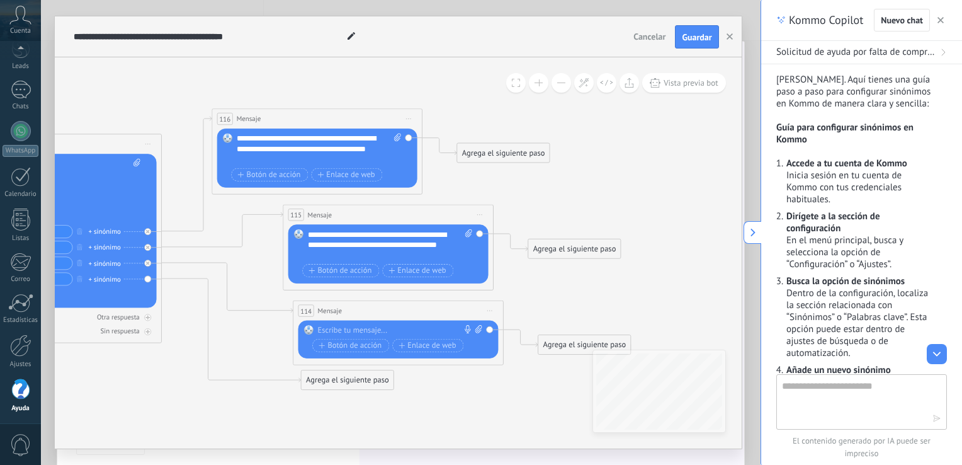
click at [344, 331] on div at bounding box center [395, 330] width 156 height 11
paste div
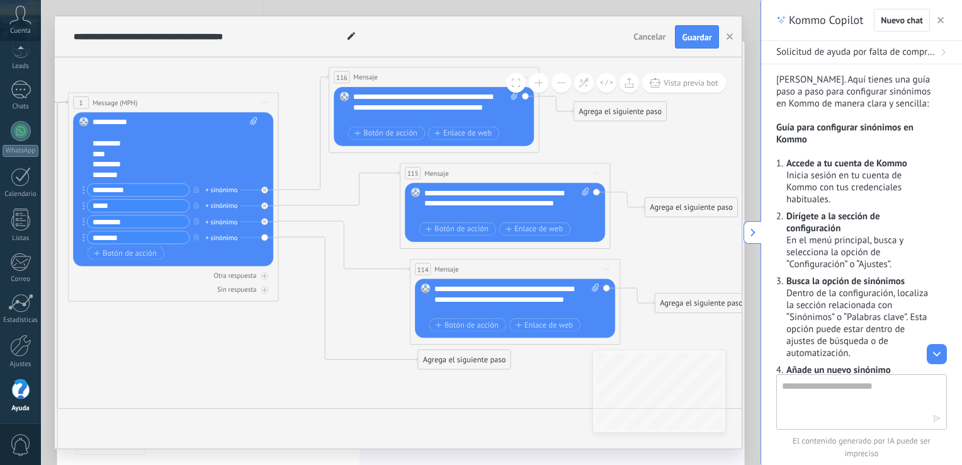
click at [425, 361] on div "Agrega el siguiente paso" at bounding box center [464, 360] width 93 height 18
click at [444, 379] on span at bounding box center [435, 378] width 21 height 8
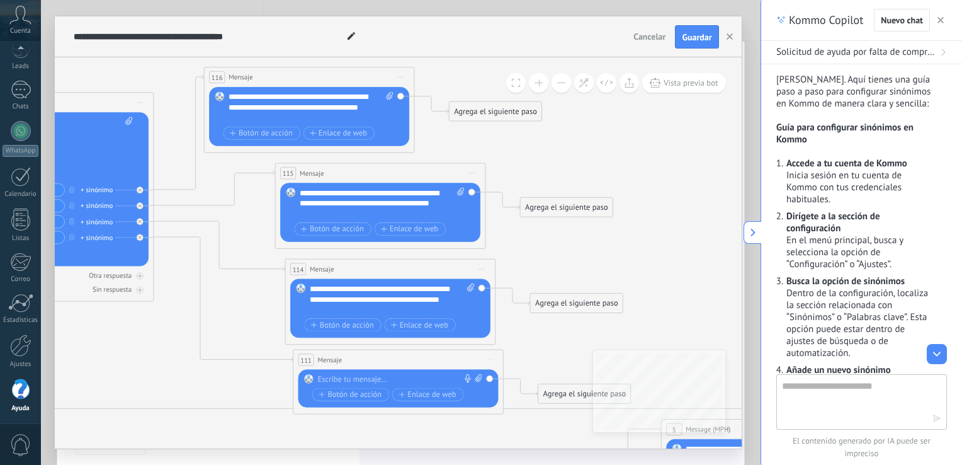
click at [353, 376] on div at bounding box center [395, 379] width 156 height 11
paste div
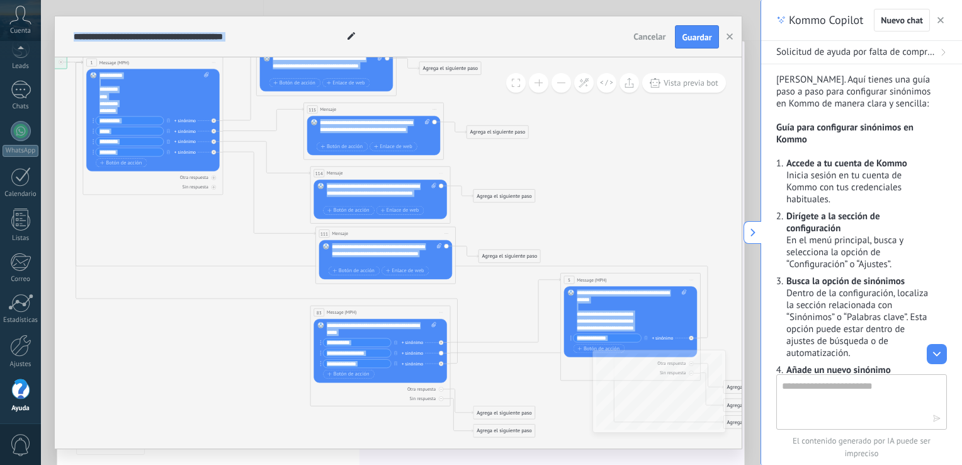
drag, startPoint x: 494, startPoint y: 208, endPoint x: 553, endPoint y: 76, distance: 144.6
click at [553, 76] on div "**********" at bounding box center [398, 252] width 687 height 391
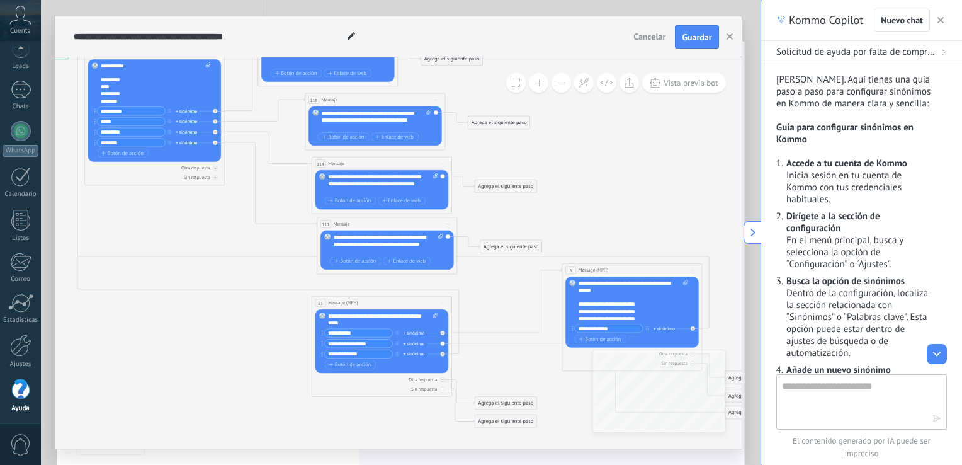
click at [560, 188] on icon at bounding box center [386, 222] width 1105 height 736
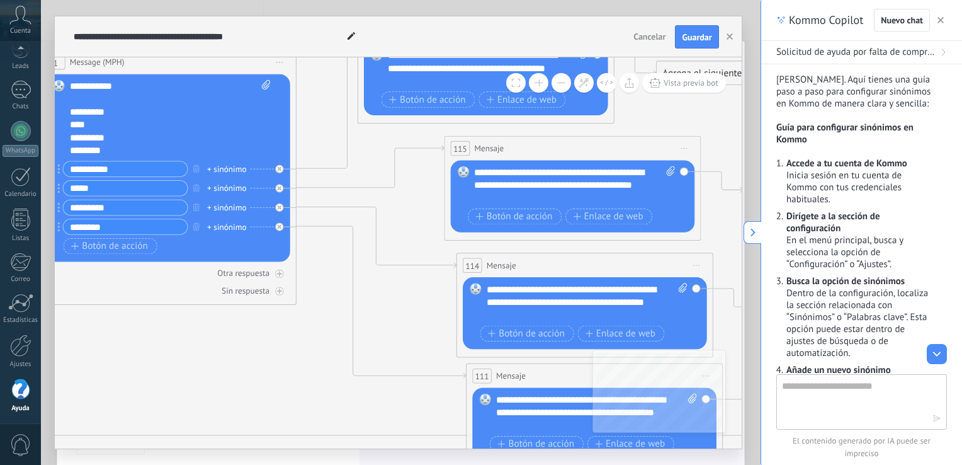
click at [219, 105] on div at bounding box center [159, 99] width 179 height 13
click at [227, 165] on div "+ sinónimo" at bounding box center [226, 168] width 39 height 13
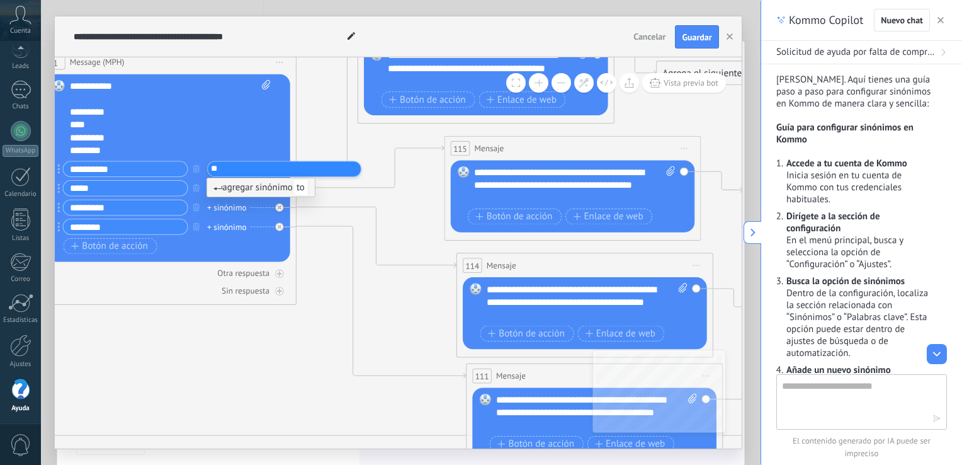
type input "*"
type input "*********"
click at [234, 190] on span "agregar sinónimo Totalplay" at bounding box center [274, 187] width 123 height 12
click at [224, 188] on div "+ sinónimo" at bounding box center [226, 188] width 39 height 13
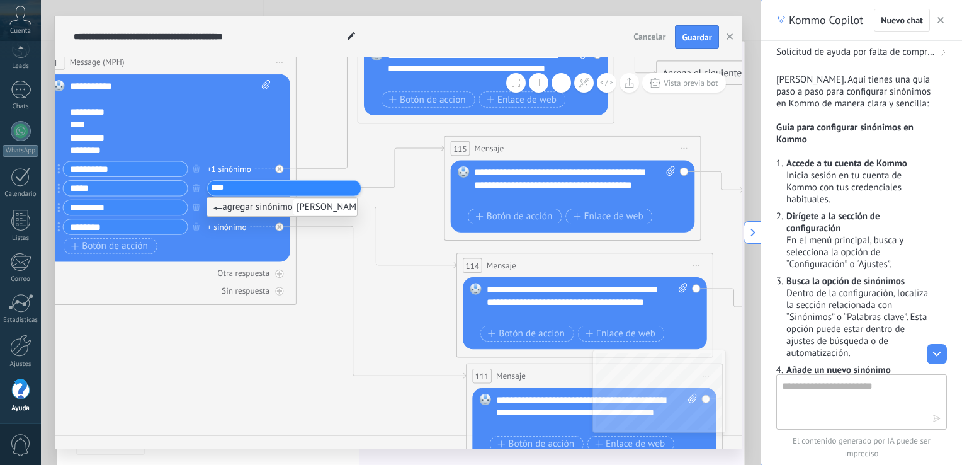
type input "****"
click at [215, 203] on span "agregar sinónimo [PERSON_NAME]" at bounding box center [290, 207] width 154 height 12
click at [230, 203] on div "+ sinónimo" at bounding box center [226, 208] width 39 height 13
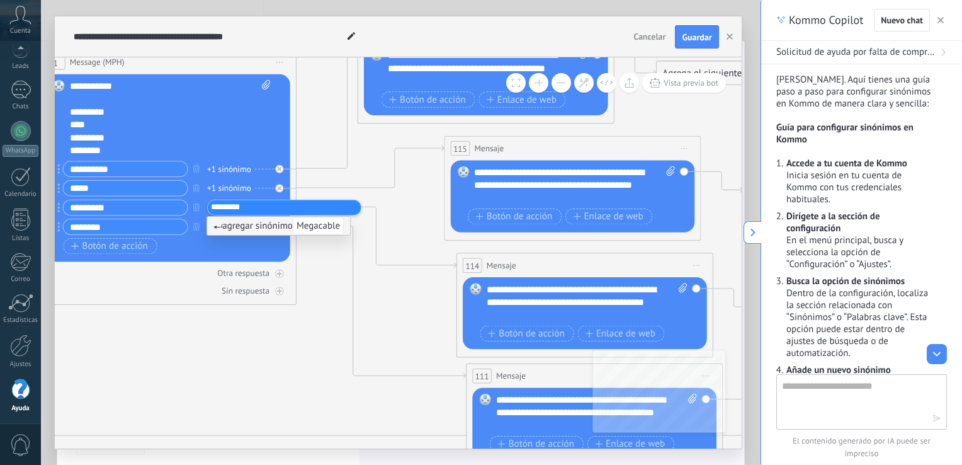
type input "*********"
click at [222, 227] on icon at bounding box center [217, 226] width 9 height 4
click at [226, 224] on div "+ sinónimo" at bounding box center [226, 226] width 39 height 13
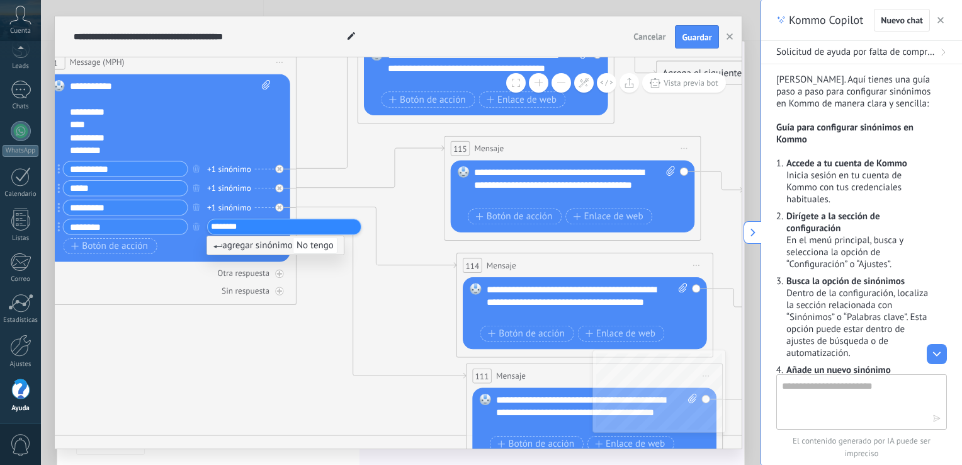
type input "********"
click at [234, 246] on span "agregar sinónimo No tengo" at bounding box center [275, 245] width 124 height 12
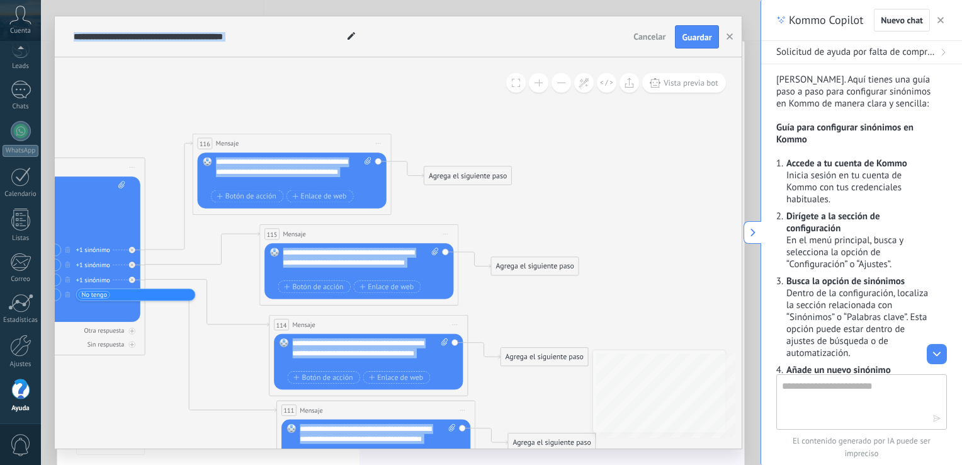
click at [611, 374] on div "**********" at bounding box center [398, 252] width 687 height 391
click at [378, 145] on span "Iniciar vista previa aquí Cambiar nombre Duplicar [GEOGRAPHIC_DATA]" at bounding box center [378, 144] width 16 height 14
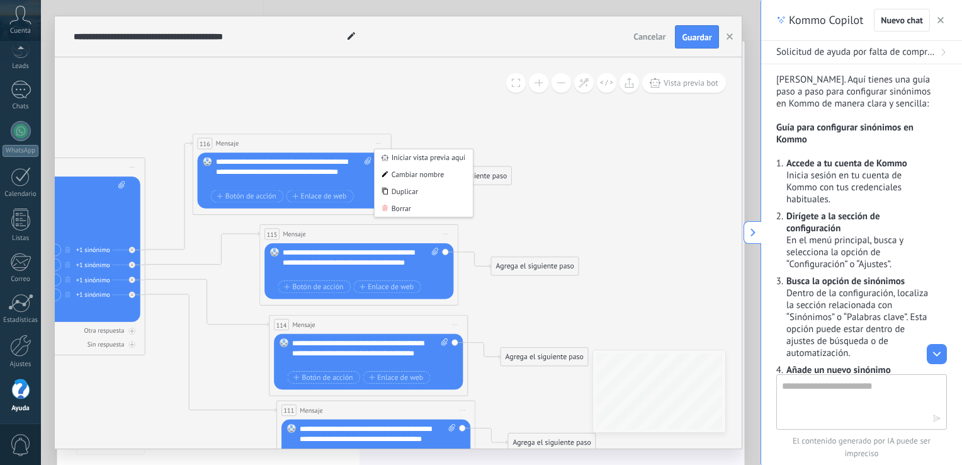
click at [421, 137] on icon at bounding box center [375, 407] width 1568 height 1044
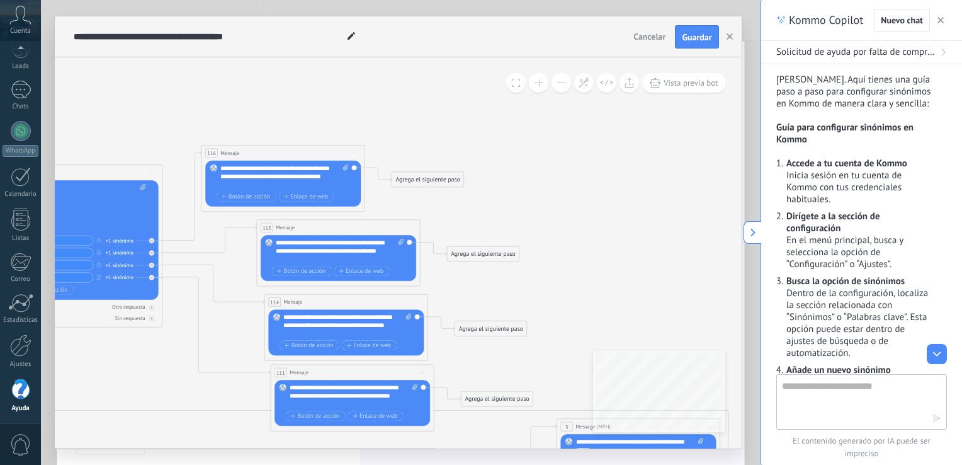
click at [149, 174] on span "Iniciar vista previa aquí Cambiar nombre Duplicar [GEOGRAPHIC_DATA]" at bounding box center [151, 173] width 13 height 12
click at [174, 189] on div "Iniciar vista previa aquí" at bounding box center [189, 185] width 81 height 14
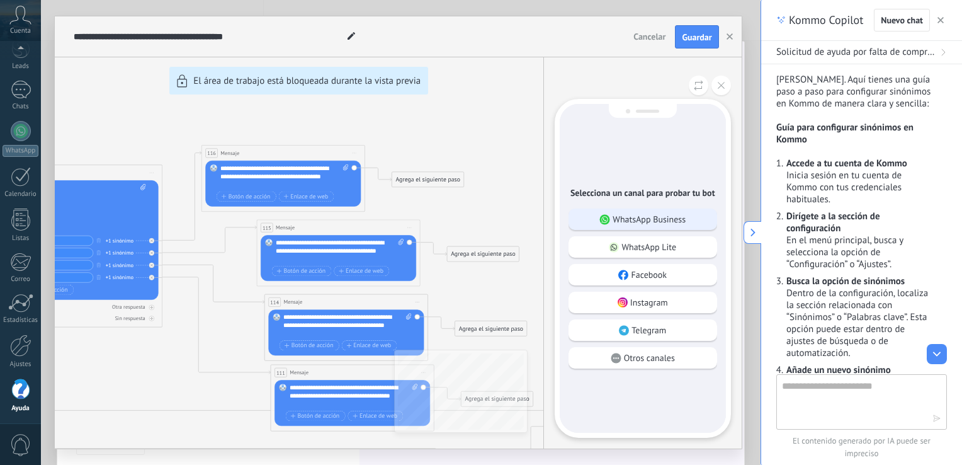
click at [653, 220] on p "WhatsApp Business" at bounding box center [649, 218] width 73 height 11
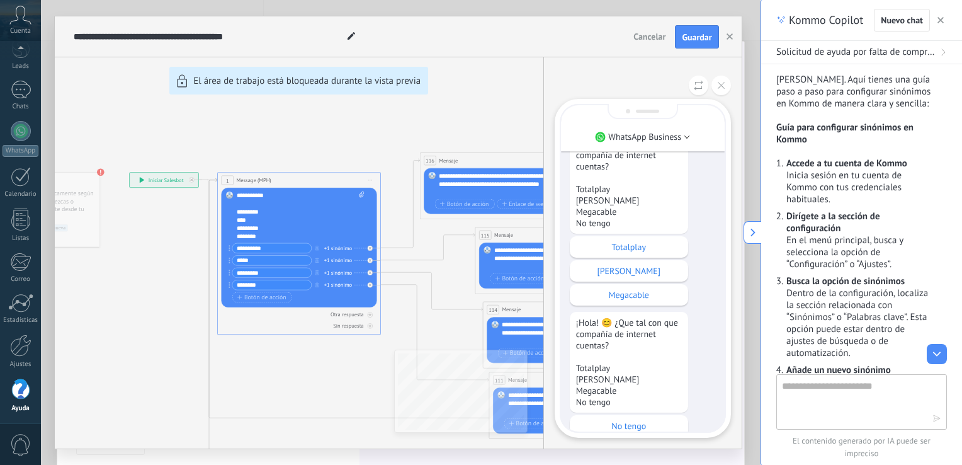
scroll to position [-25, 0]
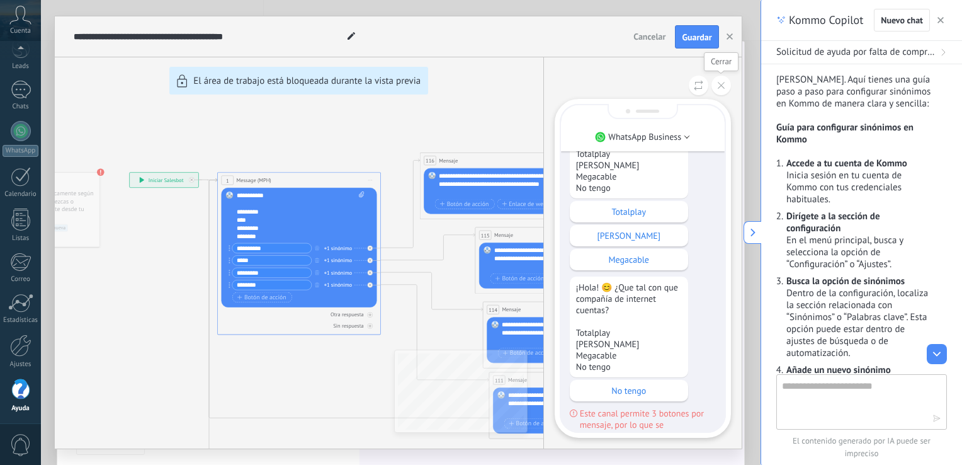
click at [722, 86] on icon at bounding box center [721, 85] width 7 height 7
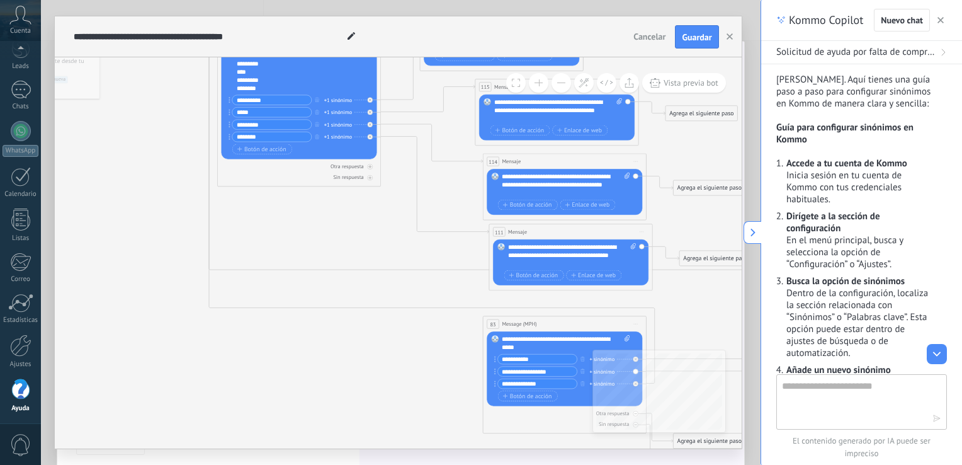
click at [638, 324] on span "Iniciar vista previa aquí Cambiar nombre Duplicar [GEOGRAPHIC_DATA]" at bounding box center [635, 324] width 13 height 12
click at [642, 349] on icon at bounding box center [641, 349] width 5 height 5
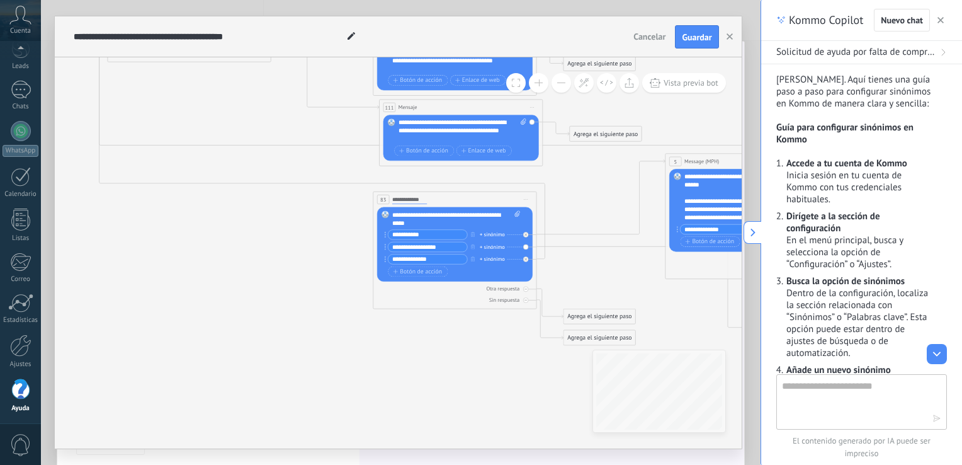
click at [523, 198] on span "Iniciar vista previa aquí Cambiar nombre Duplicar [GEOGRAPHIC_DATA]" at bounding box center [526, 200] width 13 height 12
click at [550, 253] on div "Borrar" at bounding box center [563, 253] width 81 height 14
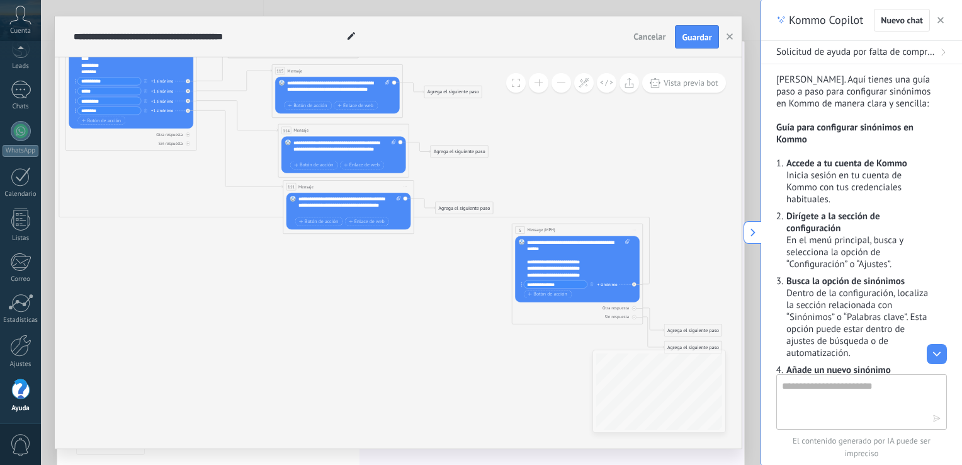
click at [634, 230] on icon at bounding box center [634, 230] width 3 height 1
click at [652, 275] on div "Borrar" at bounding box center [664, 272] width 65 height 11
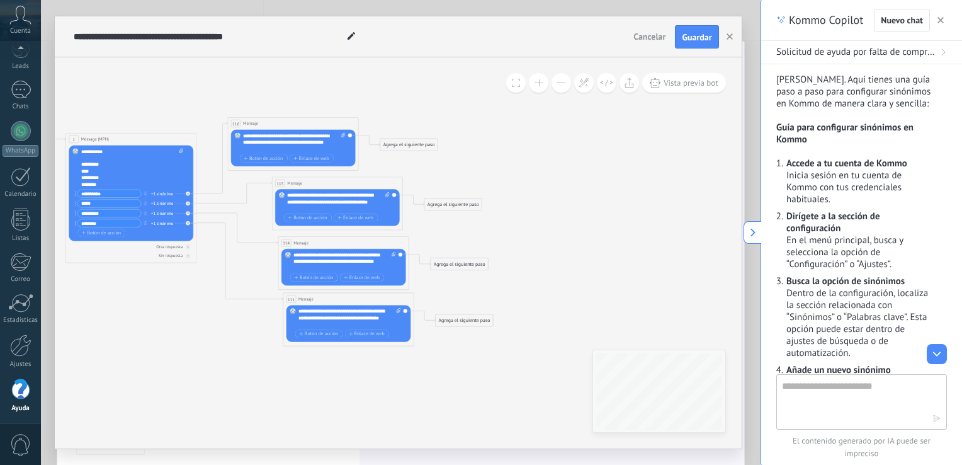
click at [186, 140] on span "Iniciar vista previa aquí Cambiar nombre Duplicar [GEOGRAPHIC_DATA]" at bounding box center [188, 139] width 11 height 9
click at [217, 154] on div "Iniciar vista previa aquí" at bounding box center [217, 148] width 65 height 11
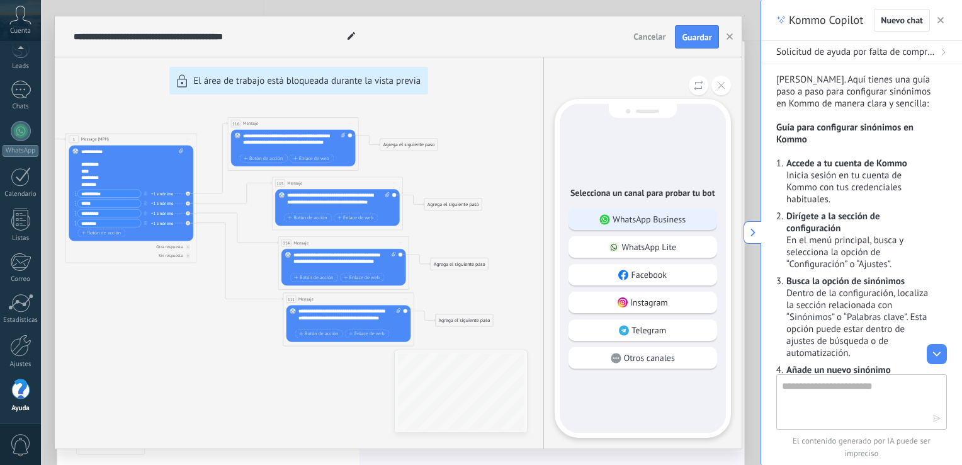
click at [695, 224] on div "WhatsApp Business" at bounding box center [643, 218] width 149 height 21
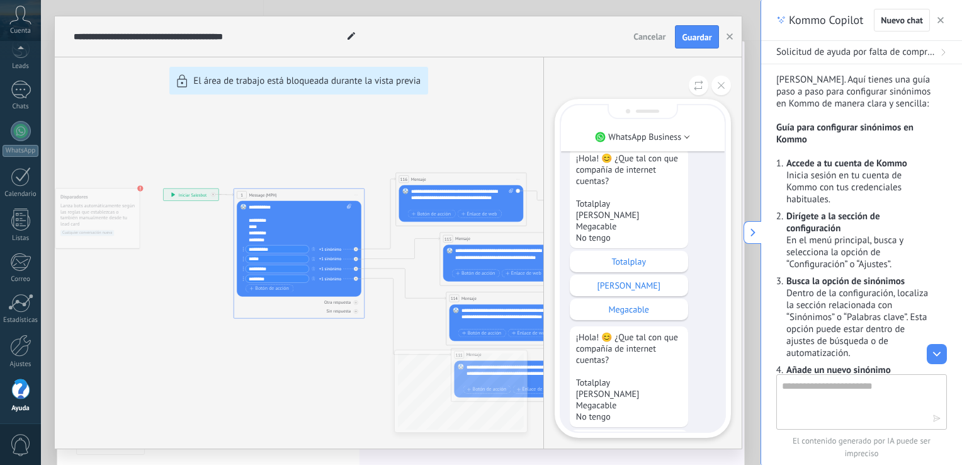
scroll to position [-83, 0]
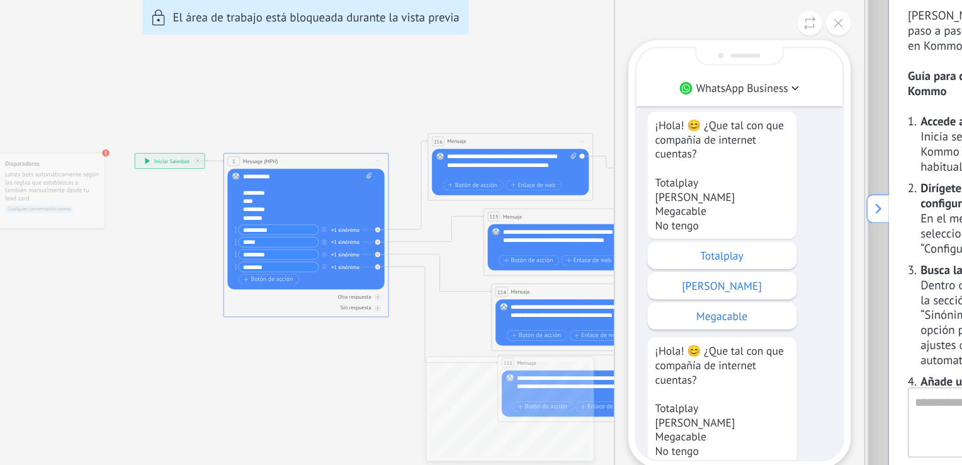
click at [275, 290] on div "**********" at bounding box center [398, 232] width 687 height 432
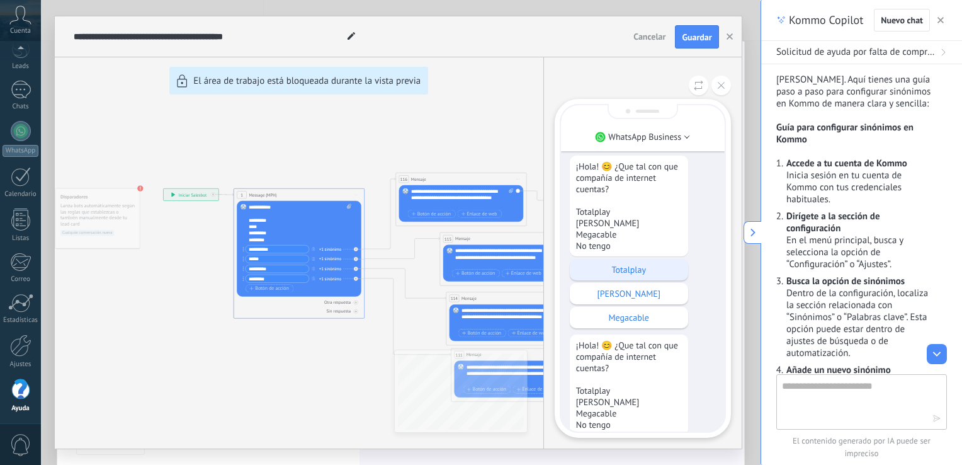
click at [649, 271] on p "Totalplay" at bounding box center [629, 269] width 106 height 11
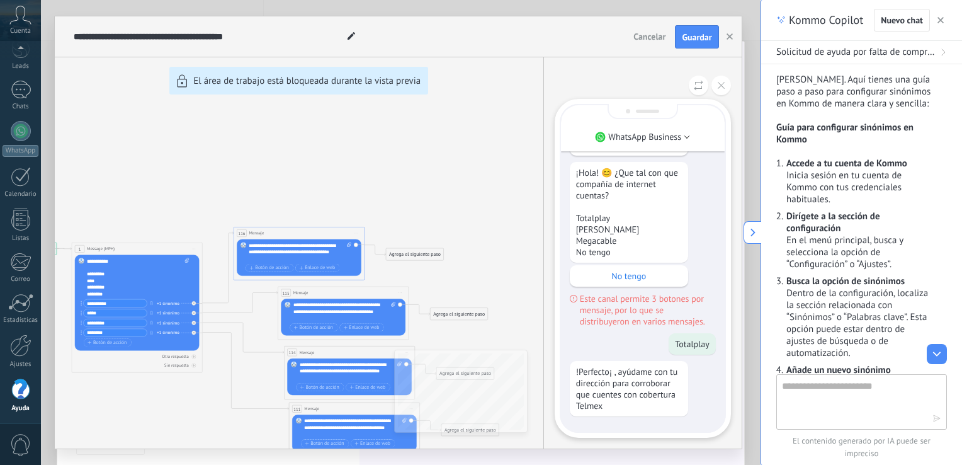
click at [649, 270] on p "No tengo" at bounding box center [629, 275] width 106 height 11
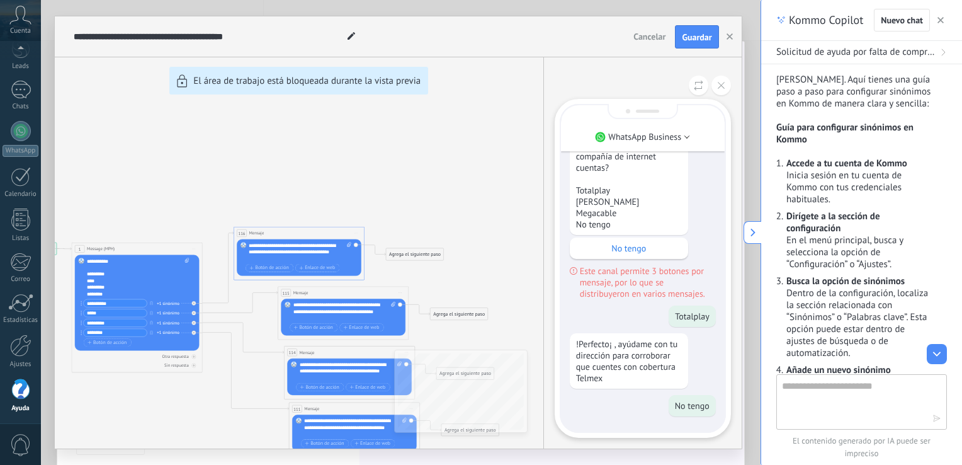
click at [830, 400] on textarea at bounding box center [853, 400] width 142 height 45
type textarea "**********"
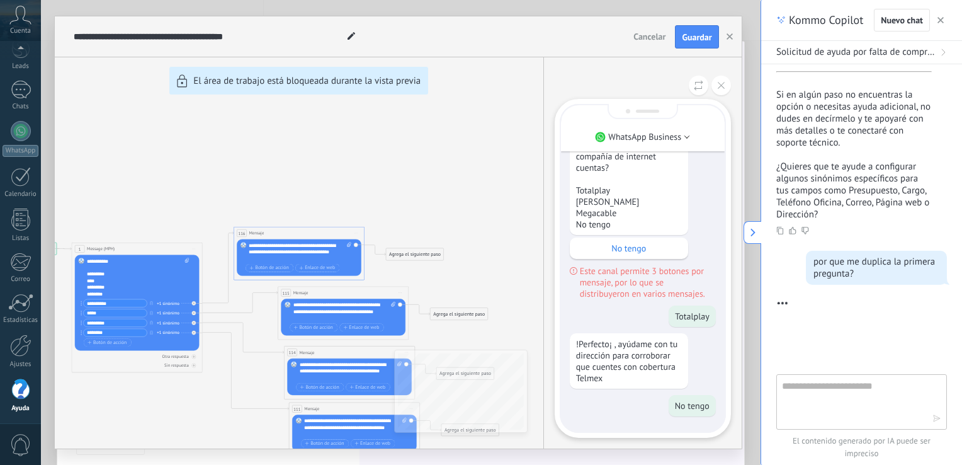
scroll to position [1632, 0]
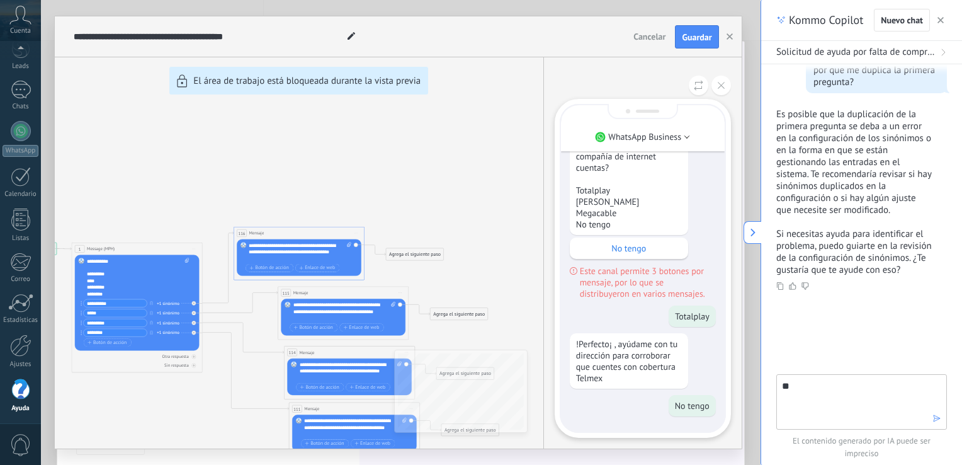
type textarea "***"
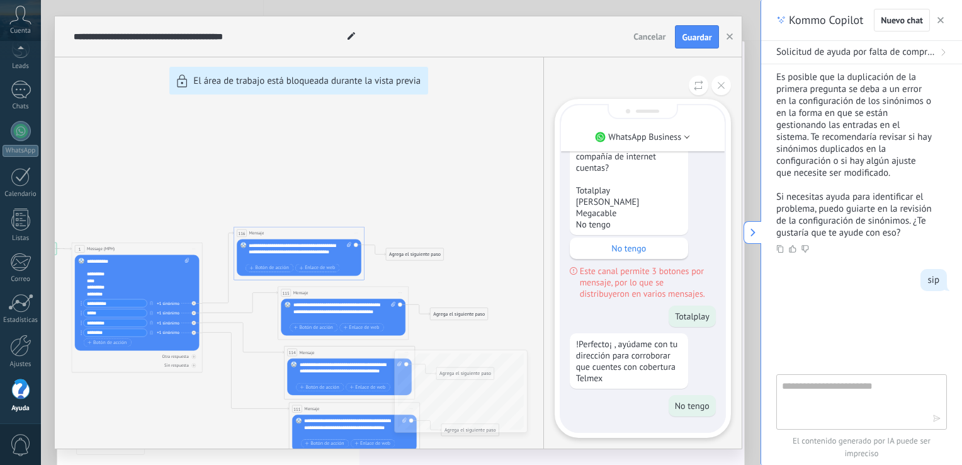
scroll to position [1675, 0]
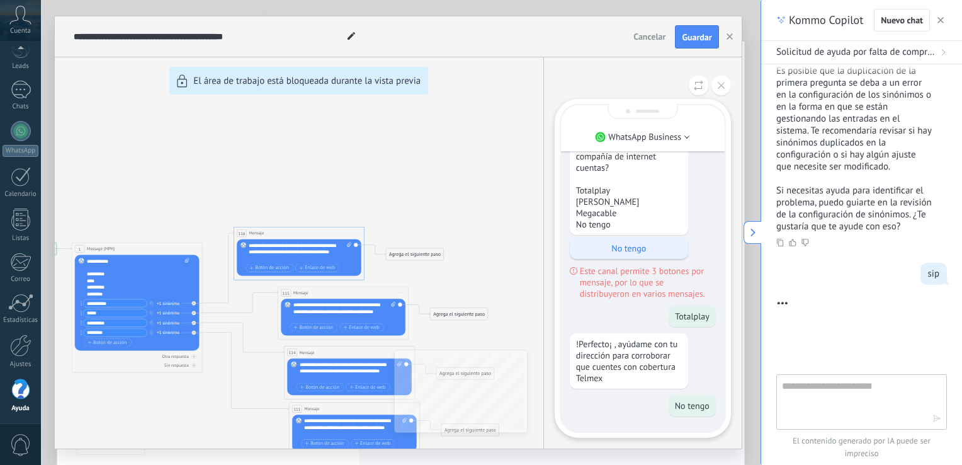
click at [617, 256] on div "No tengo" at bounding box center [629, 247] width 118 height 21
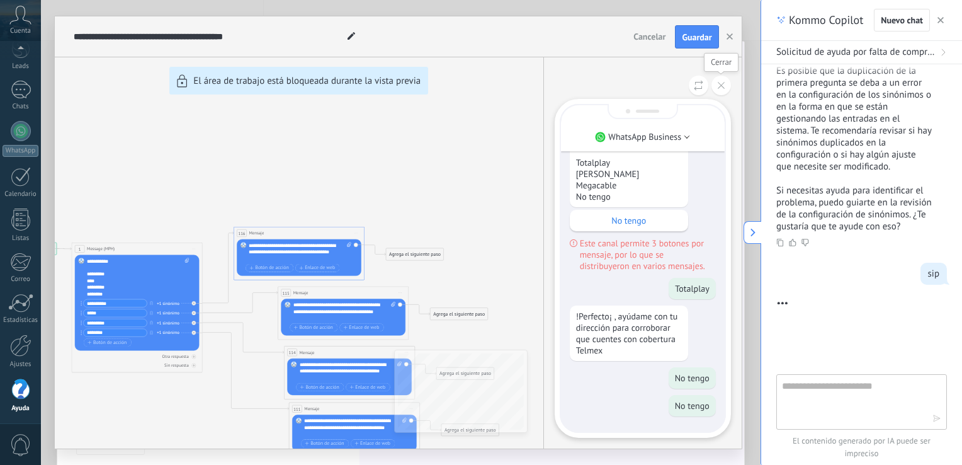
click at [726, 87] on button at bounding box center [722, 86] width 20 height 20
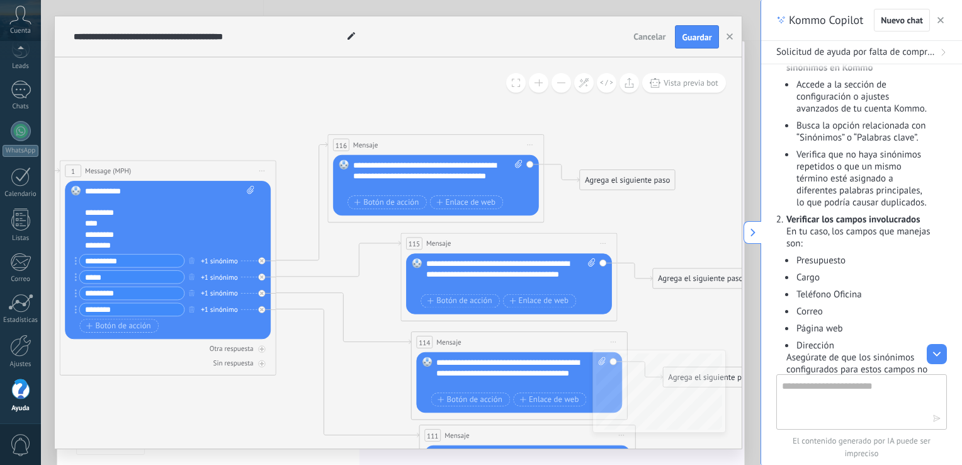
scroll to position [2069, 0]
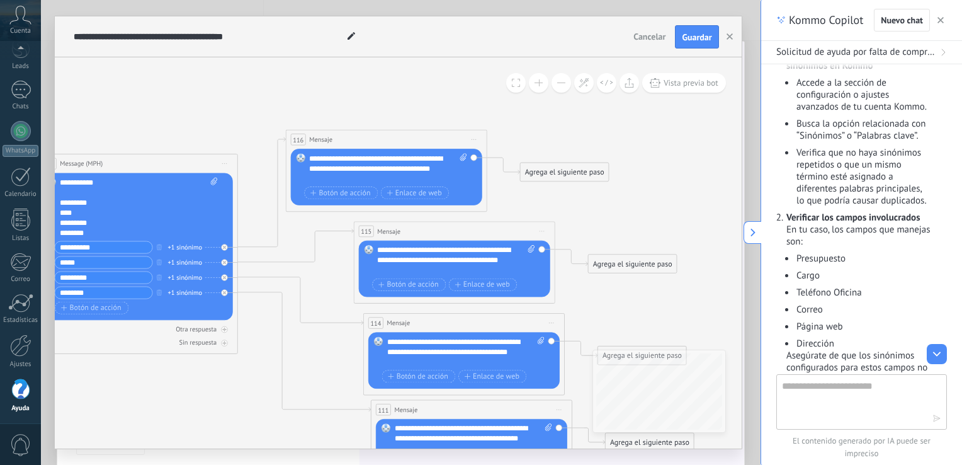
click at [429, 429] on div "**********" at bounding box center [473, 439] width 158 height 30
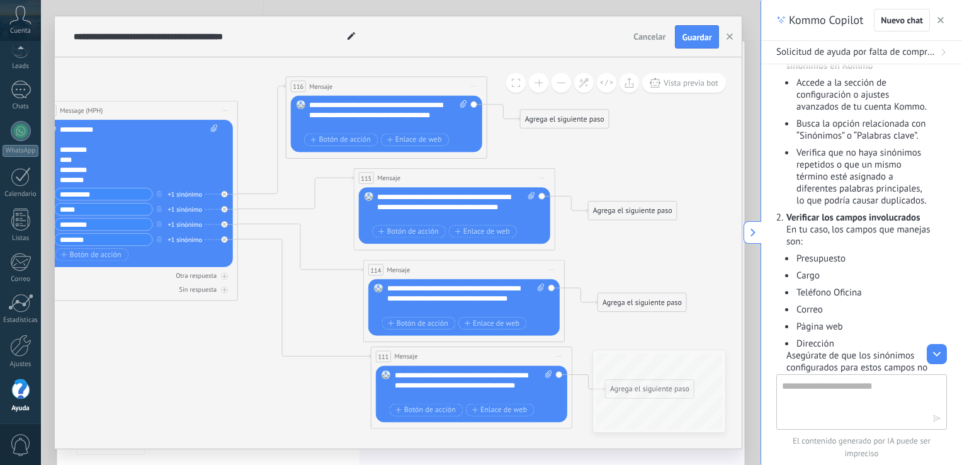
click at [475, 86] on icon at bounding box center [474, 86] width 5 height 1
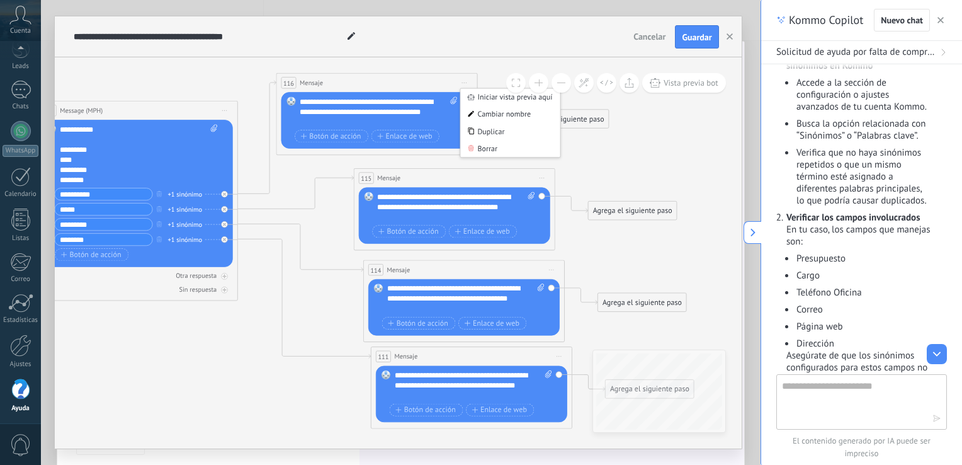
drag, startPoint x: 475, startPoint y: 86, endPoint x: 466, endPoint y: 82, distance: 9.6
click at [466, 82] on icon at bounding box center [464, 82] width 5 height 1
click at [412, 88] on div "116 Mensaje ******* (a): Todos los contactos - canales seleccionados Todos los …" at bounding box center [376, 83] width 200 height 19
click at [454, 102] on icon at bounding box center [453, 101] width 6 height 8
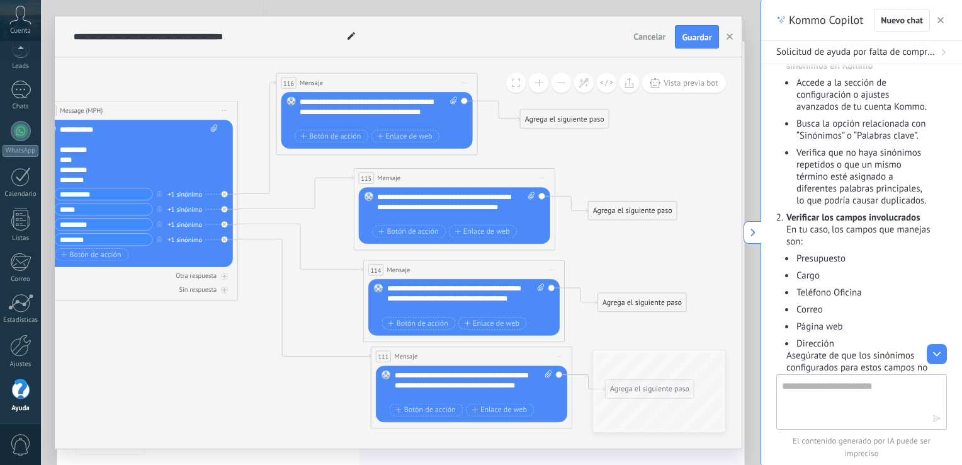
click input "Subir" at bounding box center [0, 0] width 0 height 0
click at [460, 98] on div "Reemplazar Quitar Convertir a mensaje de voz Arrastre la imagen aquí para adjun…" at bounding box center [376, 121] width 191 height 57
click at [464, 102] on div "Reemplazar Quitar Convertir a mensaje de voz Arrastre la imagen aquí para adjun…" at bounding box center [376, 121] width 191 height 57
drag, startPoint x: 464, startPoint y: 102, endPoint x: 526, endPoint y: 118, distance: 64.5
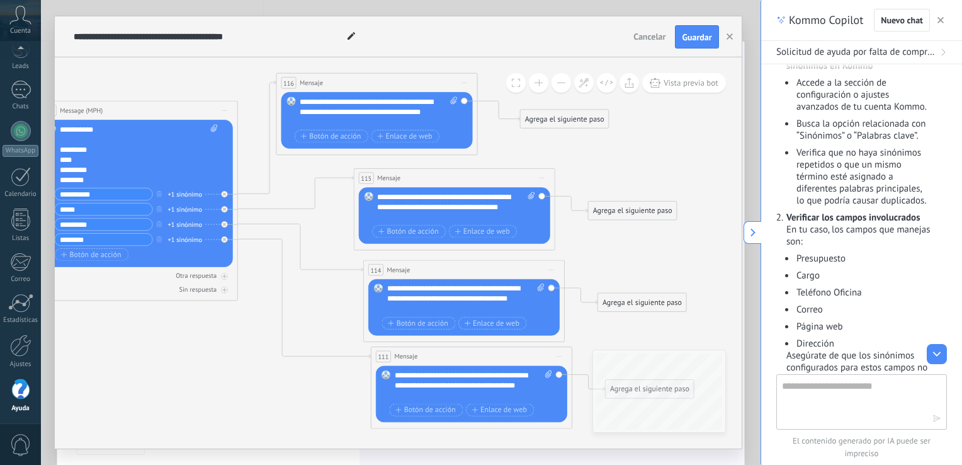
click at [526, 118] on div "Agrega el siguiente paso" at bounding box center [564, 119] width 88 height 16
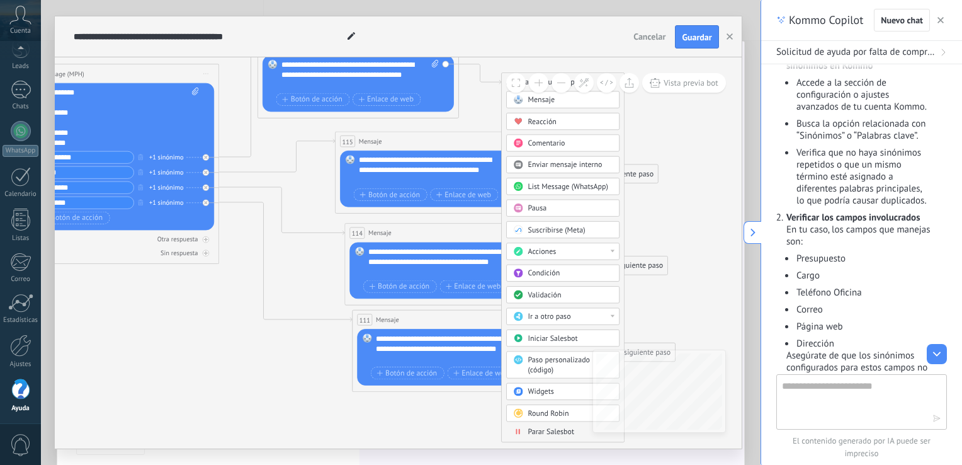
click at [557, 338] on span "Iniciar Salesbot" at bounding box center [553, 338] width 50 height 9
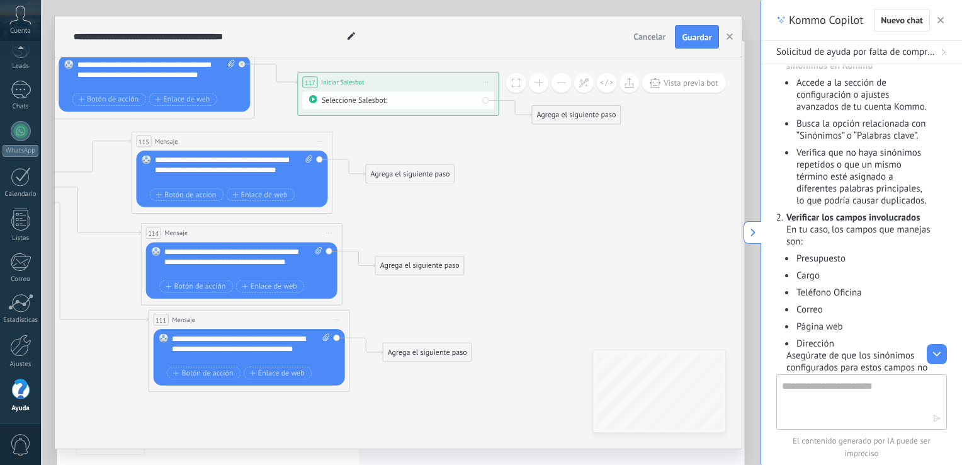
click at [485, 82] on icon at bounding box center [485, 82] width 5 height 1
click at [492, 151] on icon at bounding box center [492, 148] width 5 height 6
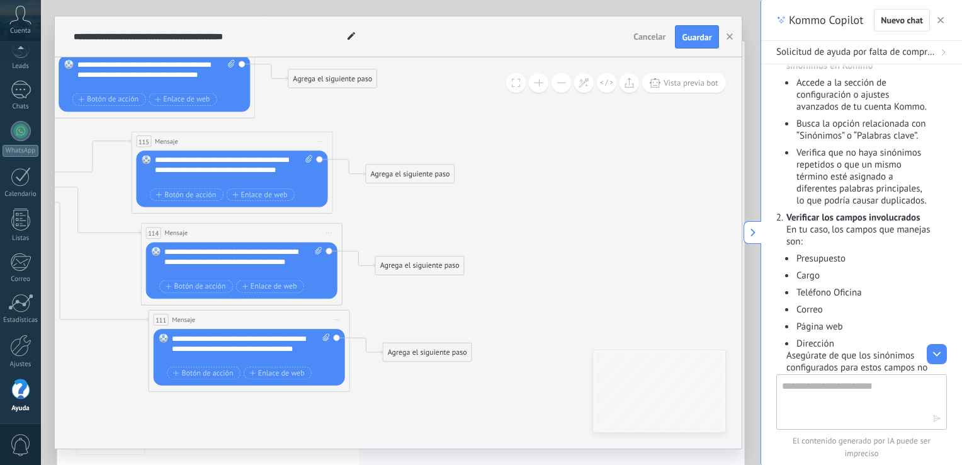
click at [328, 82] on div "Agrega el siguiente paso" at bounding box center [332, 79] width 88 height 16
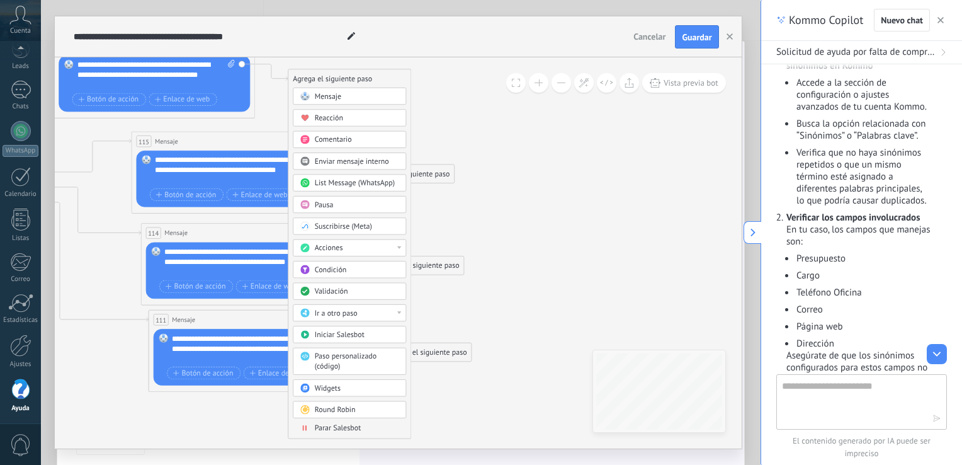
click at [343, 159] on span "Enviar mensaje interno" at bounding box center [351, 161] width 74 height 9
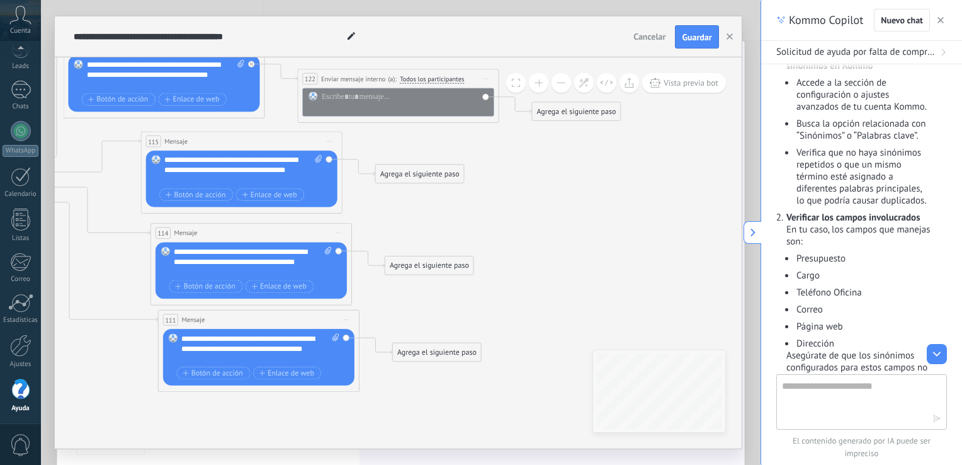
click at [487, 77] on span "Iniciar vista previa aquí Cambiar nombre Duplicar [GEOGRAPHIC_DATA]" at bounding box center [486, 79] width 16 height 14
click at [496, 142] on div "Borrar" at bounding box center [531, 144] width 99 height 17
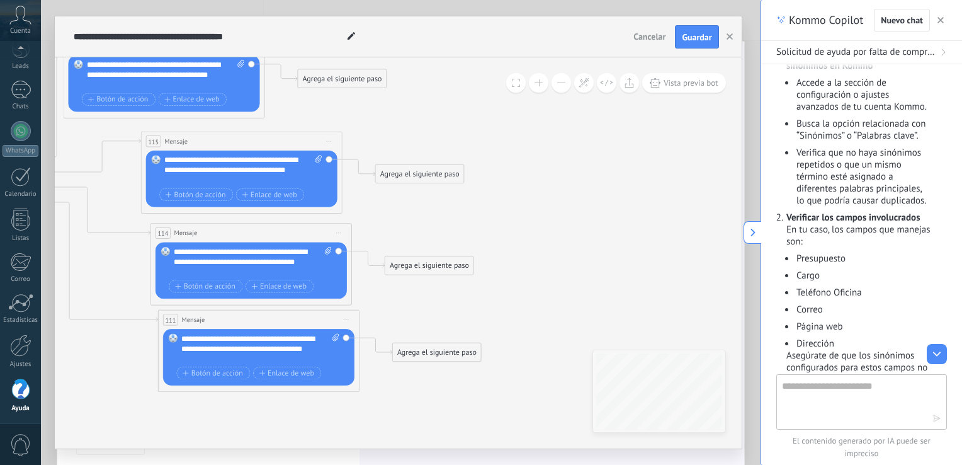
click at [330, 81] on div "Agrega el siguiente paso" at bounding box center [342, 79] width 88 height 16
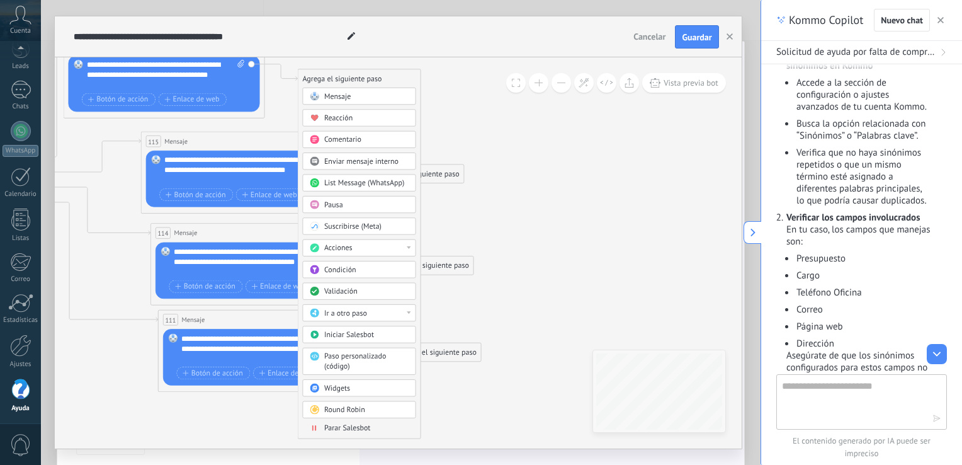
click at [383, 244] on div "Acciones" at bounding box center [366, 249] width 84 height 10
click at [336, 361] on span "Paso personalizado (código)" at bounding box center [355, 362] width 62 height 20
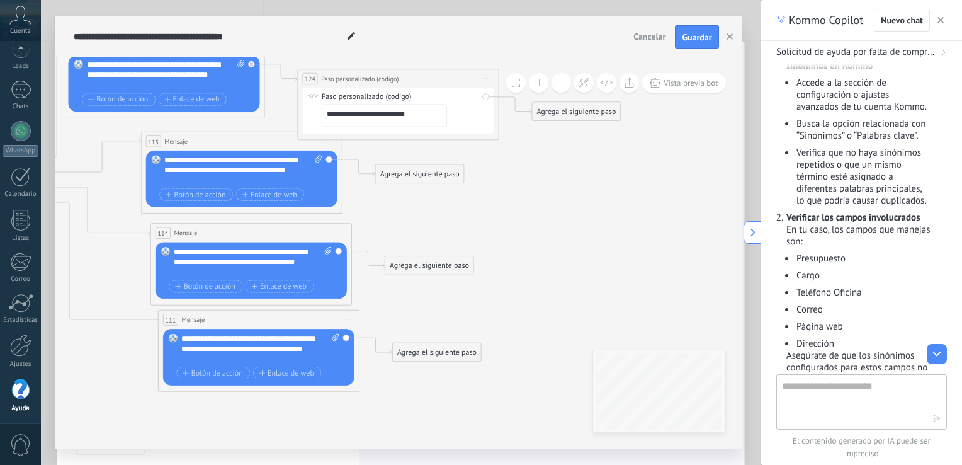
click at [485, 74] on span "Iniciar vista previa aquí Cambiar nombre Duplicar [GEOGRAPHIC_DATA]" at bounding box center [486, 79] width 16 height 14
click at [506, 142] on div "Borrar" at bounding box center [531, 144] width 99 height 17
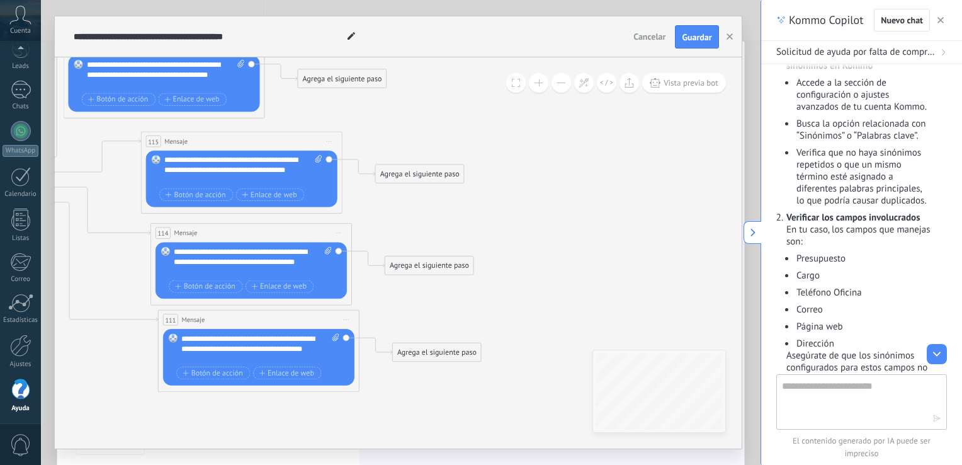
click at [320, 79] on div "Agrega el siguiente paso" at bounding box center [342, 79] width 88 height 16
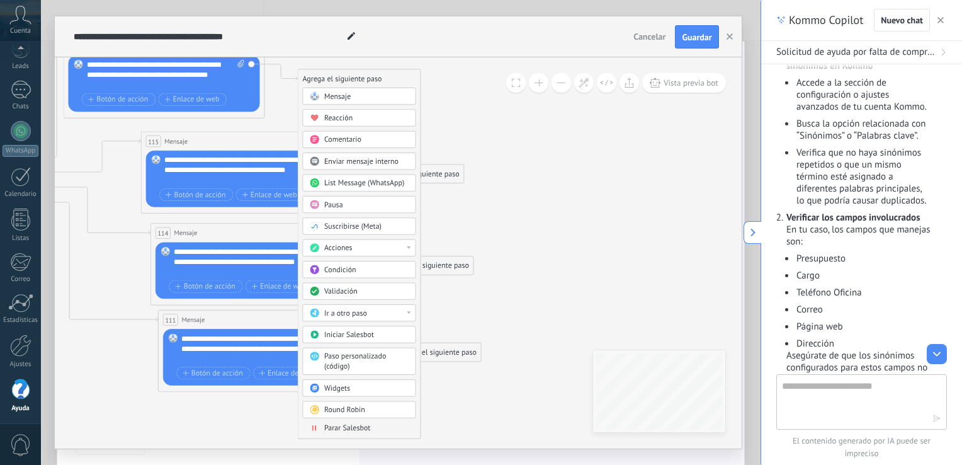
click at [362, 183] on span "List Message (WhatsApp)" at bounding box center [364, 182] width 80 height 9
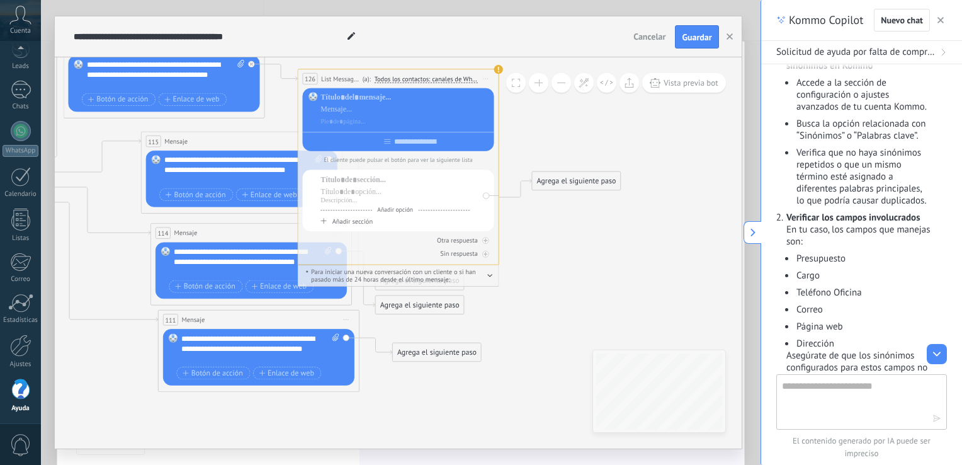
click at [491, 77] on span "Iniciar vista previa aquí Cambiar nombre Duplicar [GEOGRAPHIC_DATA]" at bounding box center [486, 79] width 16 height 14
click at [491, 150] on div "Borrar" at bounding box center [531, 144] width 99 height 17
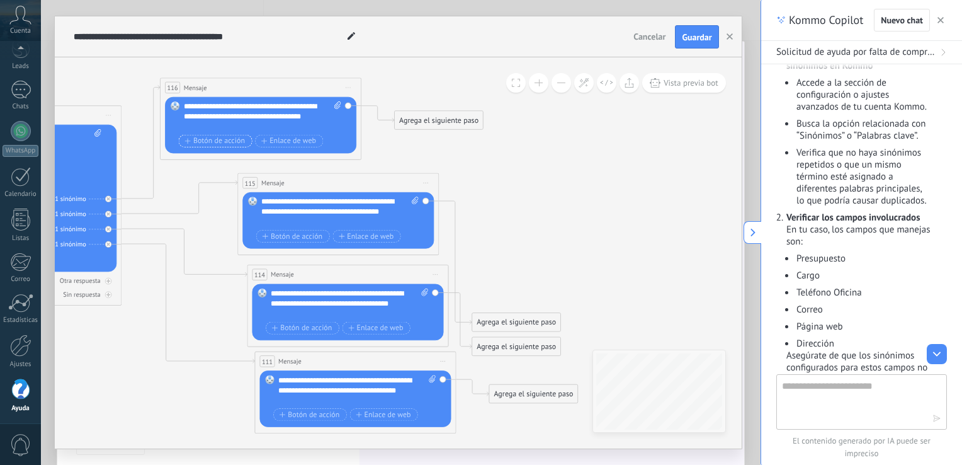
click at [213, 142] on span "Botón de acción" at bounding box center [215, 141] width 60 height 8
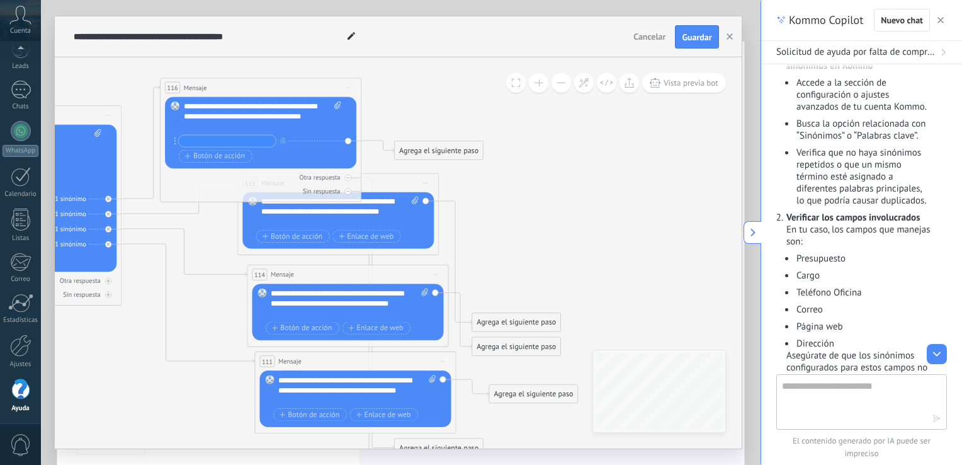
click at [174, 144] on circle at bounding box center [175, 144] width 2 height 2
click at [281, 139] on icon "button" at bounding box center [282, 141] width 5 height 6
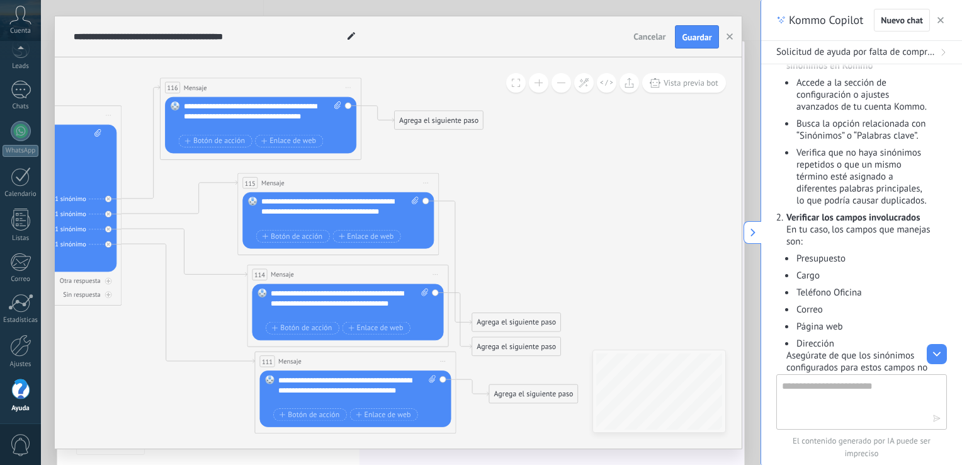
click at [412, 161] on icon at bounding box center [178, 279] width 1236 height 907
click at [398, 122] on div "Agrega el siguiente paso" at bounding box center [439, 120] width 88 height 16
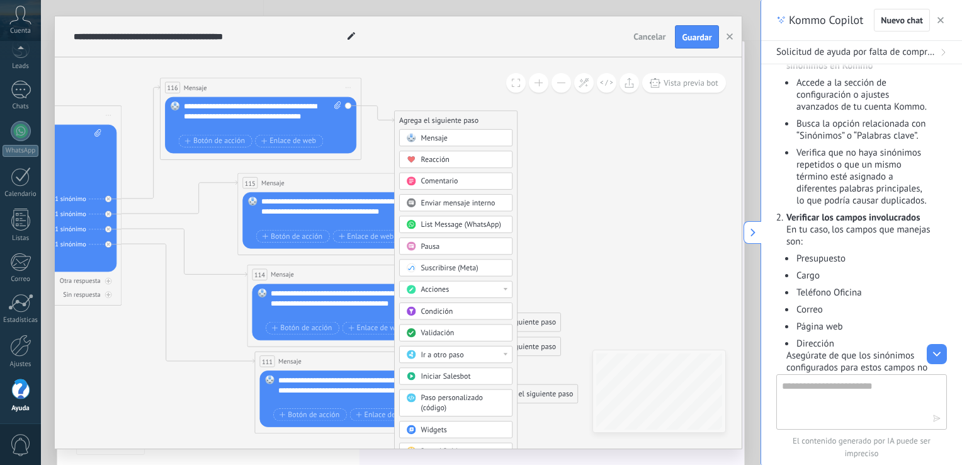
click at [433, 247] on span "Pausa" at bounding box center [430, 246] width 19 height 9
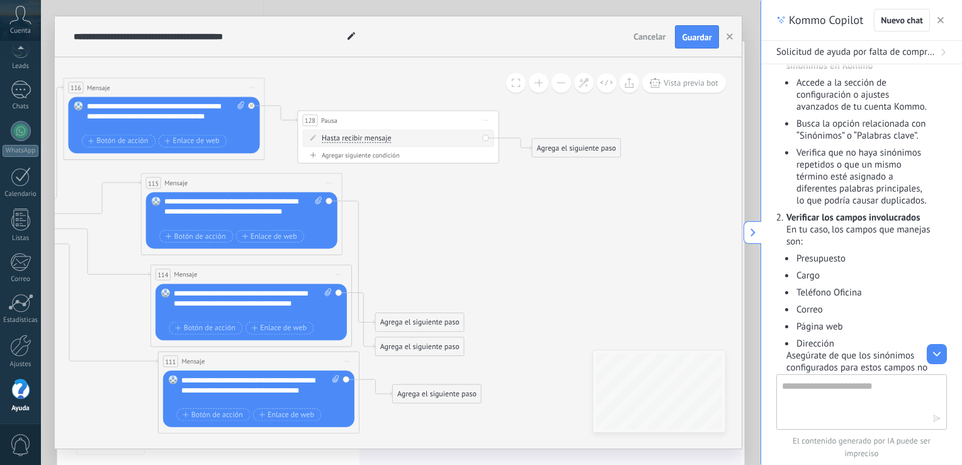
click at [484, 137] on div "Hasta recibir mensaje Hasta recibir mensaje Temporizador Excepto horas laborale…" at bounding box center [397, 138] width 191 height 17
click at [557, 156] on div "Agrega el siguiente paso" at bounding box center [576, 148] width 88 height 16
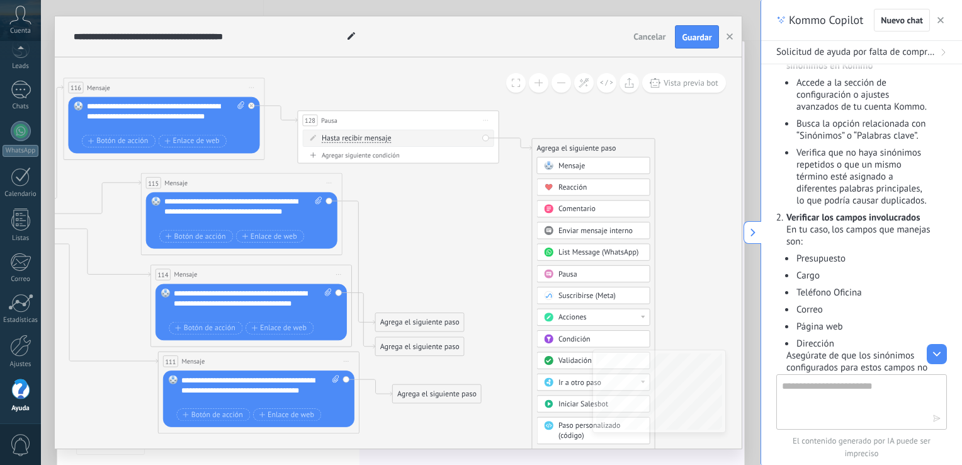
click at [559, 162] on span "Mensaje" at bounding box center [572, 165] width 26 height 9
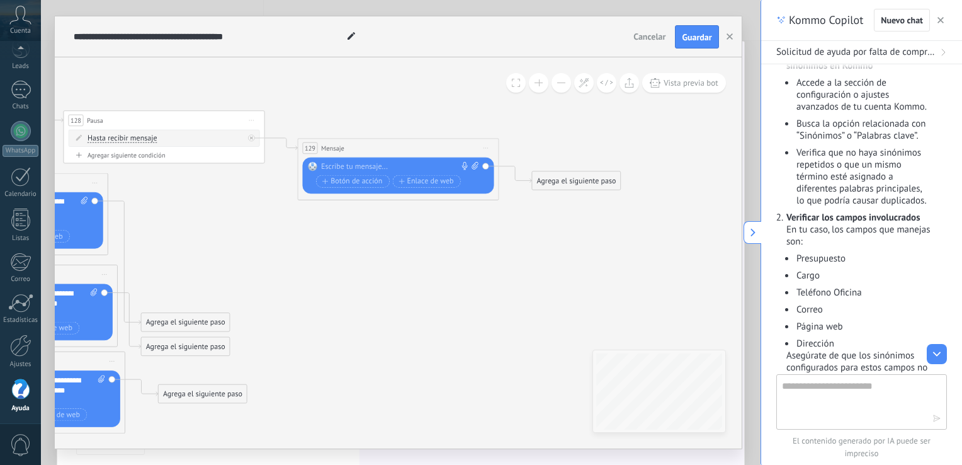
click at [392, 168] on div at bounding box center [396, 167] width 150 height 10
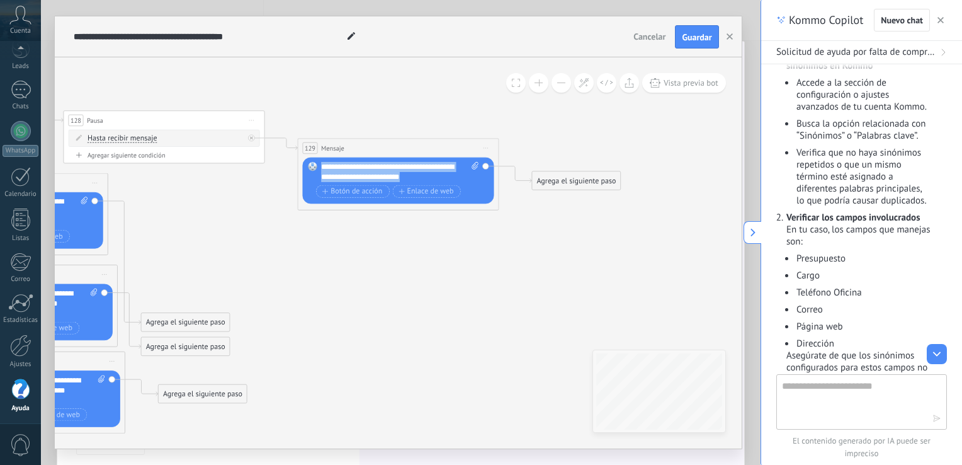
drag, startPoint x: 426, startPoint y: 181, endPoint x: 320, endPoint y: 162, distance: 107.6
click at [320, 162] on div "Reemplazar Quitar Convertir a mensaje de voz Arrastre la imagen aquí para adjun…" at bounding box center [397, 180] width 191 height 47
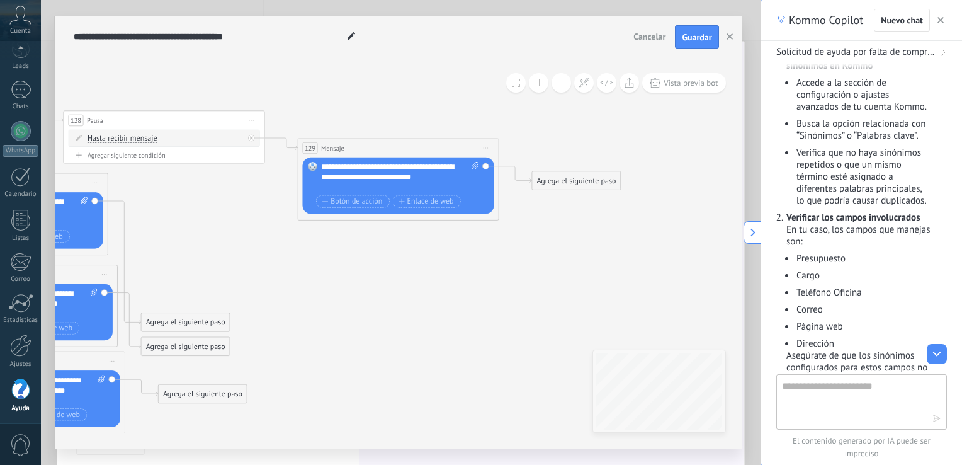
click at [459, 188] on div "**********" at bounding box center [400, 177] width 158 height 30
drag, startPoint x: 345, startPoint y: 188, endPoint x: 317, endPoint y: 162, distance: 37.4
click at [317, 162] on div "Reemplazar Quitar Convertir a mensaje de voz Arrastre la imagen aquí para adjun…" at bounding box center [397, 185] width 191 height 57
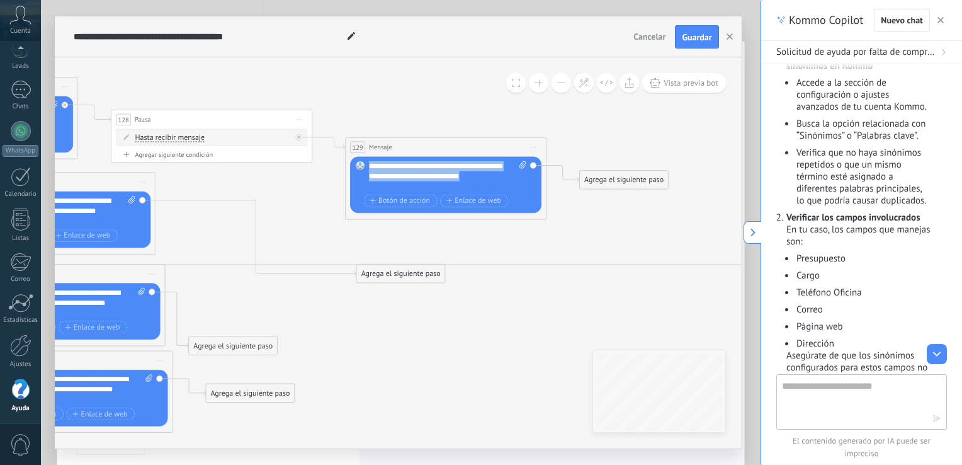
drag, startPoint x: 227, startPoint y: 323, endPoint x: 397, endPoint y: 281, distance: 175.2
click at [397, 281] on div "Agrega el siguiente paso" at bounding box center [400, 274] width 88 height 16
click at [397, 281] on div "Agrega el siguiente paso" at bounding box center [402, 279] width 88 height 16
click at [134, 200] on icon at bounding box center [131, 200] width 6 height 8
click input "Subir" at bounding box center [0, 0] width 0 height 0
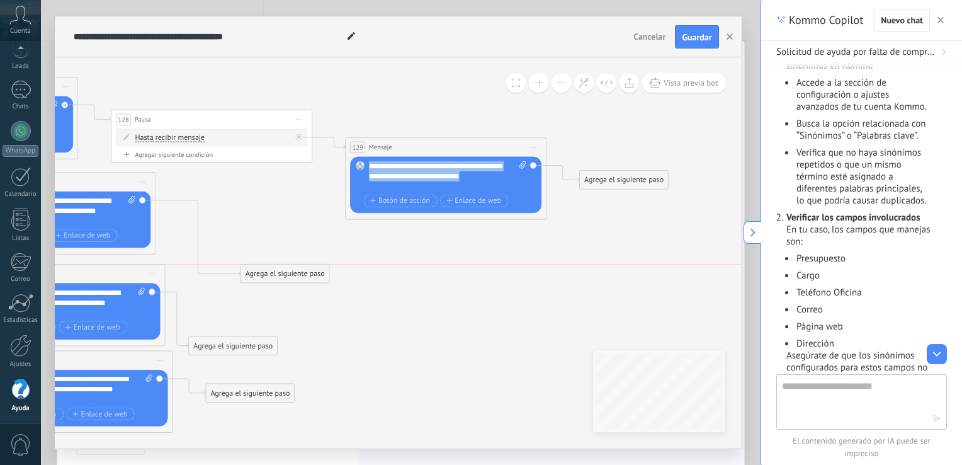
drag, startPoint x: 384, startPoint y: 281, endPoint x: 217, endPoint y: 283, distance: 167.5
click at [241, 282] on div "Agrega el siguiente paso" at bounding box center [285, 274] width 88 height 16
click at [139, 198] on div "Reemplazar Quitar Convertir a mensaje de voz Arrastre la imagen aquí para adjun…" at bounding box center [54, 219] width 191 height 57
click at [146, 202] on div "Reemplazar Quitar Convertir a mensaje de voz Arrastre la imagen aquí para adjun…" at bounding box center [54, 219] width 191 height 57
click at [138, 195] on div "Reemplazar Quitar Convertir a mensaje de voz Arrastre la imagen aquí para adjun…" at bounding box center [54, 219] width 191 height 57
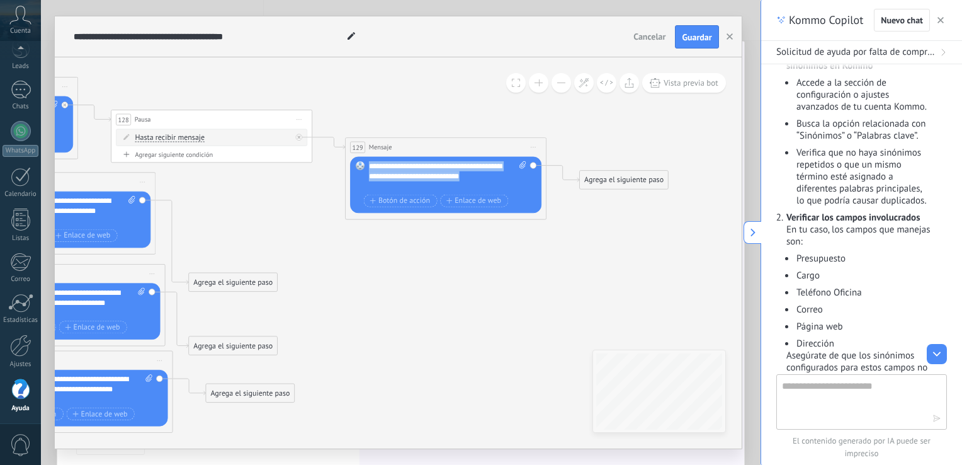
click at [128, 198] on icon at bounding box center [131, 200] width 6 height 8
click input "Subir" at bounding box center [0, 0] width 0 height 0
click at [217, 282] on div "Agrega el siguiente paso" at bounding box center [233, 282] width 88 height 16
click at [250, 408] on div "Pausa" at bounding box center [257, 409] width 84 height 10
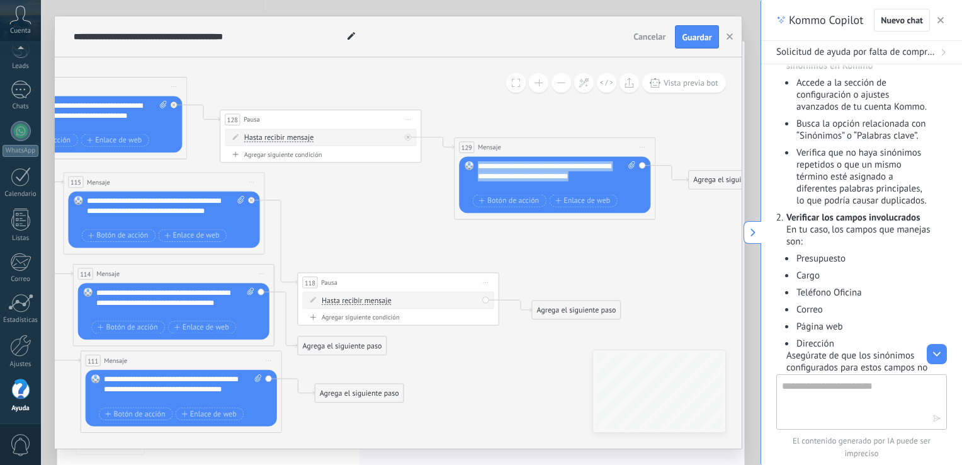
click at [562, 314] on div "Agrega el siguiente paso" at bounding box center [576, 310] width 88 height 16
click at [574, 326] on span "Mensaje" at bounding box center [572, 327] width 26 height 9
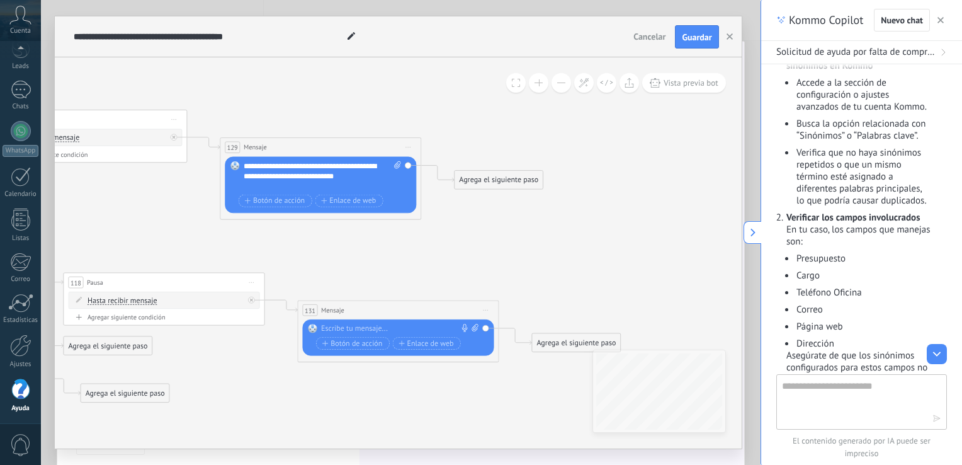
click at [362, 331] on div at bounding box center [396, 329] width 150 height 10
paste div
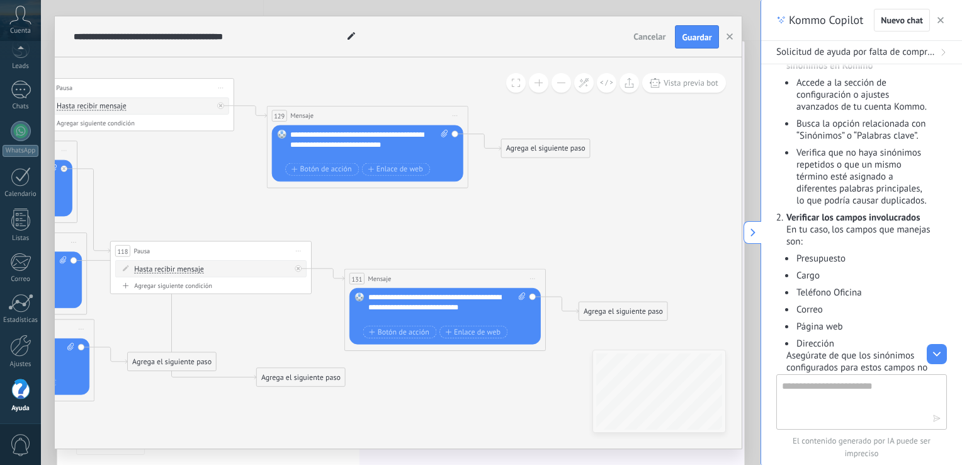
drag, startPoint x: 159, startPoint y: 319, endPoint x: 336, endPoint y: 384, distance: 188.7
click at [336, 384] on div "Agrega el siguiente paso" at bounding box center [300, 377] width 88 height 16
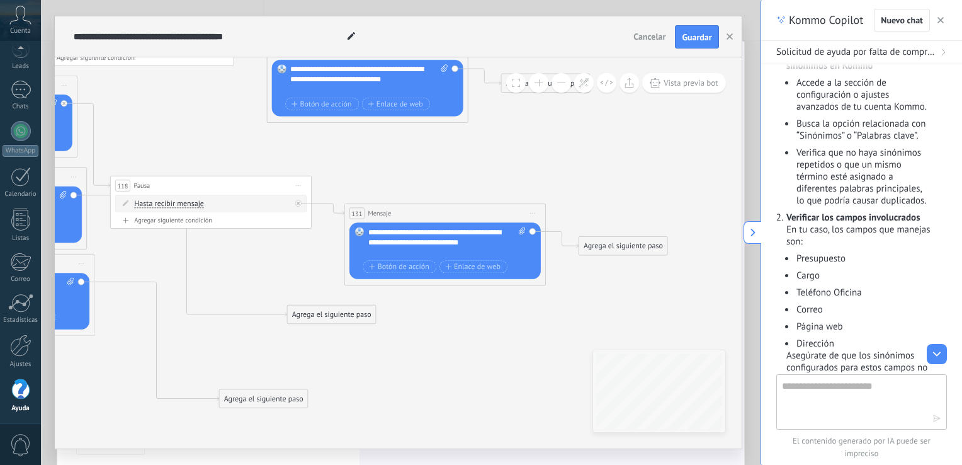
drag, startPoint x: 168, startPoint y: 298, endPoint x: 276, endPoint y: 404, distance: 151.0
click at [276, 404] on div "Agrega el siguiente paso" at bounding box center [263, 398] width 88 height 16
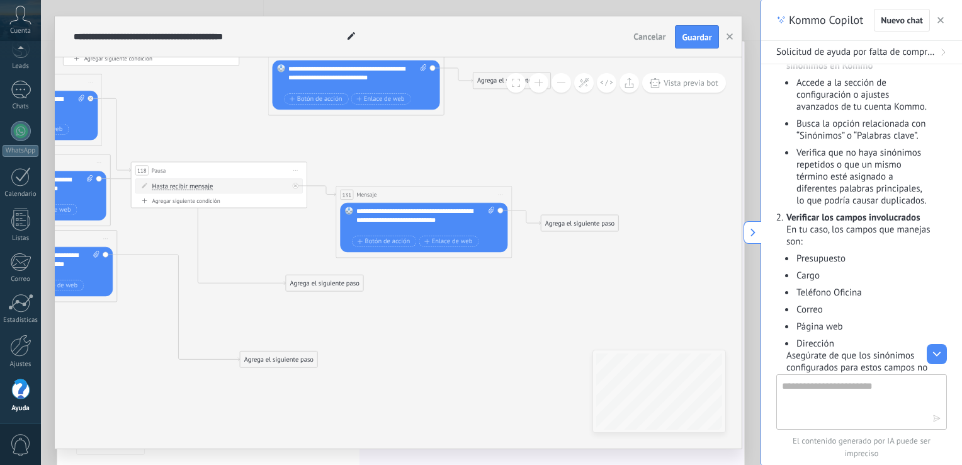
click at [317, 288] on div "Agrega el siguiente paso" at bounding box center [324, 283] width 77 height 14
click at [320, 397] on div "Pausa" at bounding box center [339, 393] width 99 height 15
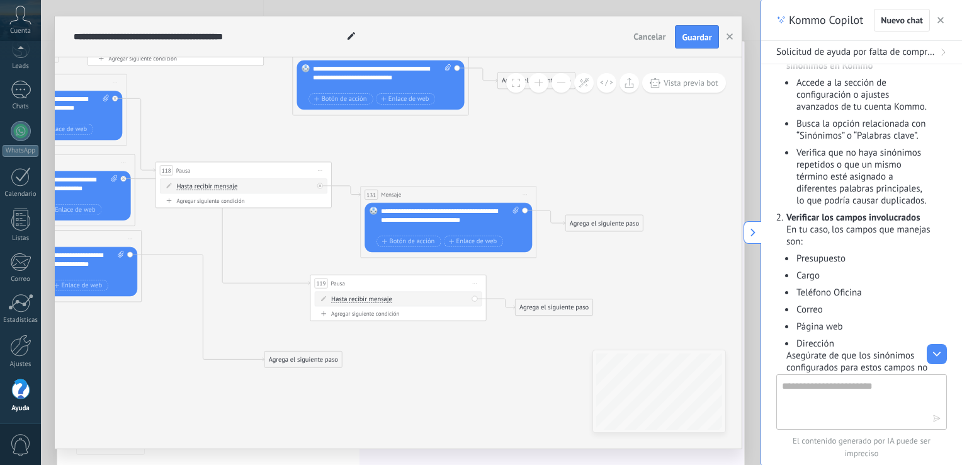
click at [307, 365] on div "Agrega el siguiente paso" at bounding box center [302, 360] width 77 height 14
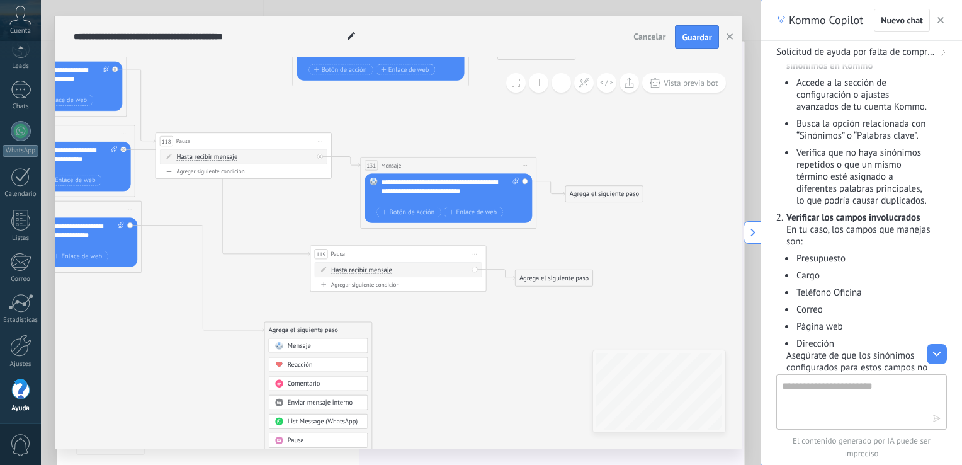
click at [305, 435] on div "Pausa" at bounding box center [317, 440] width 99 height 15
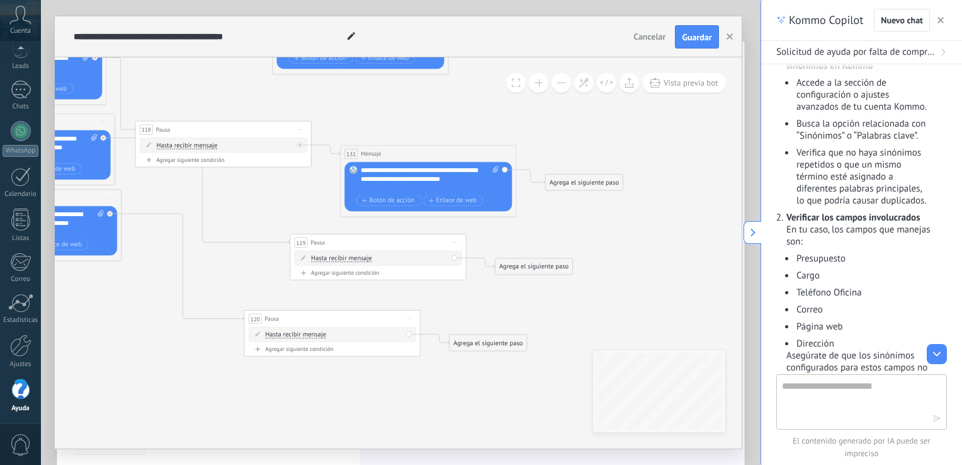
click at [542, 276] on icon at bounding box center [76, 153] width 1476 height 847
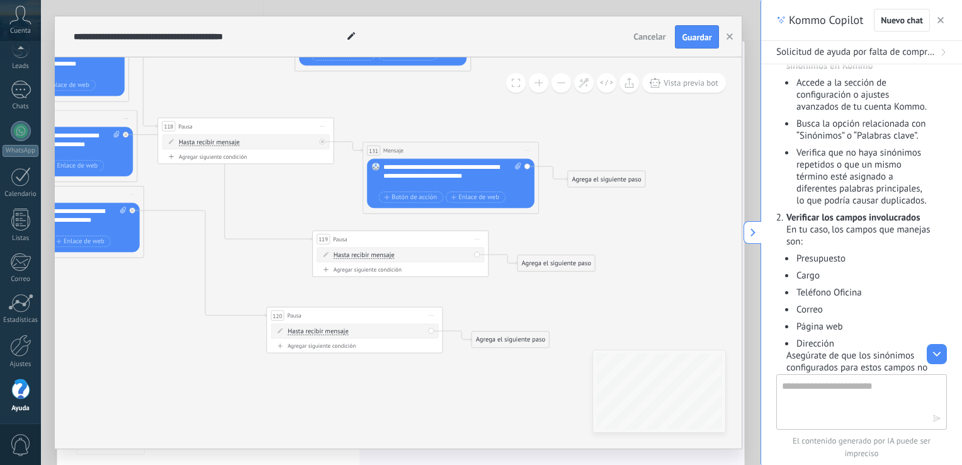
click at [539, 271] on div "Agrega el siguiente paso Mensaje Mensaje Mensaje Reacción Comentario Enviar men…" at bounding box center [556, 263] width 78 height 17
click at [541, 267] on div "Agrega el siguiente paso" at bounding box center [556, 263] width 77 height 14
click at [541, 267] on div "Agrega el siguiente paso" at bounding box center [571, 263] width 107 height 14
click at [554, 278] on span "Mensaje" at bounding box center [551, 279] width 23 height 8
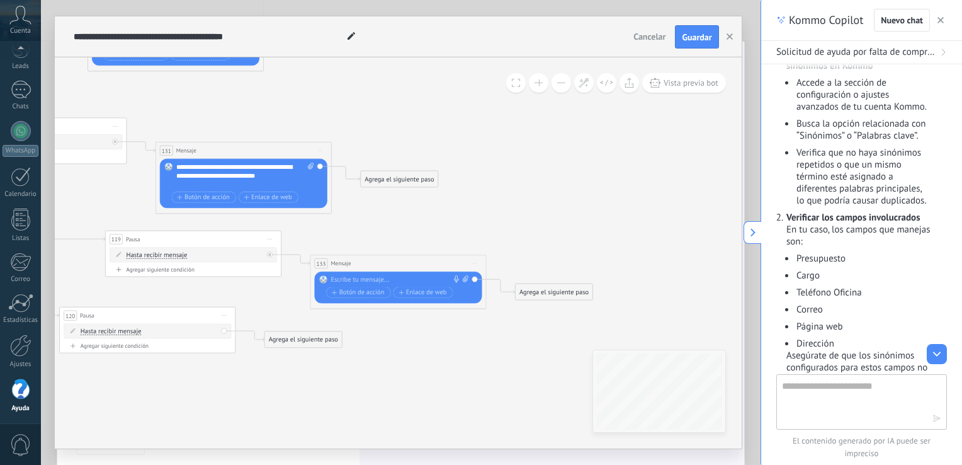
click at [366, 278] on div at bounding box center [396, 280] width 131 height 9
paste div
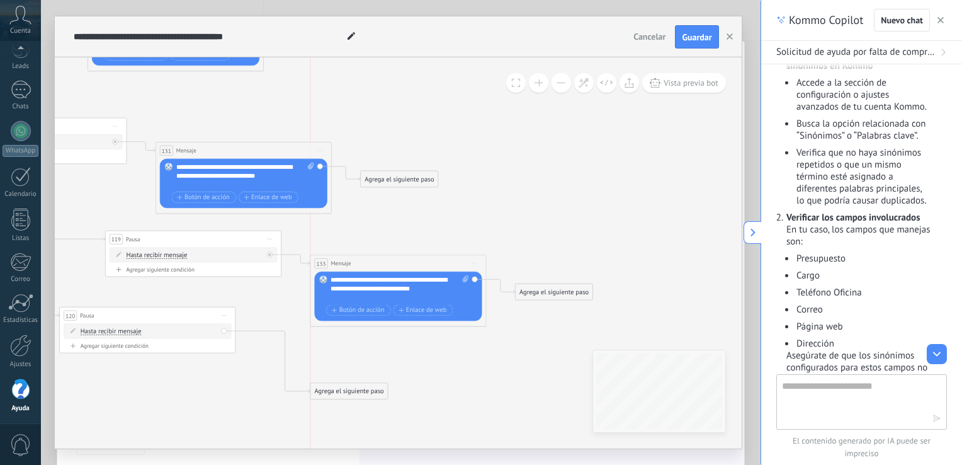
drag, startPoint x: 310, startPoint y: 341, endPoint x: 370, endPoint y: 406, distance: 88.2
click at [370, 399] on div "Agrega el siguiente paso" at bounding box center [348, 391] width 77 height 14
click at [351, 399] on div "Agrega el siguiente paso" at bounding box center [362, 404] width 77 height 14
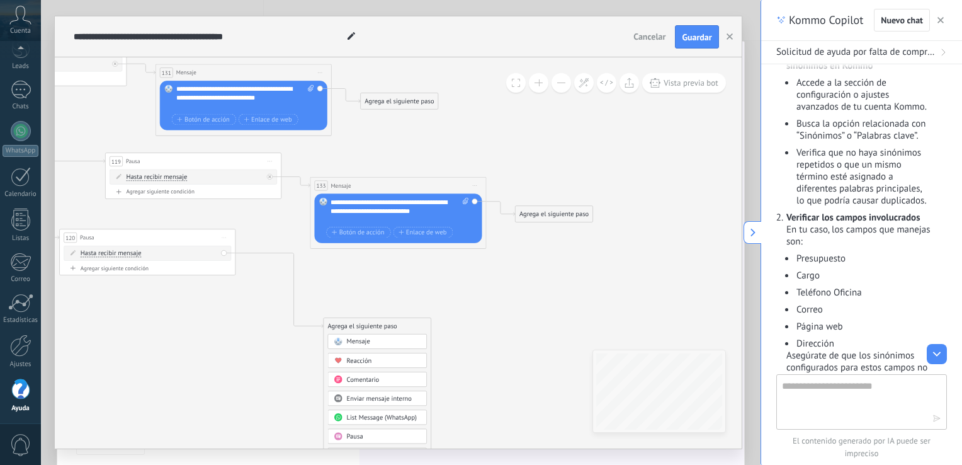
click at [358, 344] on span "Mensaje" at bounding box center [357, 342] width 23 height 8
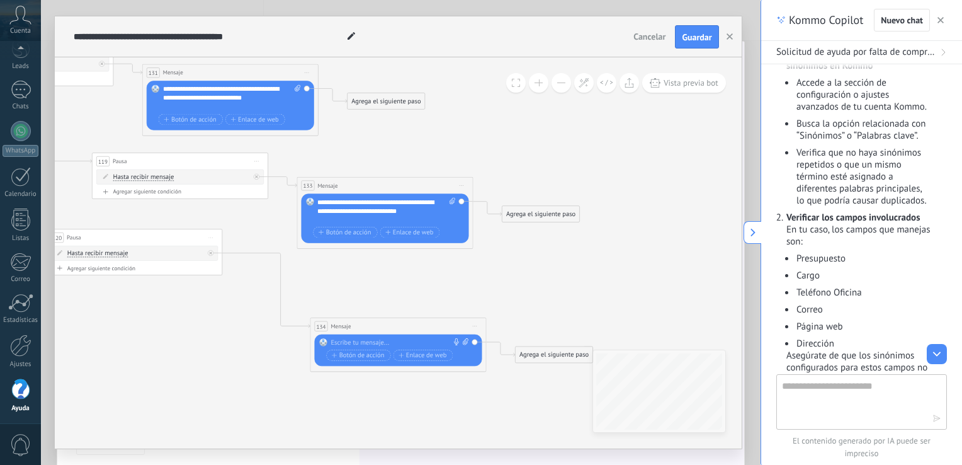
drag, startPoint x: 373, startPoint y: 338, endPoint x: 369, endPoint y: 346, distance: 9.6
click at [369, 346] on div "Reemplazar Quitar Convertir a mensaje de voz Arrastre la imagen aquí para adjun…" at bounding box center [398, 349] width 168 height 31
click at [369, 346] on div at bounding box center [396, 342] width 131 height 9
paste div
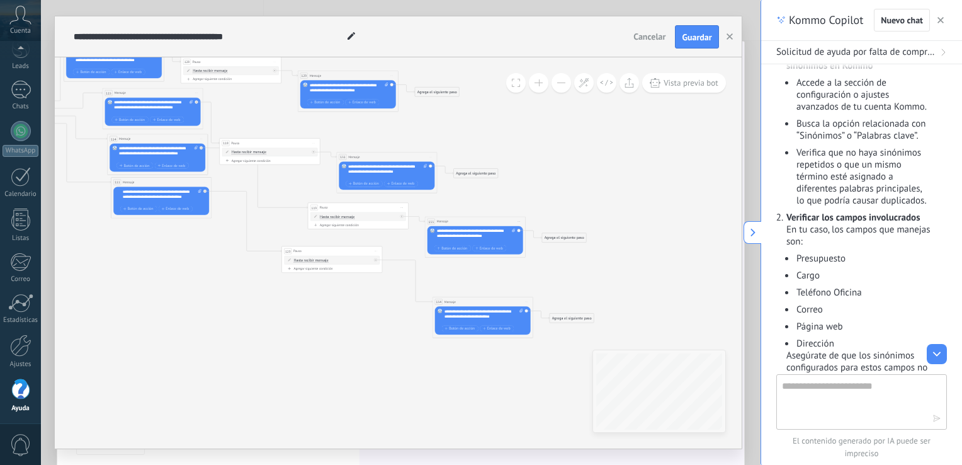
drag, startPoint x: 372, startPoint y: 214, endPoint x: 465, endPoint y: 338, distance: 155.5
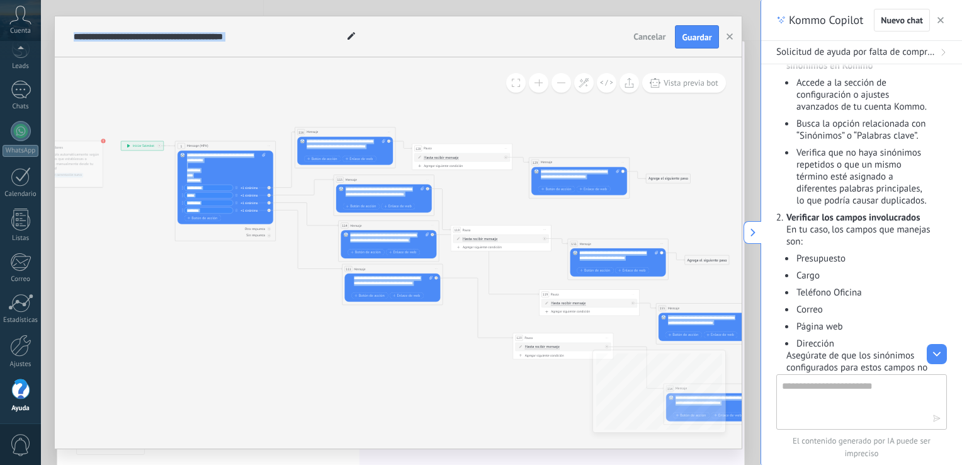
click at [630, 368] on div "**********" at bounding box center [398, 252] width 687 height 391
click at [681, 32] on button "Guardar" at bounding box center [696, 37] width 43 height 24
click at [695, 41] on span "Guardar" at bounding box center [697, 37] width 30 height 9
click at [694, 31] on button "Guardar" at bounding box center [696, 37] width 43 height 24
drag, startPoint x: 694, startPoint y: 31, endPoint x: 13, endPoint y: 341, distance: 748.5
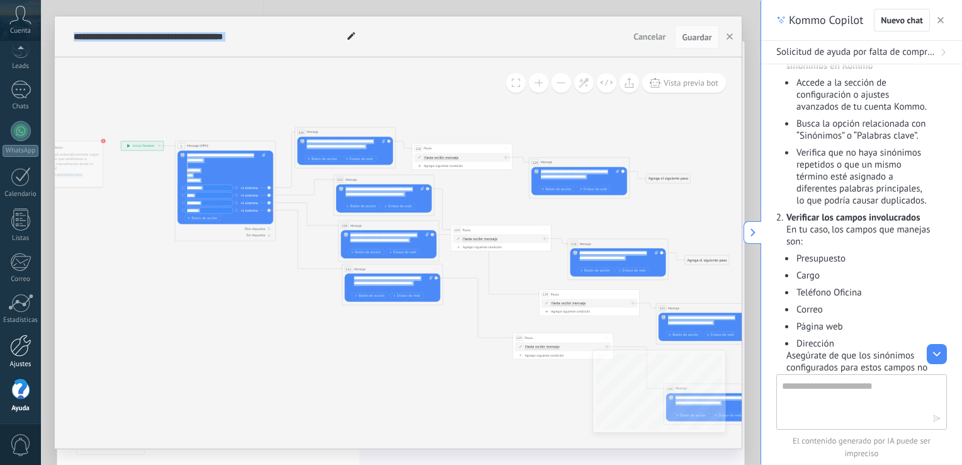
click at [13, 341] on body ".abccls-1,.abccls-2{fill-rule:evenodd}.abccls-2{fill:#fff} .abfcls-1{fill:none}…" at bounding box center [481, 232] width 962 height 465
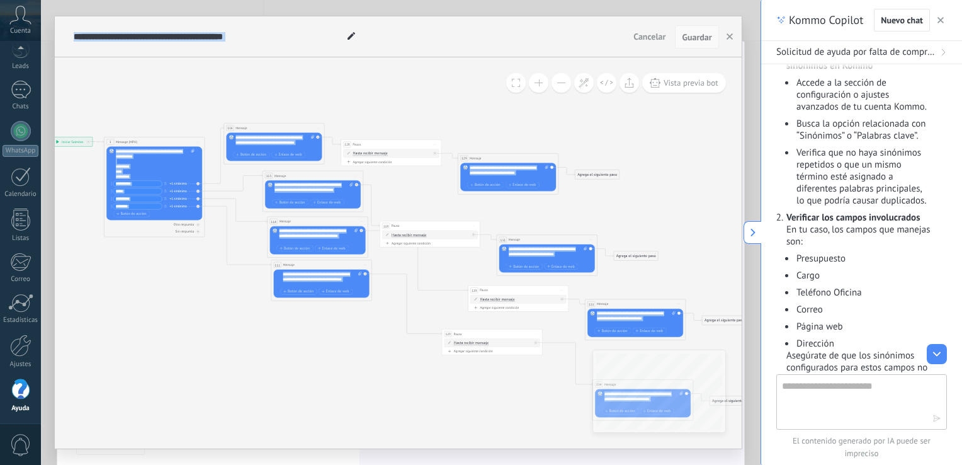
click at [694, 37] on span "Guardar" at bounding box center [697, 37] width 30 height 9
click at [693, 38] on span "Guardar" at bounding box center [697, 37] width 30 height 9
click at [22, 86] on div at bounding box center [21, 90] width 20 height 18
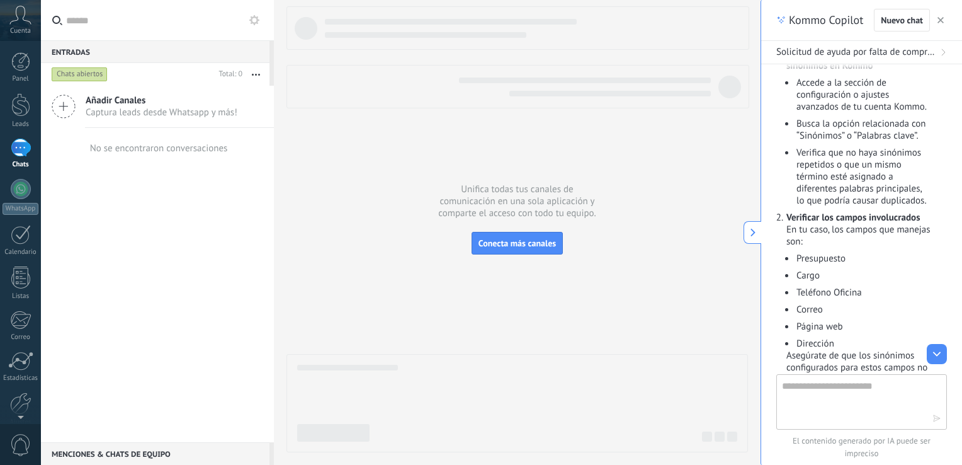
click at [18, 152] on div at bounding box center [21, 148] width 20 height 18
click at [20, 199] on link "WhatsApp" at bounding box center [20, 197] width 41 height 36
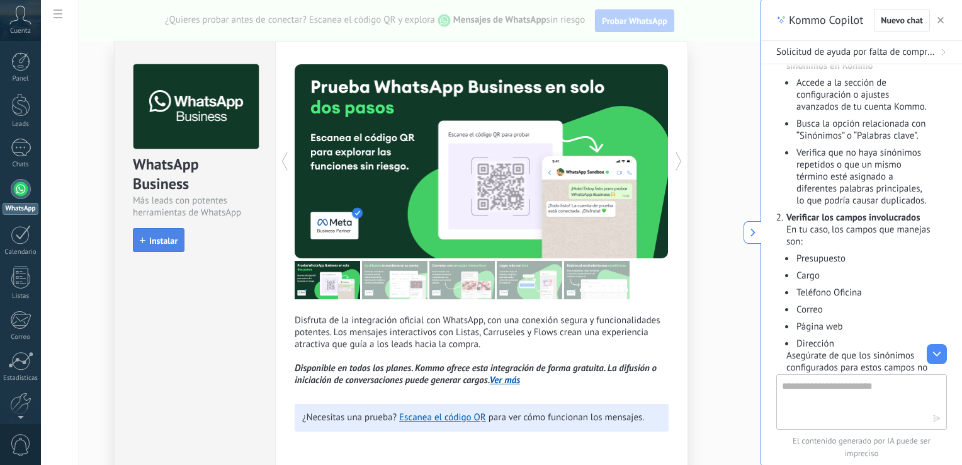
click at [157, 239] on span "Instalar" at bounding box center [163, 240] width 28 height 9
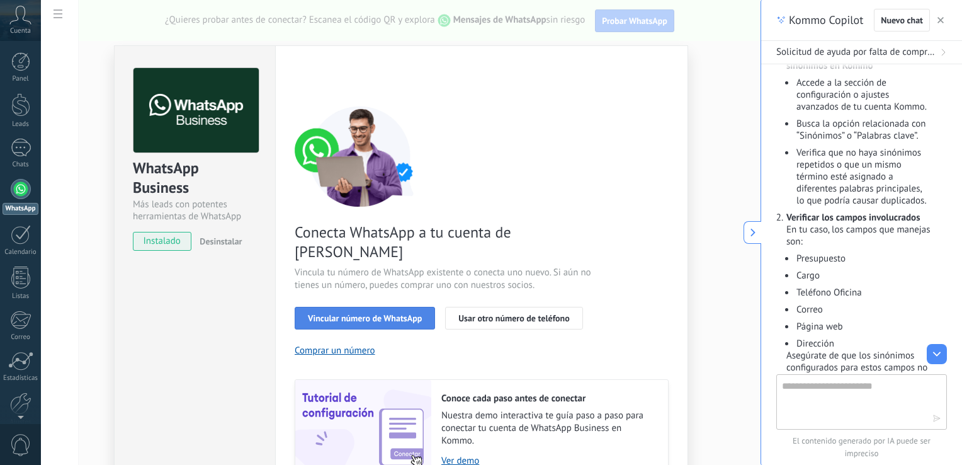
click at [343, 314] on span "Vincular número de WhatsApp" at bounding box center [365, 318] width 114 height 9
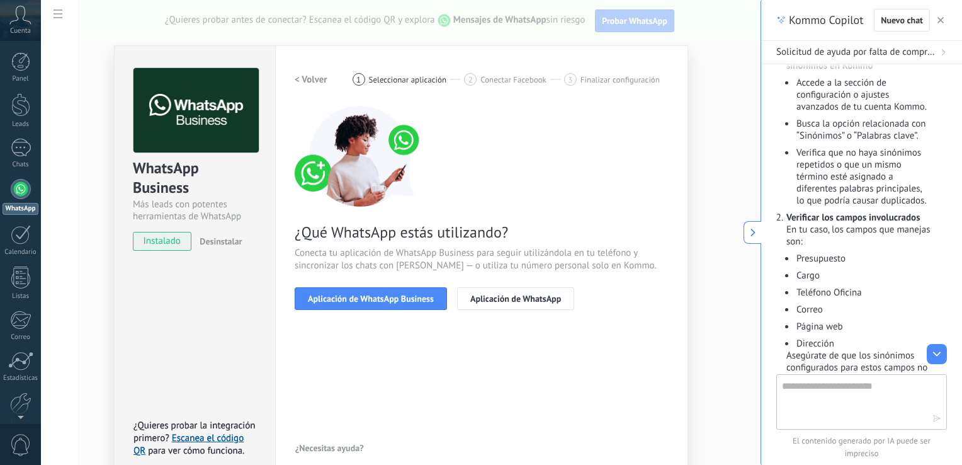
scroll to position [15, 0]
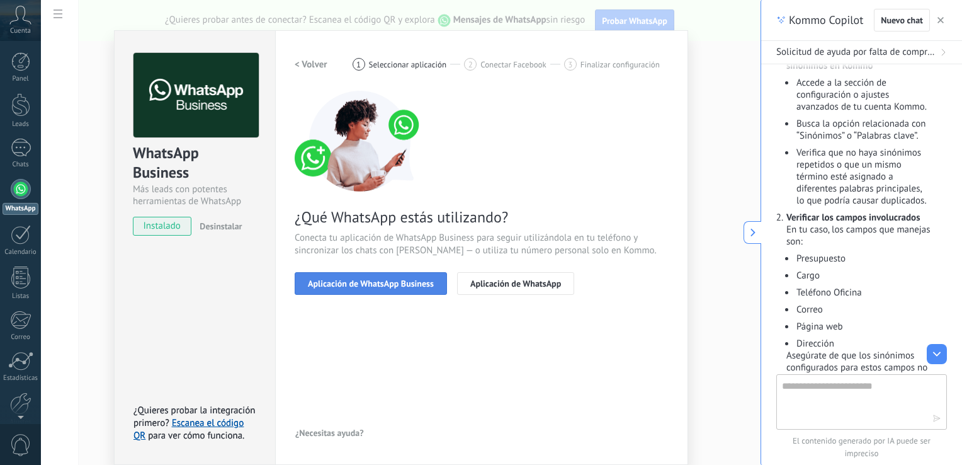
click at [414, 279] on span "Aplicación de WhatsApp Business" at bounding box center [371, 283] width 126 height 9
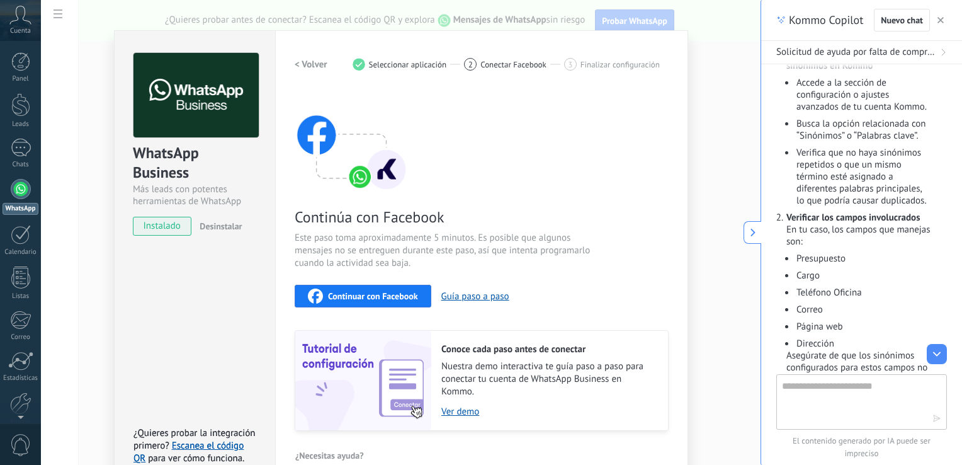
scroll to position [37, 0]
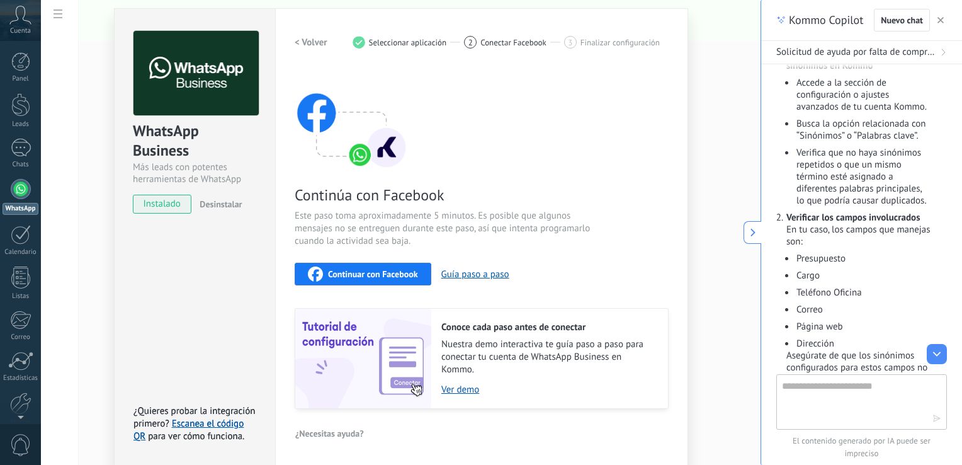
click at [176, 200] on span "instalado" at bounding box center [162, 204] width 57 height 19
drag, startPoint x: 176, startPoint y: 200, endPoint x: 364, endPoint y: 275, distance: 202.1
click at [364, 275] on div "WhatsApp Business Más leads con potentes herramientas de WhatsApp instalado Des…" at bounding box center [401, 236] width 574 height 457
click at [364, 275] on span "Continuar con Facebook" at bounding box center [373, 274] width 90 height 9
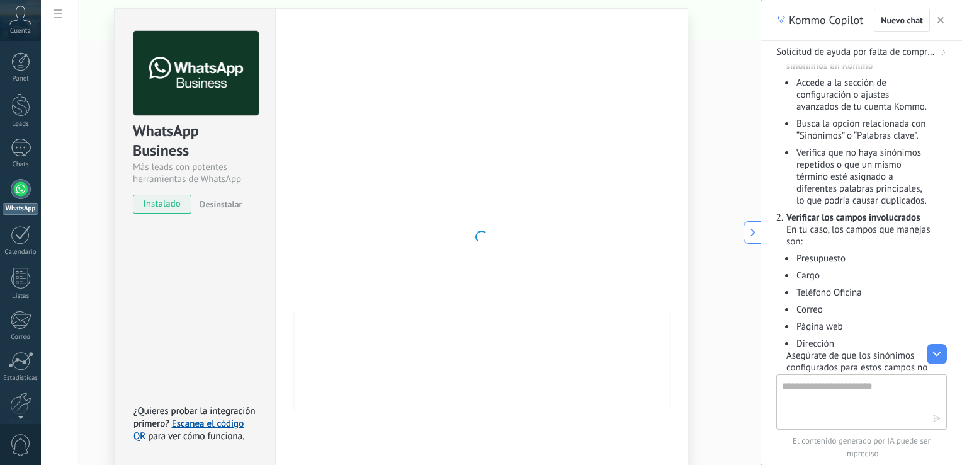
click at [938, 20] on icon "button" at bounding box center [941, 20] width 6 height 6
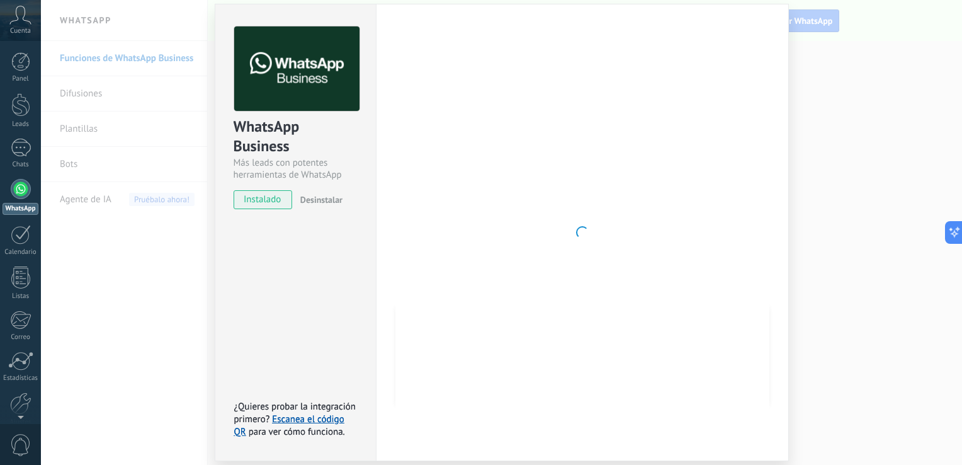
click at [182, 262] on div "WhatsApp Business Más leads con potentes herramientas de WhatsApp instalado Des…" at bounding box center [501, 232] width 921 height 465
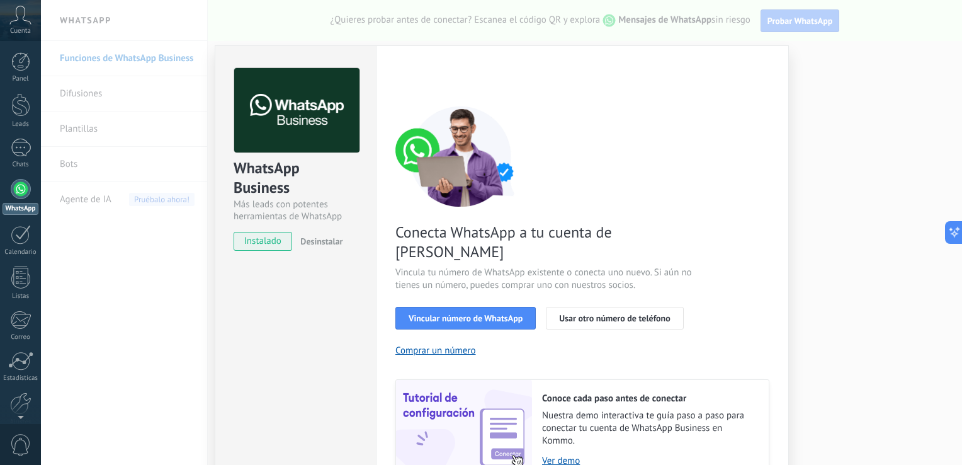
scroll to position [52, 0]
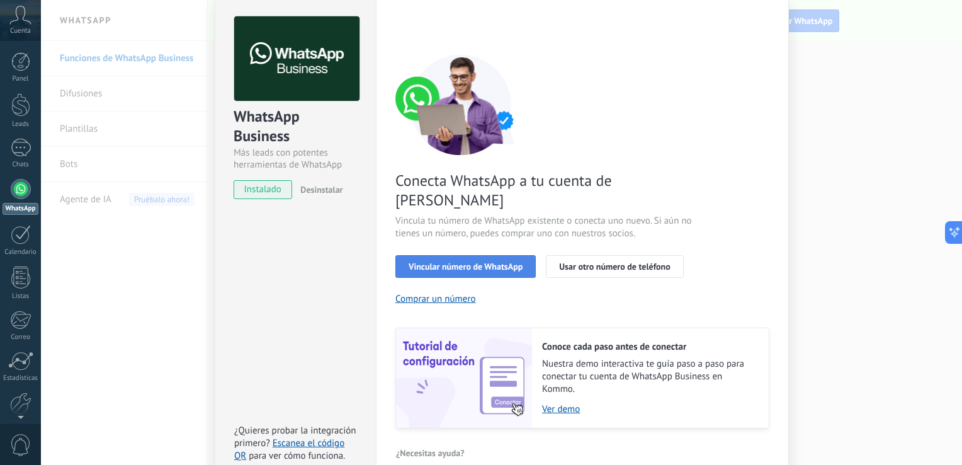
click at [491, 262] on span "Vincular número de WhatsApp" at bounding box center [466, 266] width 114 height 9
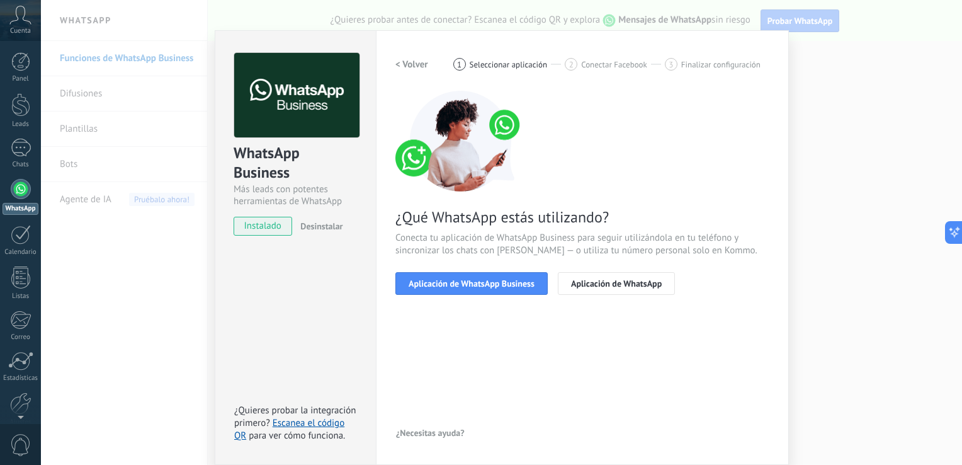
scroll to position [15, 0]
click at [517, 276] on button "Aplicación de WhatsApp Business" at bounding box center [471, 283] width 152 height 23
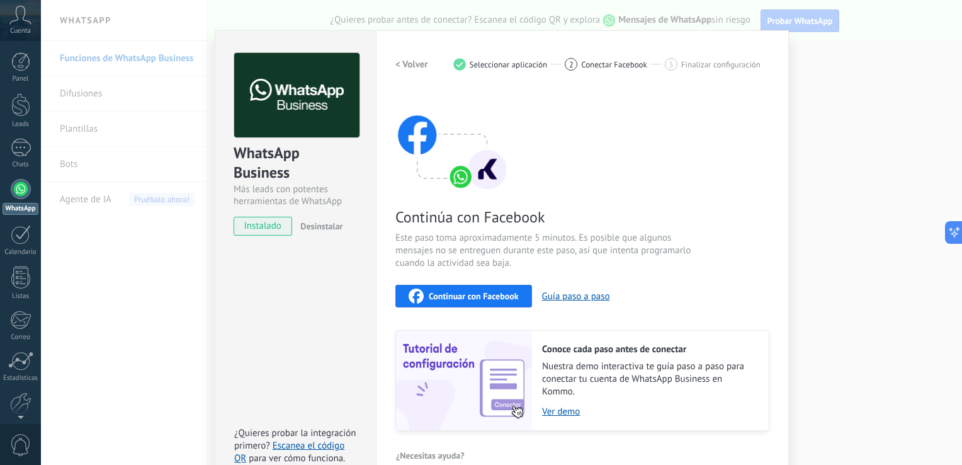
click at [469, 298] on span "Continuar con Facebook" at bounding box center [474, 296] width 90 height 9
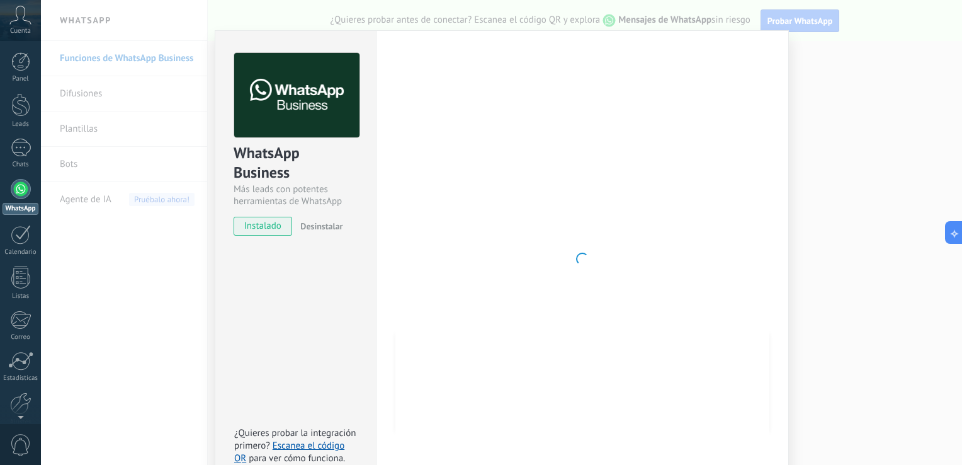
click at [273, 223] on span "instalado" at bounding box center [262, 226] width 57 height 19
click at [851, 99] on div "WhatsApp Business Más leads con potentes herramientas de WhatsApp instalado Des…" at bounding box center [501, 232] width 921 height 465
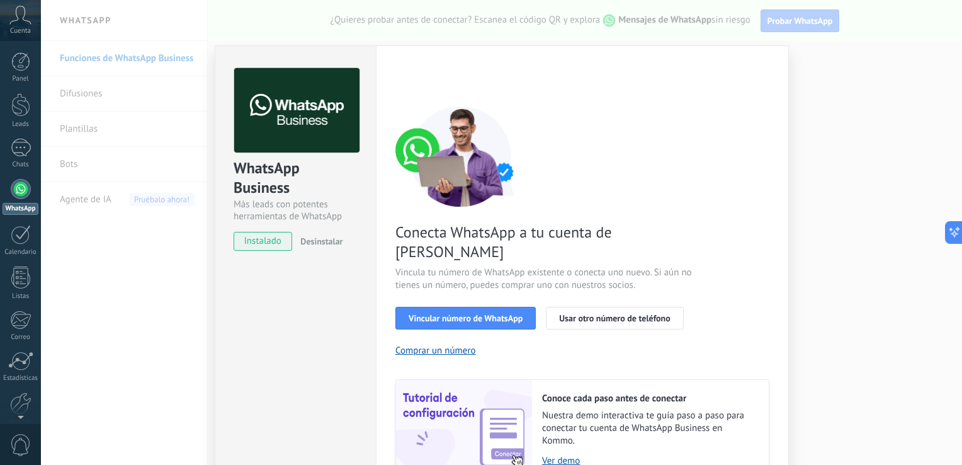
scroll to position [52, 0]
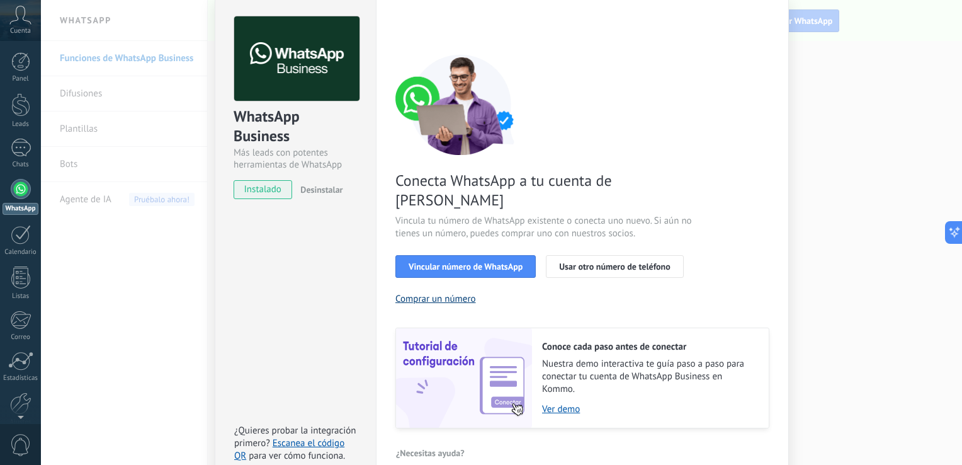
click at [427, 293] on button "Comprar un número" at bounding box center [435, 299] width 81 height 12
click at [593, 262] on span "Usar otro número de teléfono" at bounding box center [614, 266] width 111 height 9
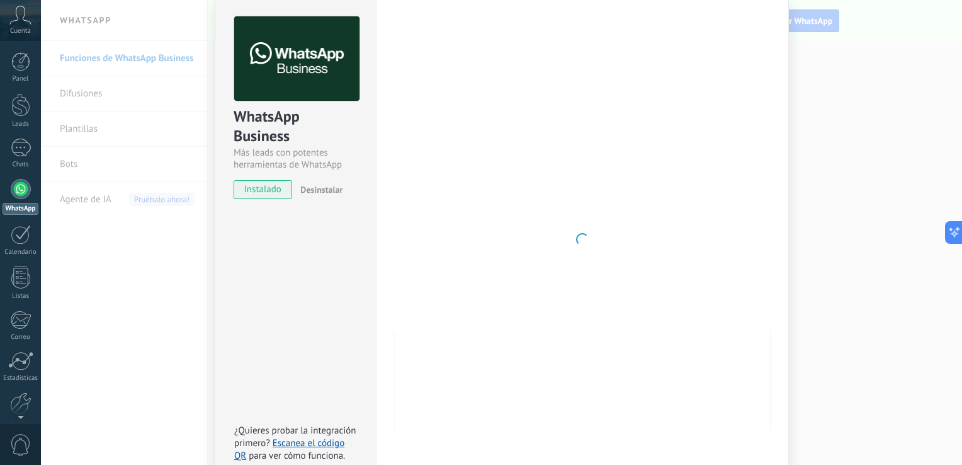
click at [123, 323] on div "WhatsApp Business Más leads con potentes herramientas de WhatsApp instalado Des…" at bounding box center [501, 232] width 921 height 465
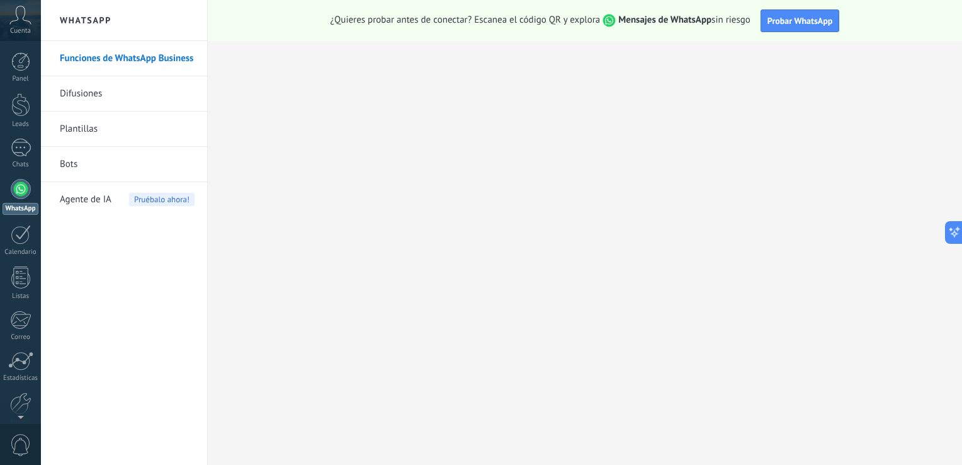
scroll to position [0, 0]
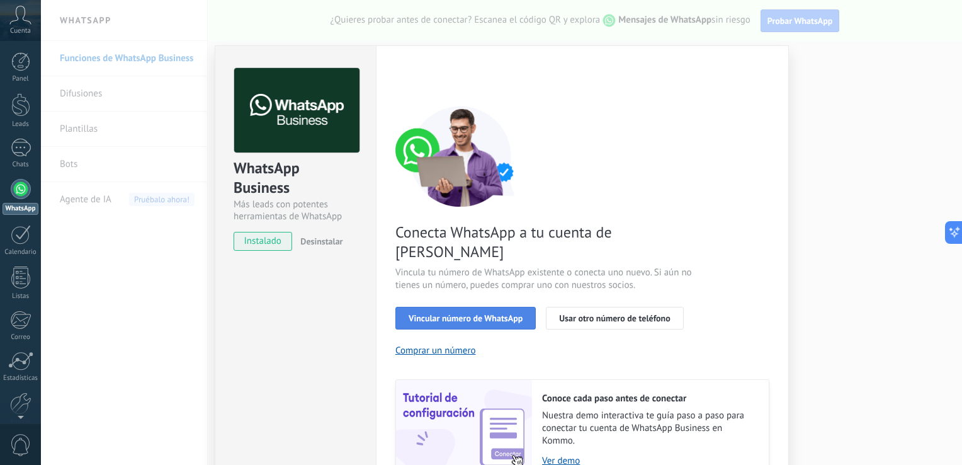
click at [411, 314] on span "Vincular número de WhatsApp" at bounding box center [466, 318] width 114 height 9
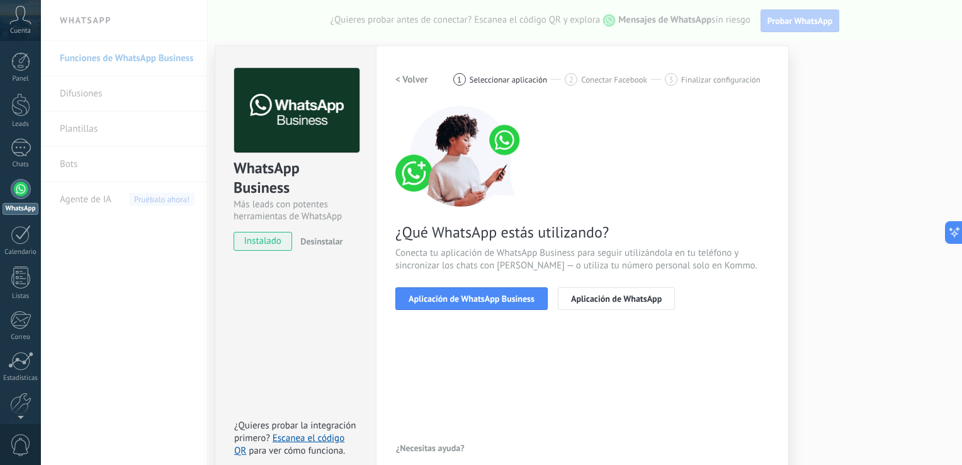
click at [411, 299] on span "Aplicación de WhatsApp Business" at bounding box center [472, 298] width 126 height 9
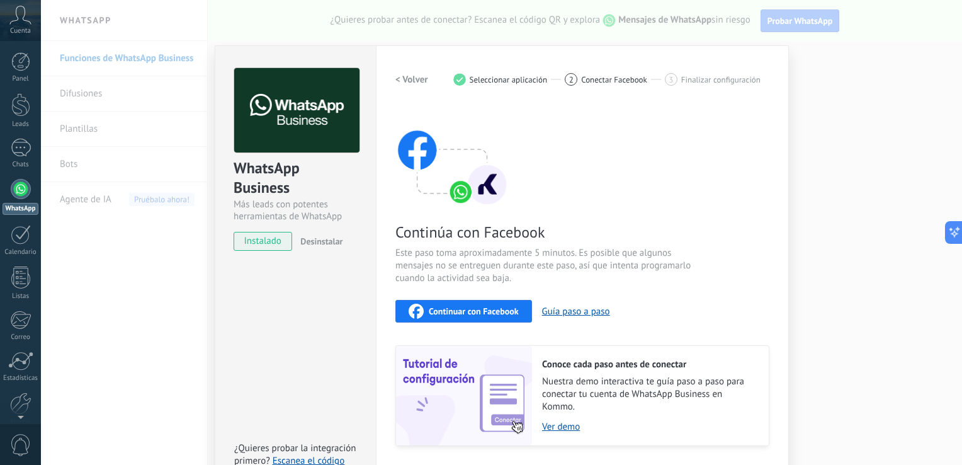
click at [411, 300] on div "Continuar con Facebook Guía paso a paso" at bounding box center [582, 311] width 374 height 23
click at [416, 306] on icon "button" at bounding box center [416, 311] width 15 height 15
click at [569, 306] on button "Guía paso a paso" at bounding box center [576, 311] width 68 height 12
click at [460, 309] on span "Continuar con Facebook" at bounding box center [474, 311] width 90 height 9
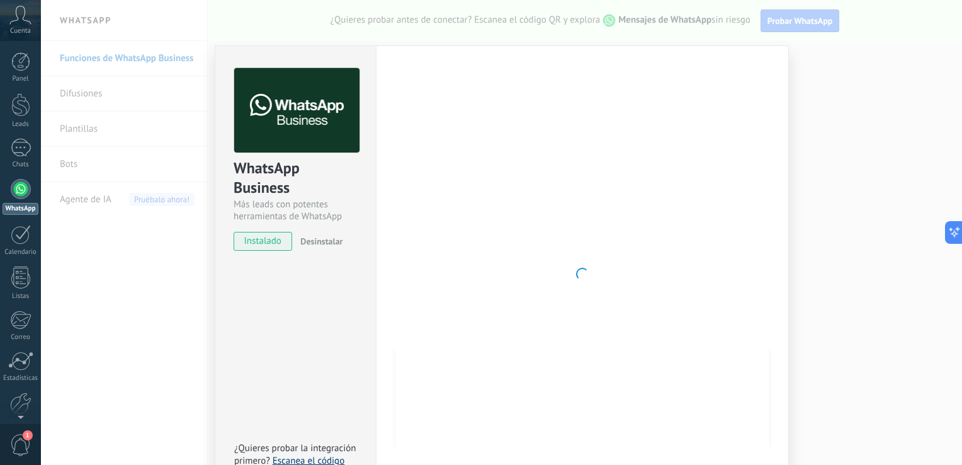
click at [307, 462] on link "Escanea el código QR" at bounding box center [289, 467] width 110 height 25
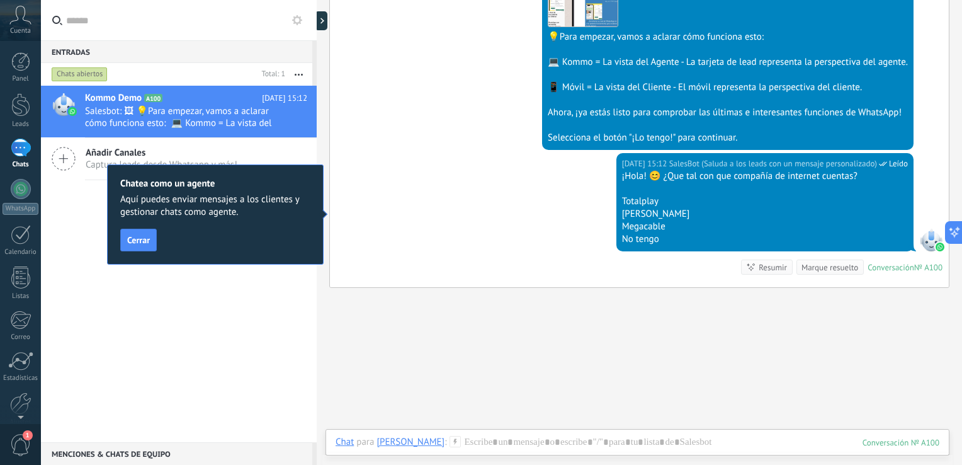
scroll to position [443, 0]
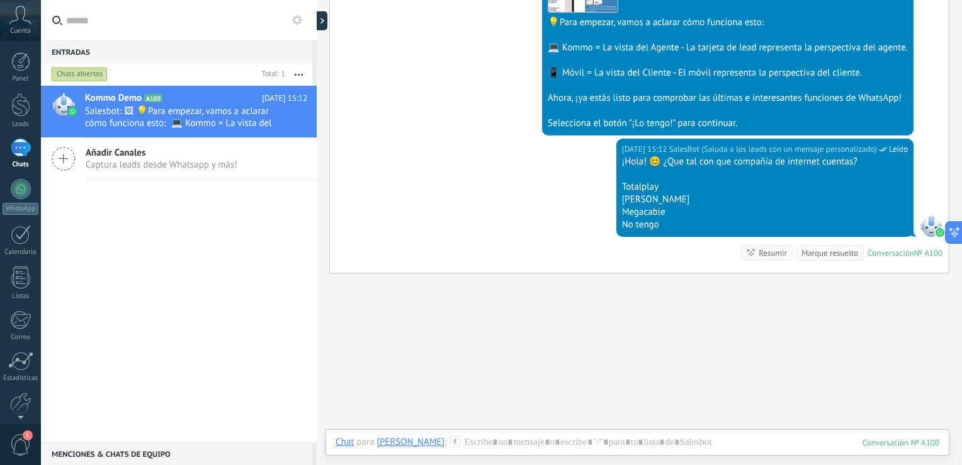
click at [20, 142] on div "1" at bounding box center [21, 148] width 20 height 18
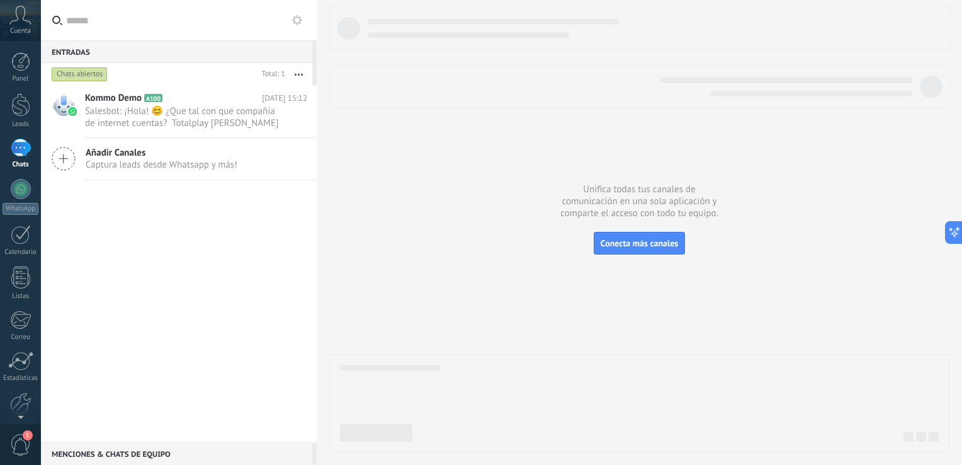
click at [118, 154] on span "Añadir Canales" at bounding box center [162, 153] width 152 height 12
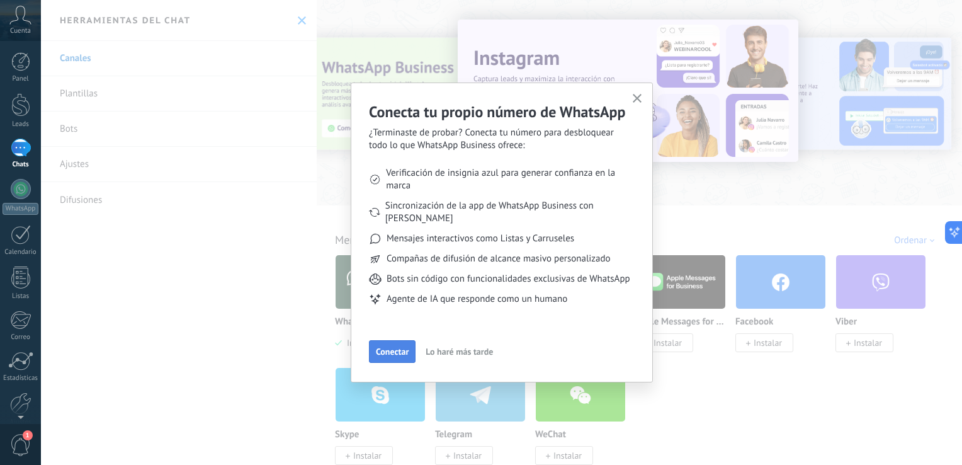
click at [393, 361] on button "Conectar" at bounding box center [392, 351] width 47 height 23
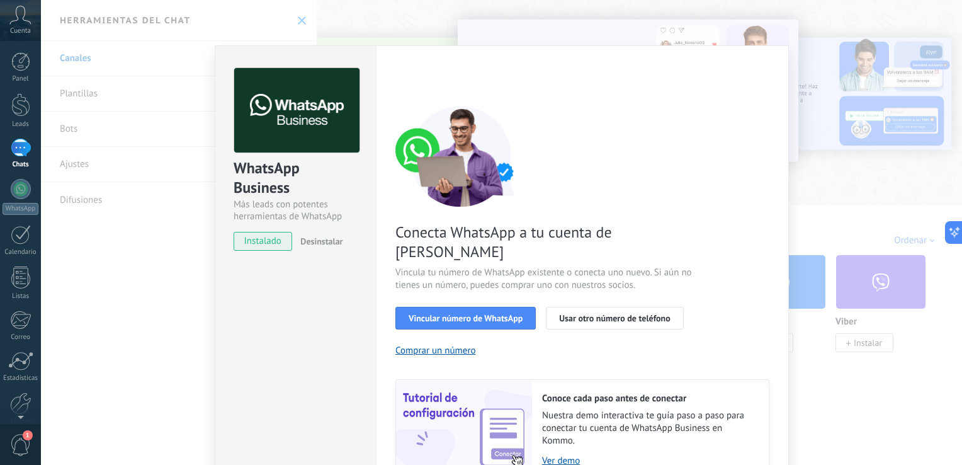
click at [194, 309] on div "WhatsApp Business Más leads con potentes herramientas de WhatsApp instalado Des…" at bounding box center [501, 232] width 921 height 465
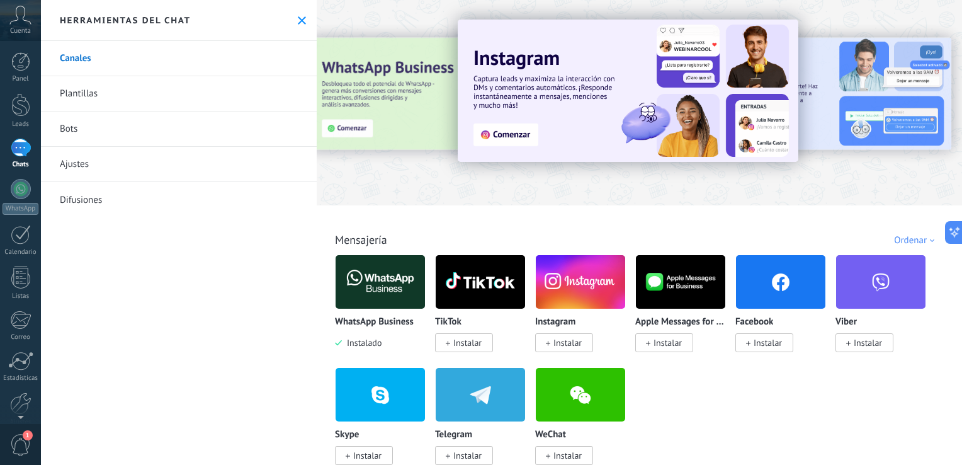
click at [389, 294] on img at bounding box center [380, 281] width 89 height 61
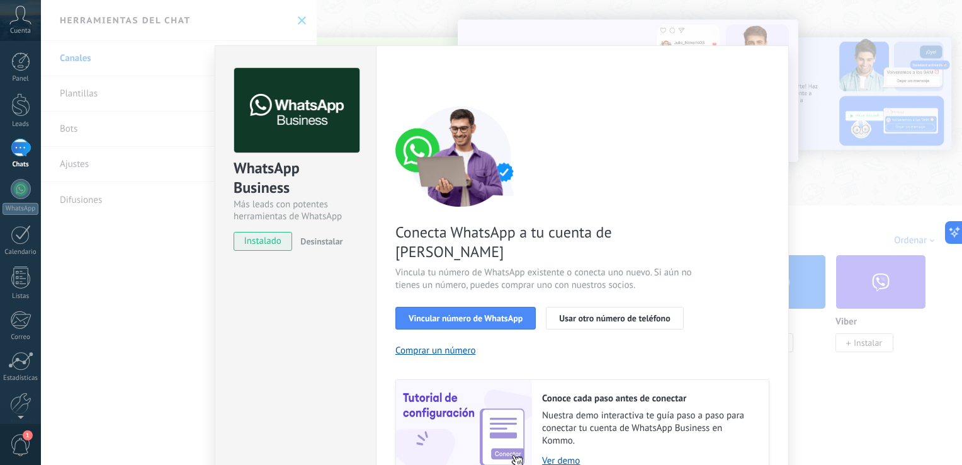
click at [798, 39] on div "WhatsApp Business Más leads con potentes herramientas de WhatsApp instalado Des…" at bounding box center [501, 232] width 921 height 465
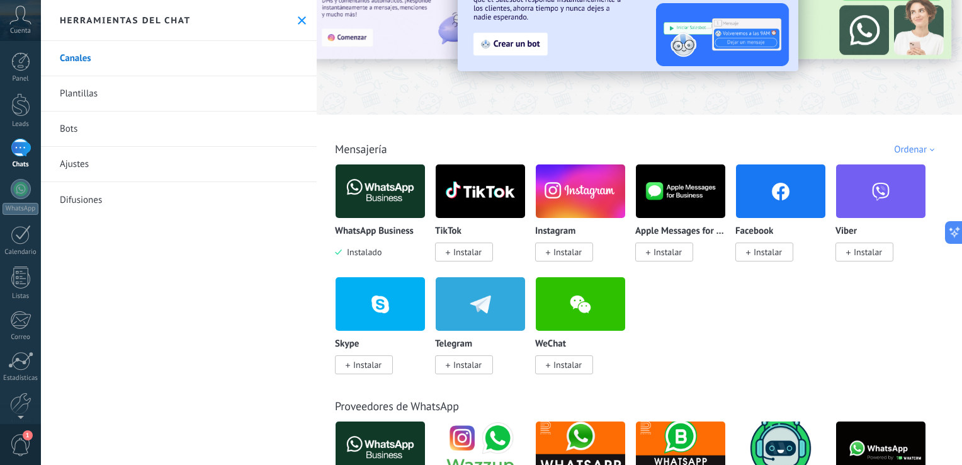
scroll to position [95, 0]
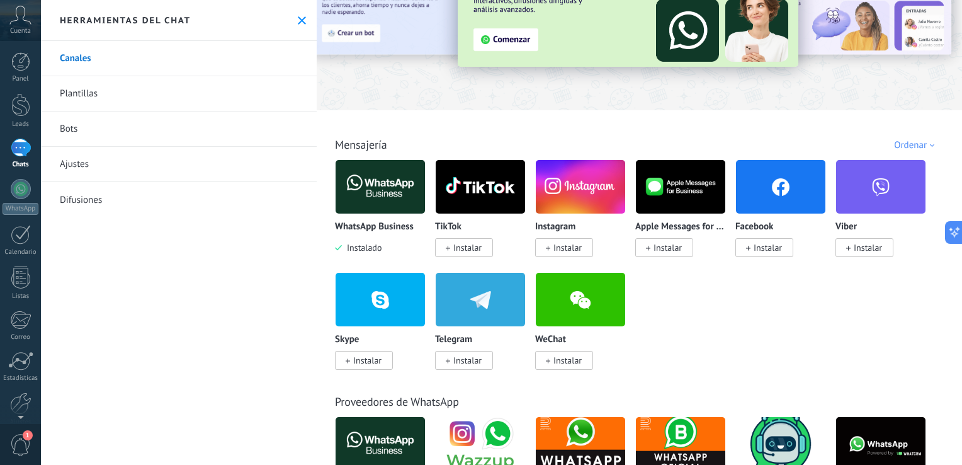
click at [412, 186] on img at bounding box center [380, 186] width 89 height 61
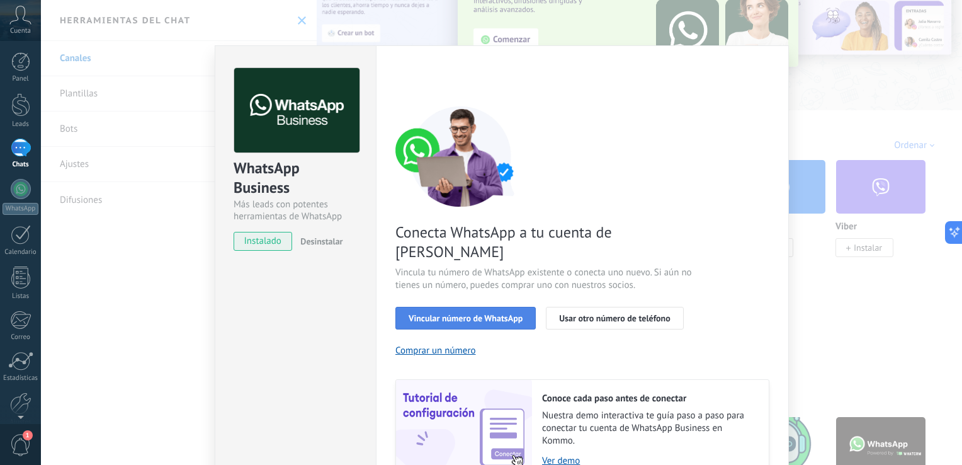
click at [471, 314] on span "Vincular número de WhatsApp" at bounding box center [466, 318] width 114 height 9
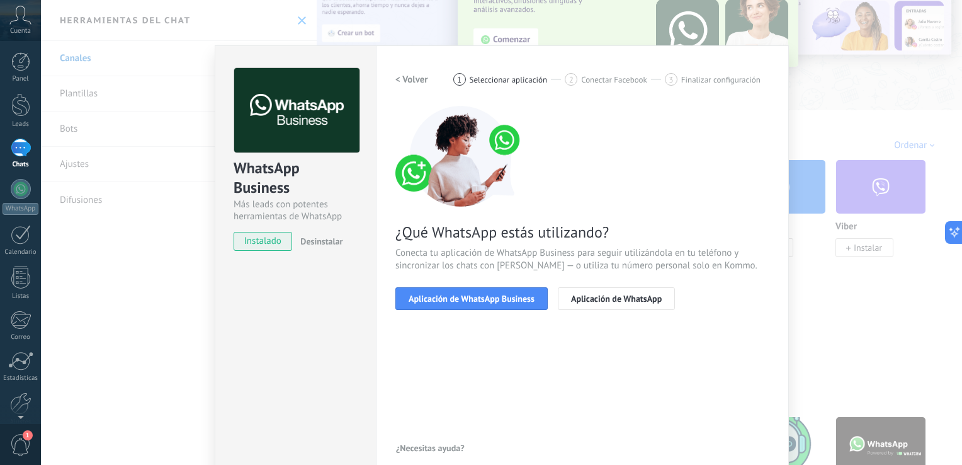
click at [471, 302] on span "Aplicación de WhatsApp Business" at bounding box center [472, 298] width 126 height 9
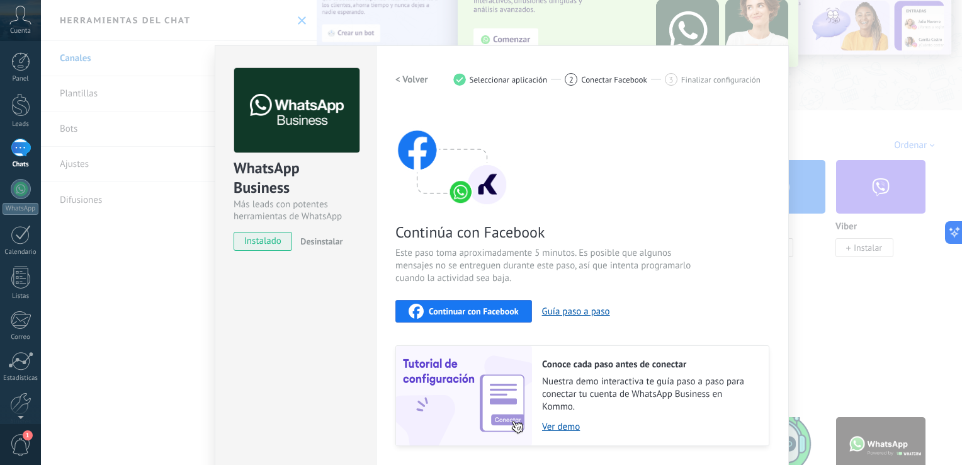
click at [471, 302] on button "Continuar con Facebook" at bounding box center [463, 311] width 137 height 23
